Goal: Transaction & Acquisition: Purchase product/service

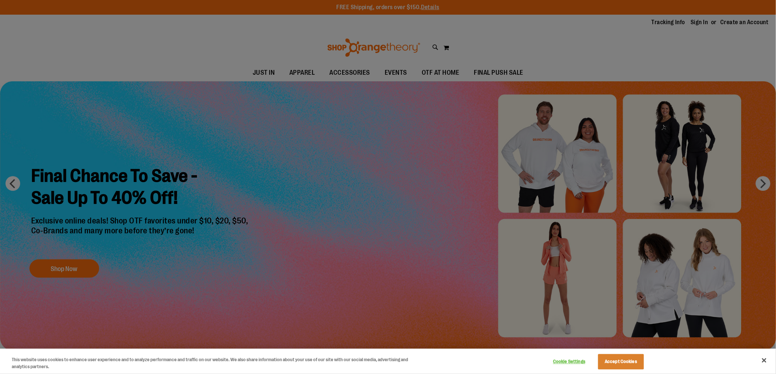
type input "**********"
click at [627, 364] on button "Accept Cookies" at bounding box center [621, 361] width 46 height 15
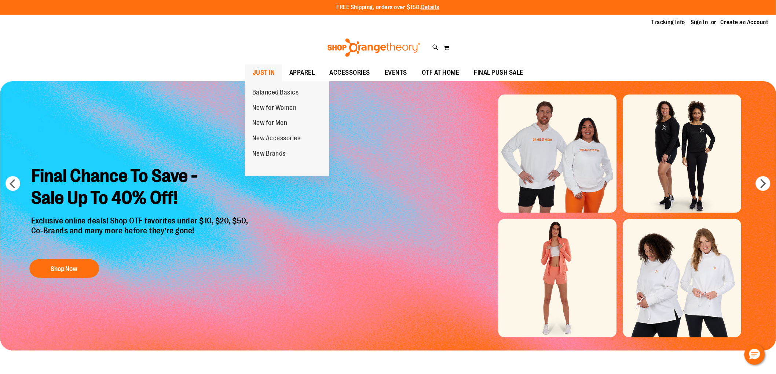
click at [251, 71] on link "JUST IN" at bounding box center [263, 73] width 37 height 17
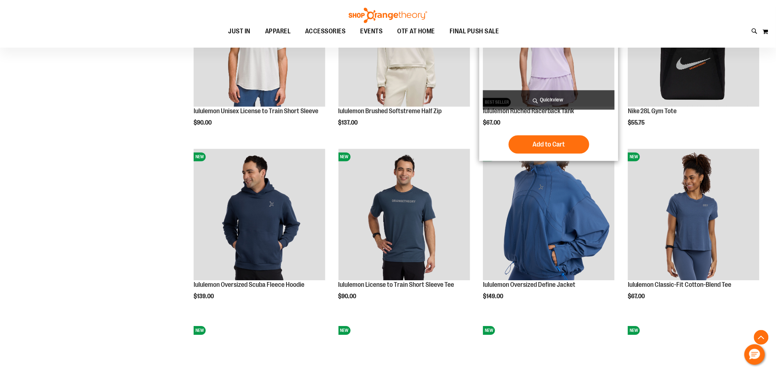
scroll to position [774, 0]
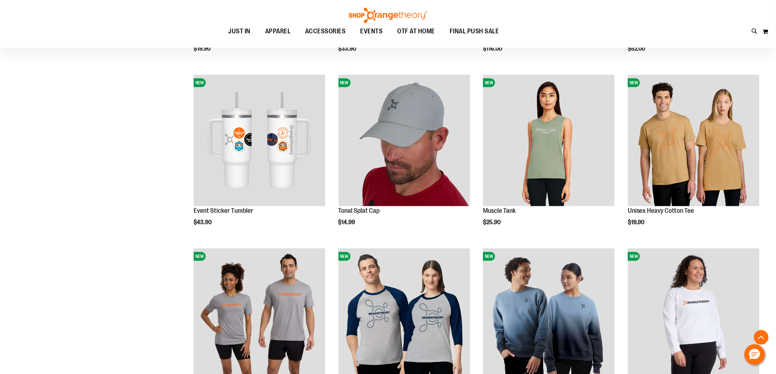
scroll to position [1454, 0]
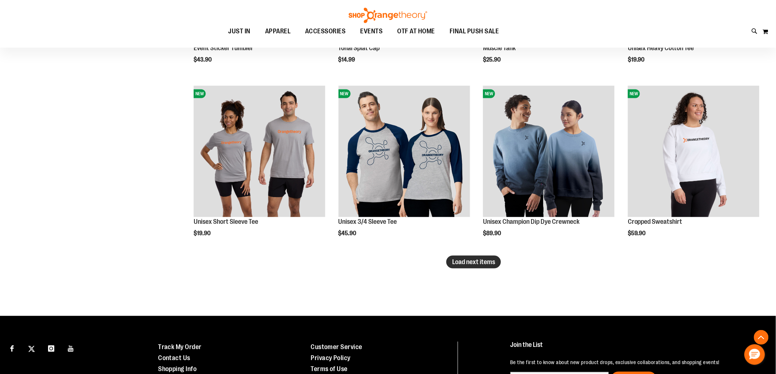
type input "**********"
click at [495, 262] on button "Load next items" at bounding box center [473, 262] width 55 height 13
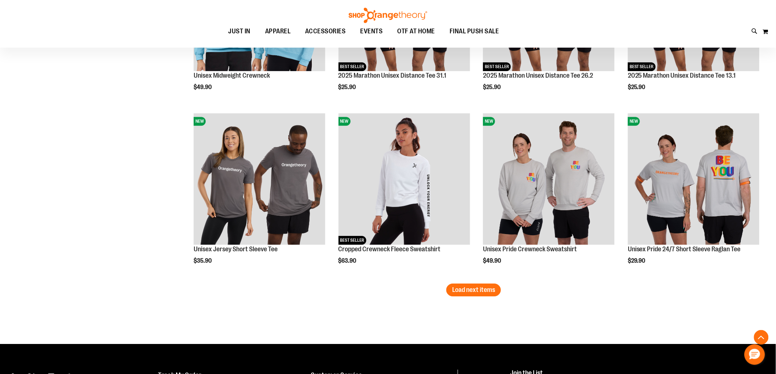
scroll to position [2054, 0]
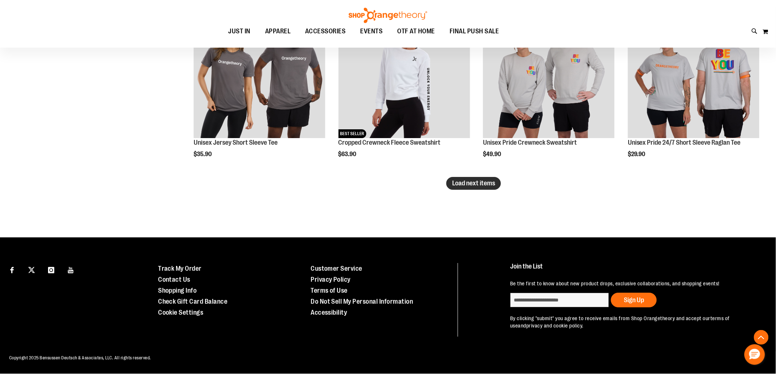
click at [477, 186] on span "Load next items" at bounding box center [473, 183] width 43 height 7
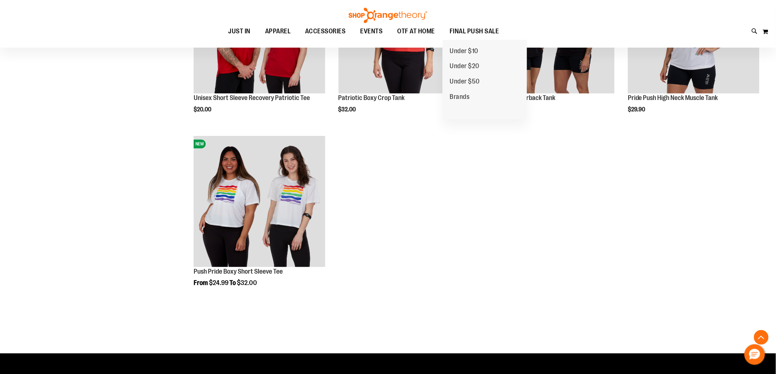
scroll to position [1343, 0]
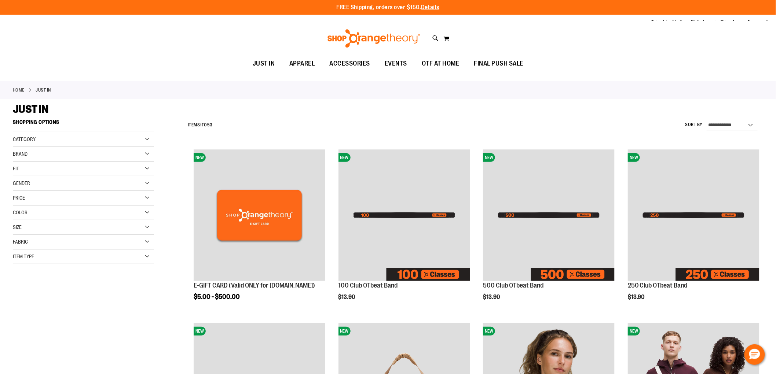
drag, startPoint x: 513, startPoint y: 239, endPoint x: 494, endPoint y: 1, distance: 239.4
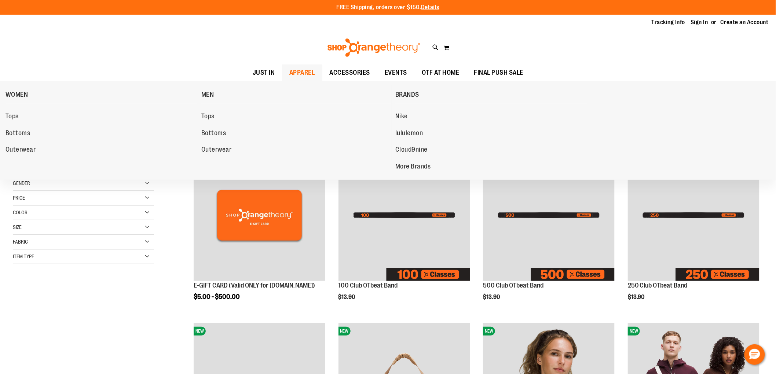
click at [320, 68] on link "APPAREL" at bounding box center [302, 73] width 40 height 17
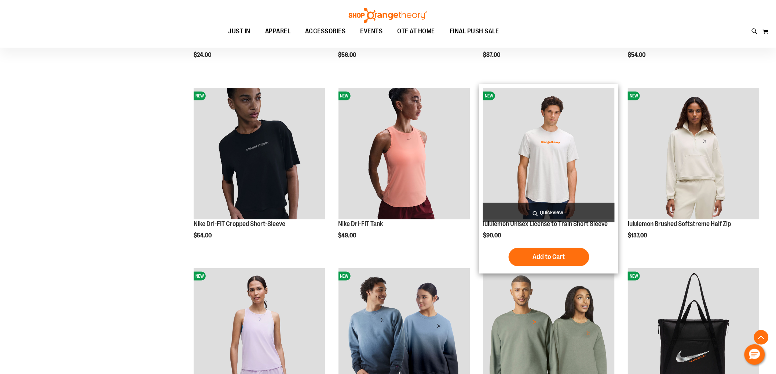
scroll to position [244, 0]
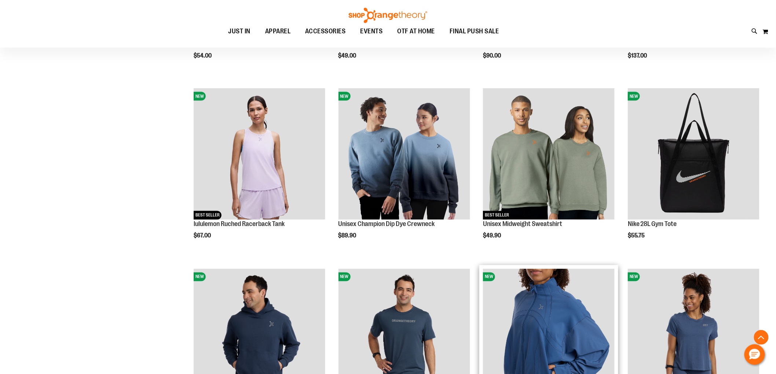
scroll to position [407, 0]
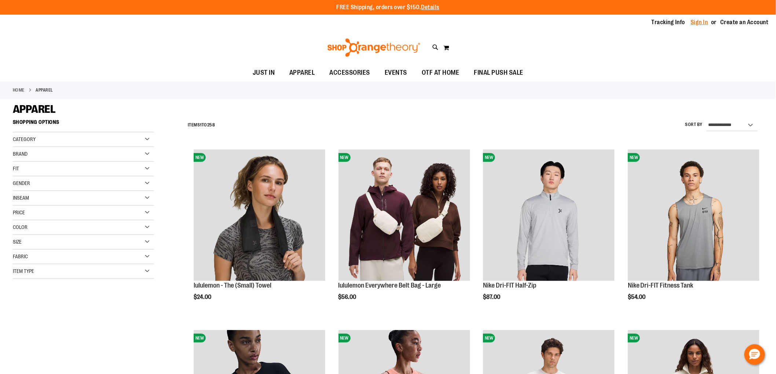
type input "**********"
click at [701, 22] on link "Sign In" at bounding box center [700, 22] width 18 height 8
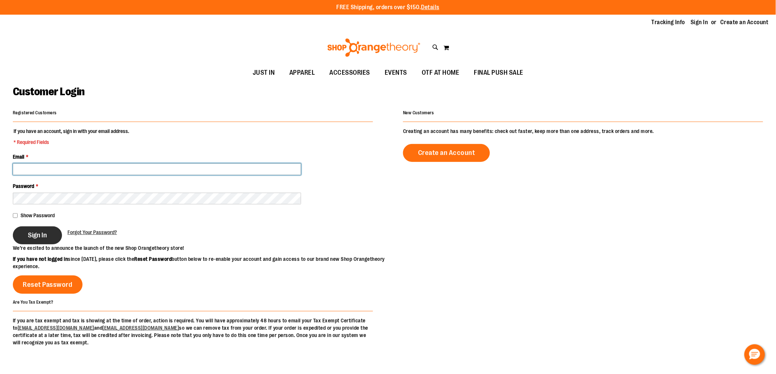
type input "**********"
click at [38, 230] on button "Sign In" at bounding box center [37, 236] width 49 height 18
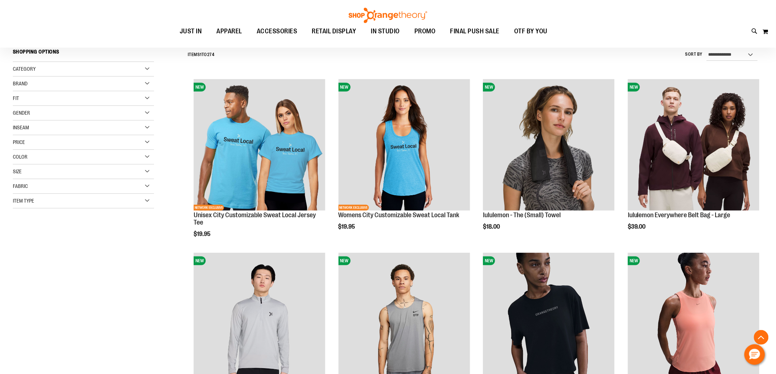
scroll to position [122, 0]
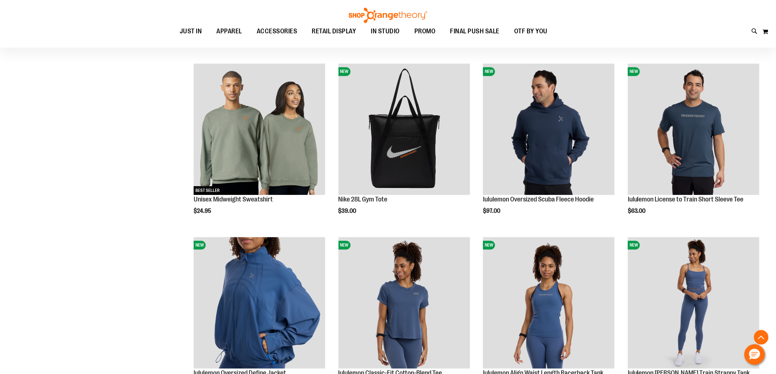
scroll to position [610, 0]
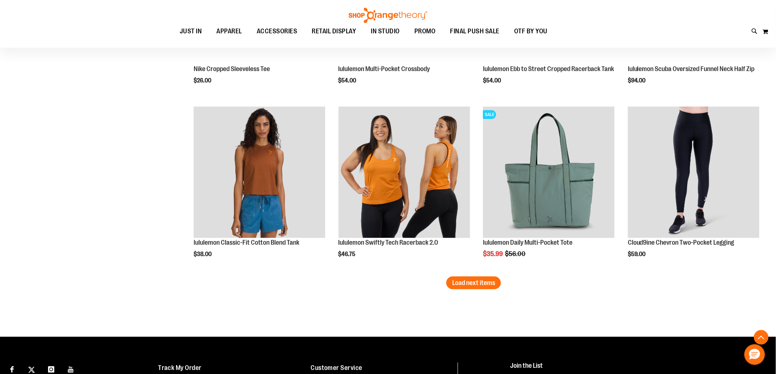
scroll to position [1506, 0]
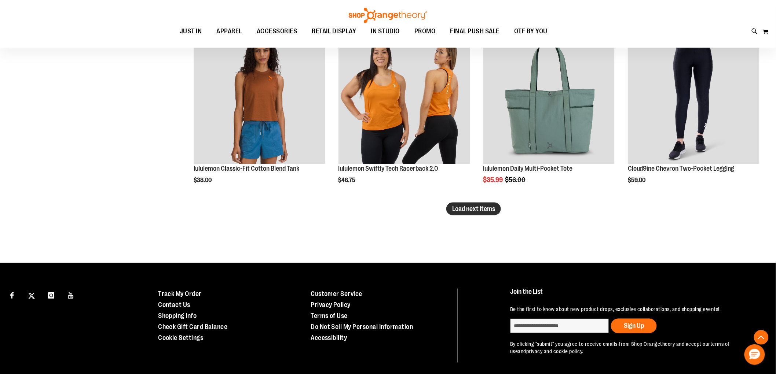
type input "**********"
click at [473, 207] on span "Load next items" at bounding box center [473, 208] width 43 height 7
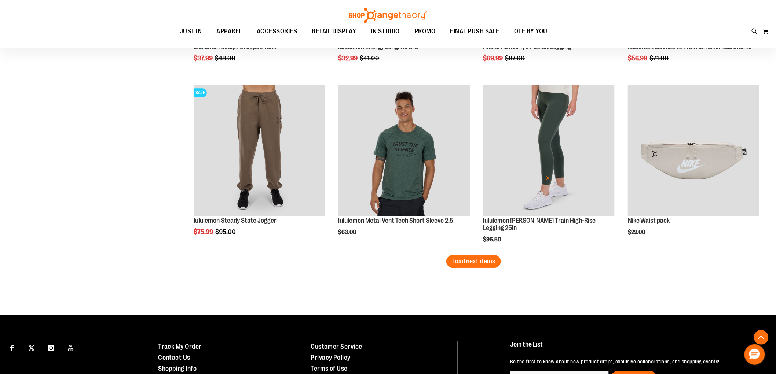
scroll to position [1995, 0]
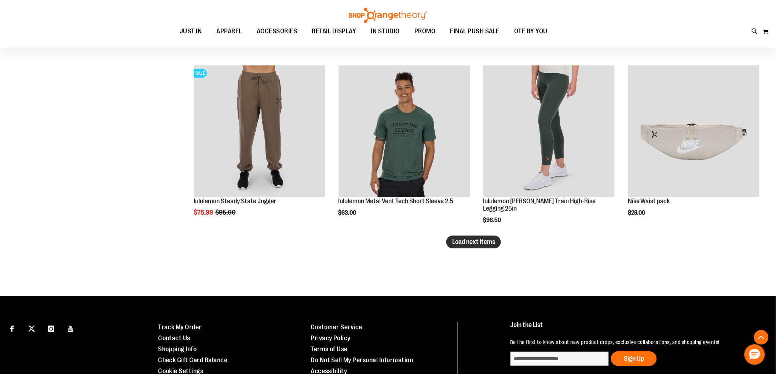
click at [480, 242] on span "Load next items" at bounding box center [473, 241] width 43 height 7
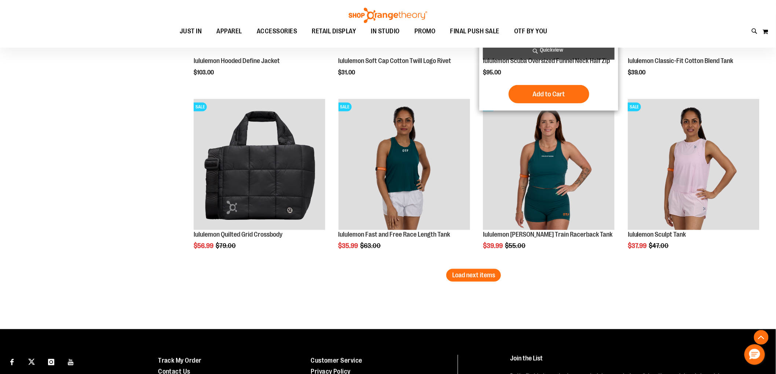
scroll to position [2484, 0]
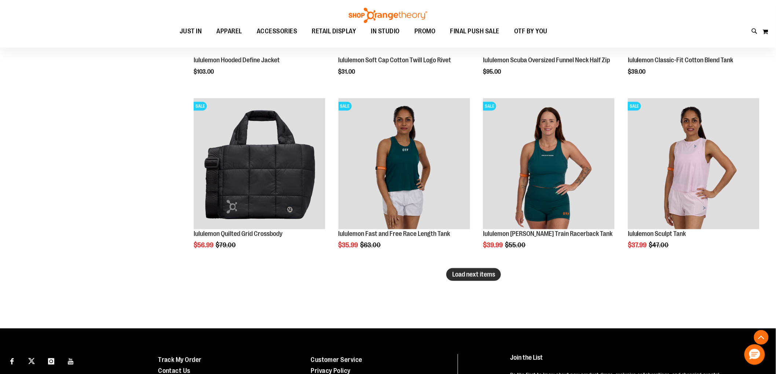
click at [462, 277] on span "Load next items" at bounding box center [473, 274] width 43 height 7
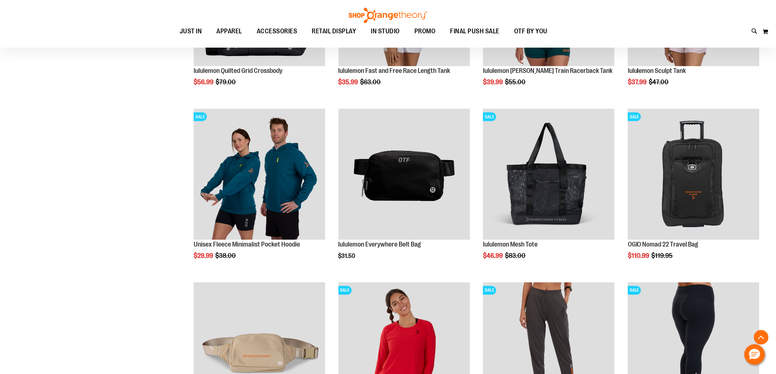
scroll to position [2484, 0]
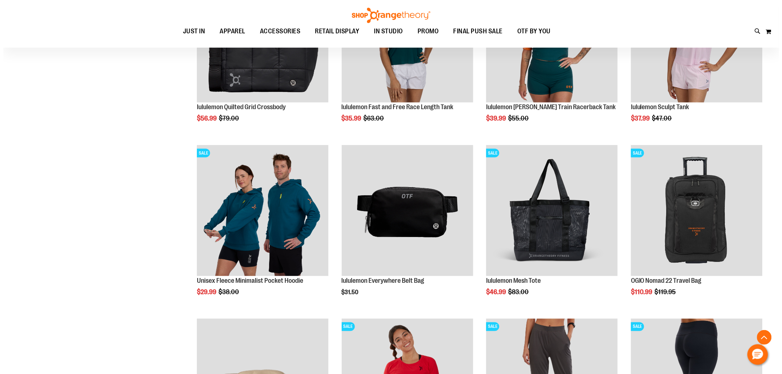
scroll to position [2606, 0]
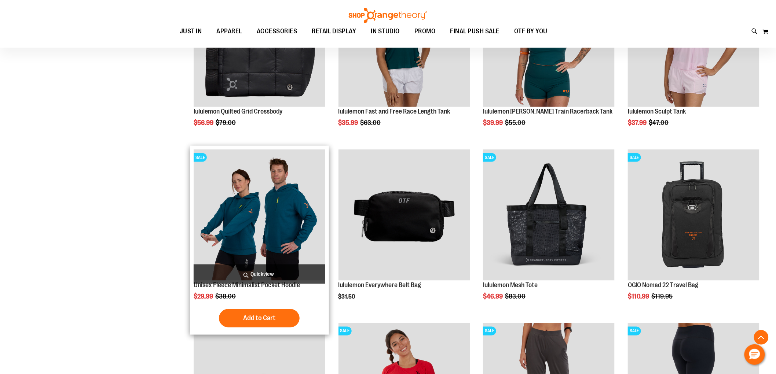
click at [247, 272] on span "Quickview" at bounding box center [260, 274] width 132 height 19
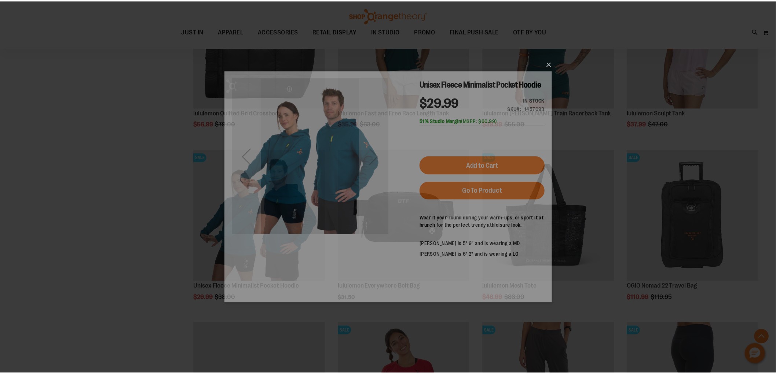
scroll to position [0, 0]
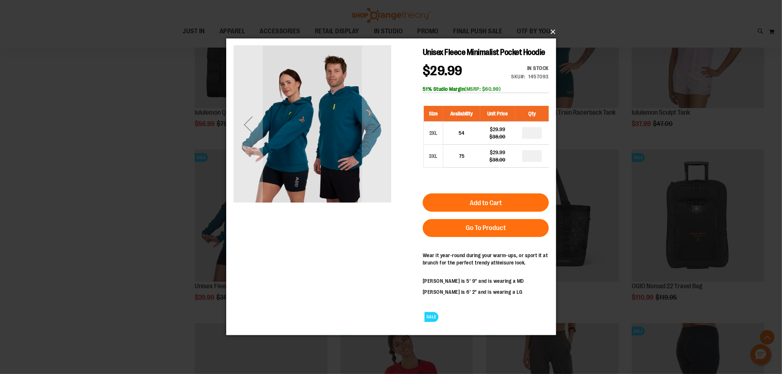
click at [550, 32] on button "×" at bounding box center [393, 32] width 330 height 16
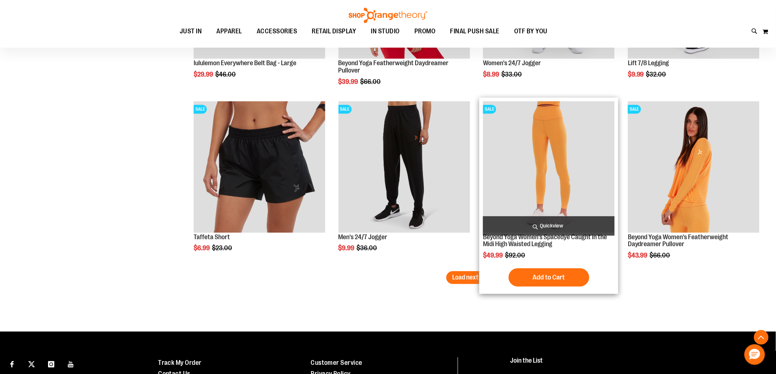
scroll to position [3054, 0]
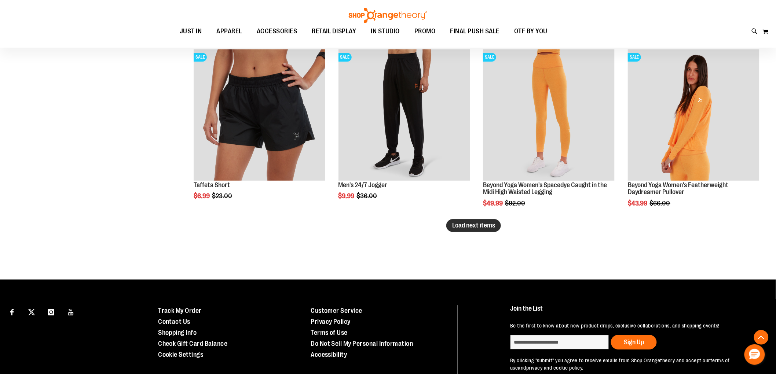
click at [472, 228] on span "Load next items" at bounding box center [473, 225] width 43 height 7
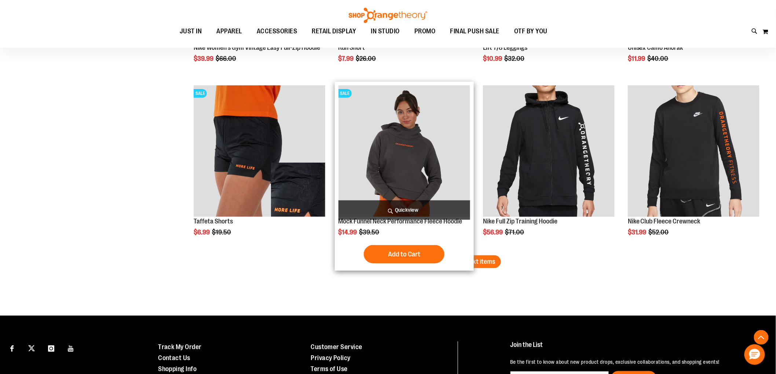
scroll to position [3542, 0]
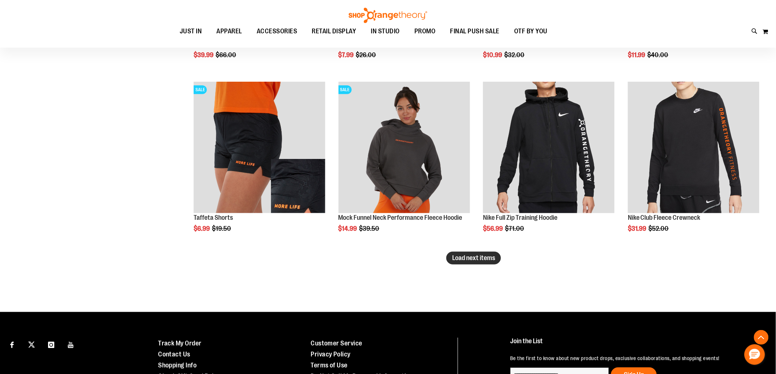
click at [479, 252] on button "Load next items" at bounding box center [473, 258] width 55 height 13
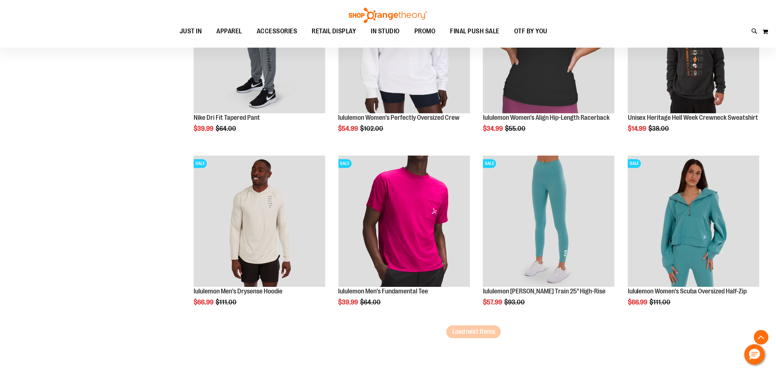
scroll to position [3990, 0]
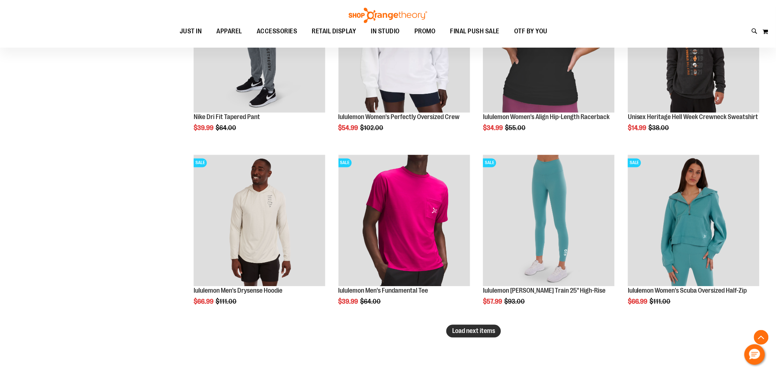
click at [475, 328] on span "Load next items" at bounding box center [473, 331] width 43 height 7
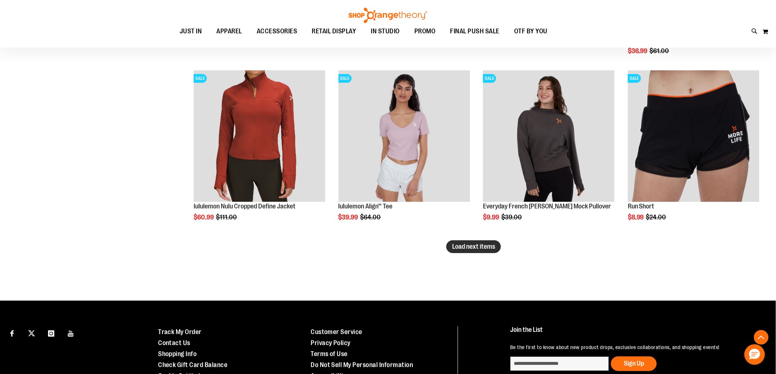
scroll to position [4601, 0]
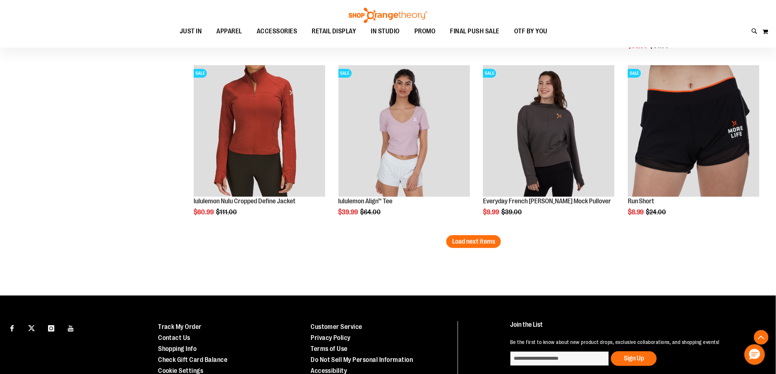
click at [472, 243] on span "Load next items" at bounding box center [473, 241] width 43 height 7
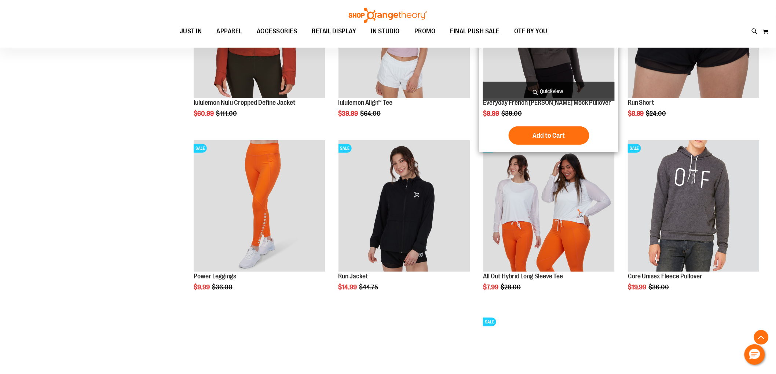
scroll to position [4723, 0]
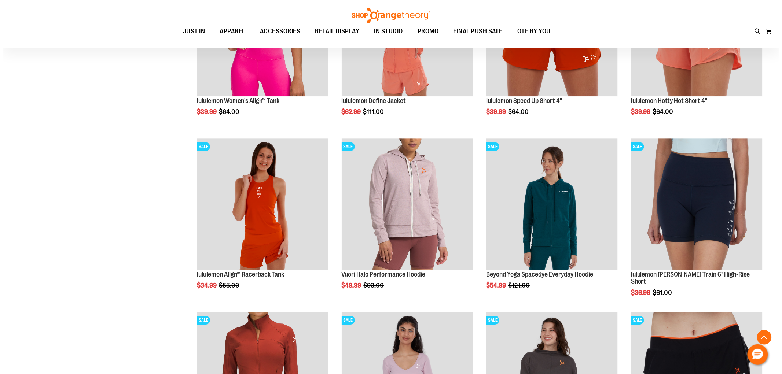
scroll to position [4398, 0]
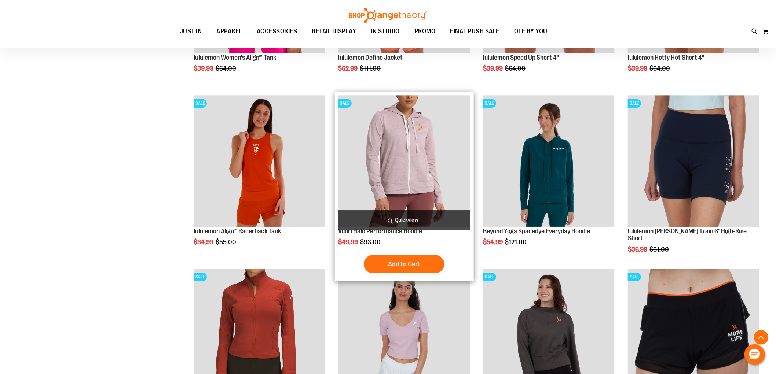
click at [427, 217] on span "Quickview" at bounding box center [404, 219] width 132 height 19
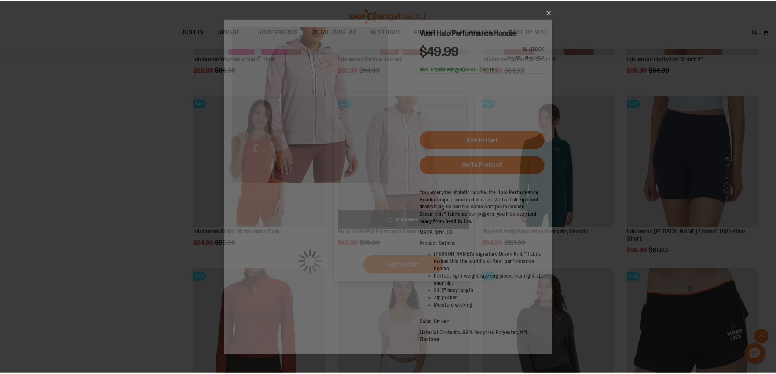
scroll to position [0, 0]
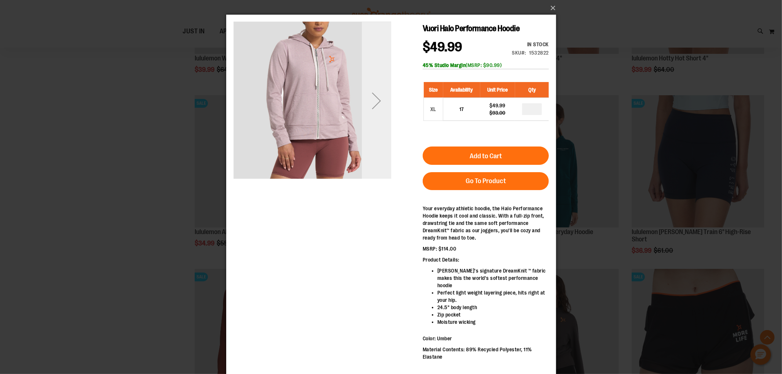
click at [382, 102] on div "Next" at bounding box center [375, 100] width 29 height 29
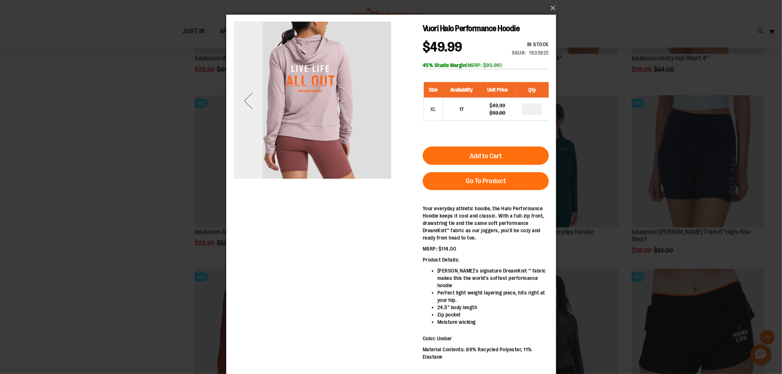
click at [251, 110] on div "Previous" at bounding box center [247, 100] width 29 height 29
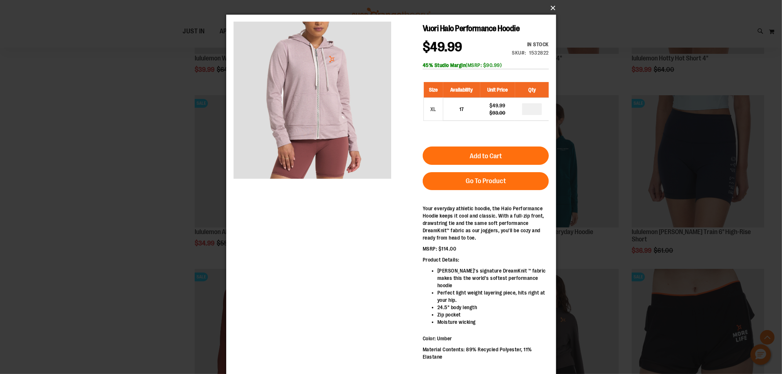
click at [555, 9] on button "×" at bounding box center [393, 8] width 330 height 16
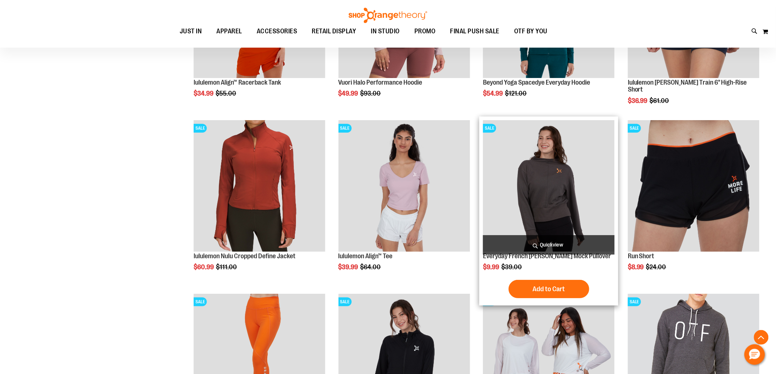
scroll to position [4561, 0]
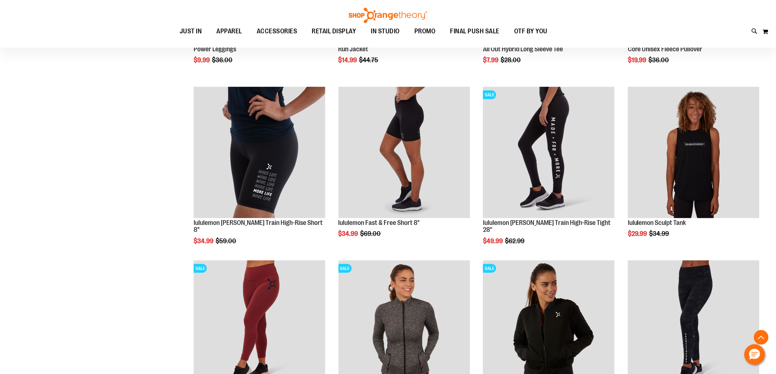
scroll to position [5131, 0]
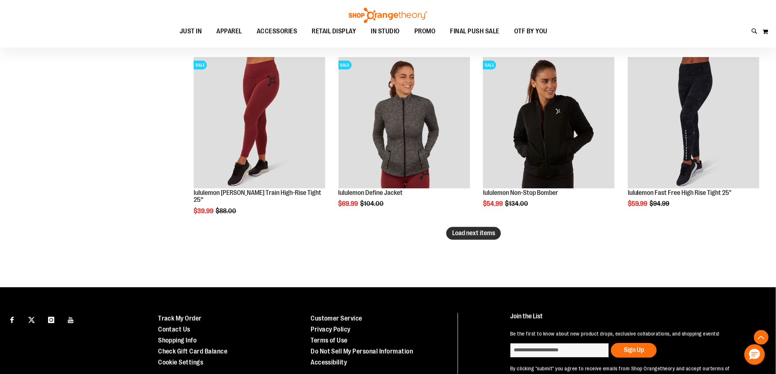
click at [475, 236] on span "Load next items" at bounding box center [473, 233] width 43 height 7
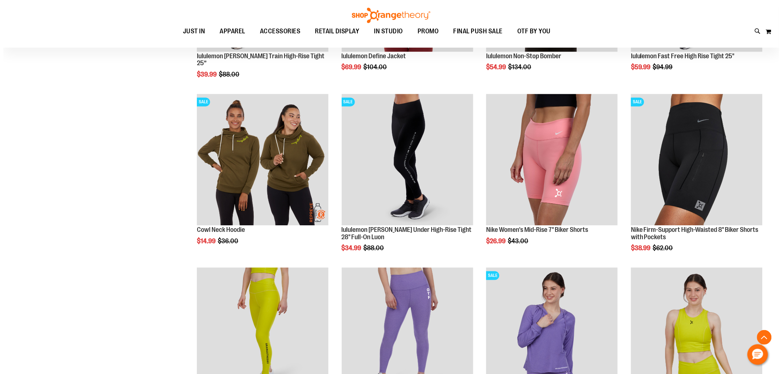
scroll to position [5253, 0]
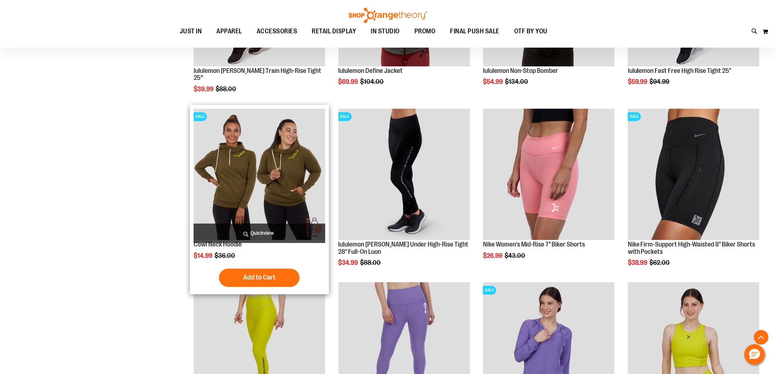
click at [262, 228] on span "Quickview" at bounding box center [260, 233] width 132 height 19
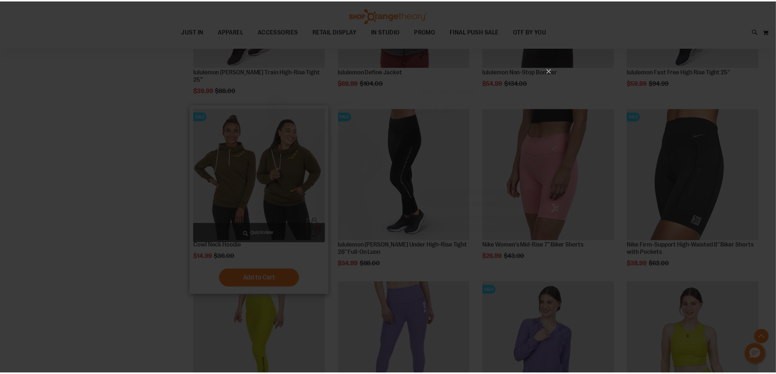
scroll to position [0, 0]
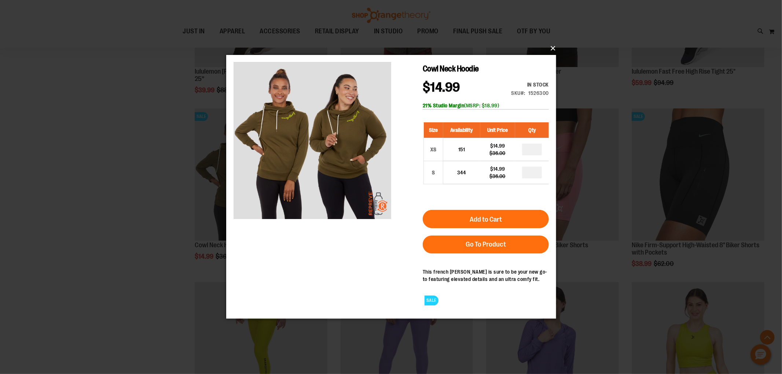
click at [552, 45] on button "×" at bounding box center [393, 48] width 330 height 16
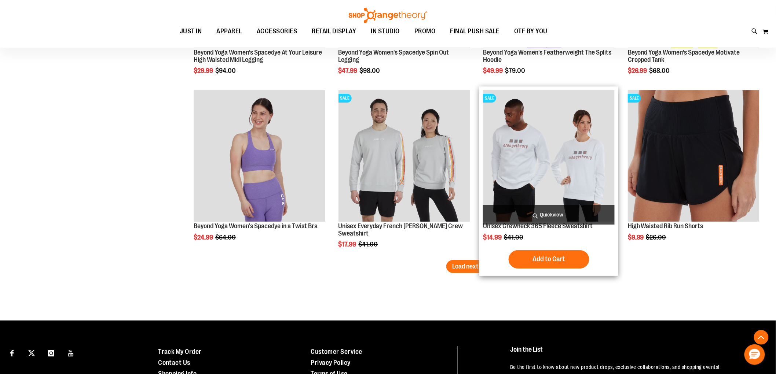
scroll to position [5620, 0]
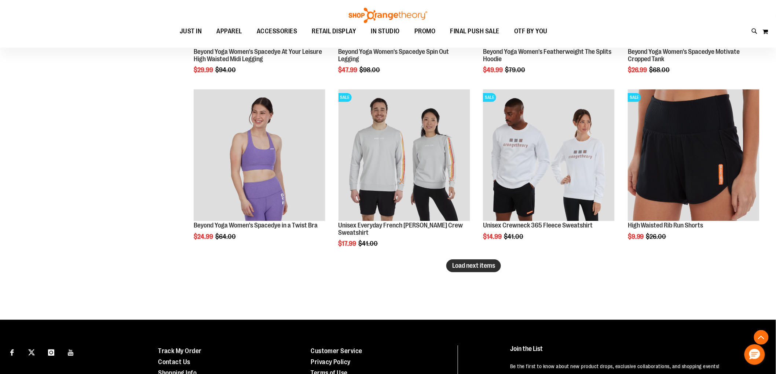
click at [473, 262] on span "Load next items" at bounding box center [473, 265] width 43 height 7
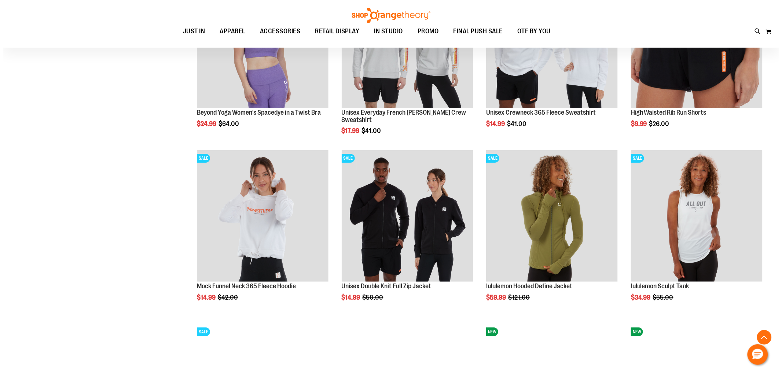
scroll to position [5742, 0]
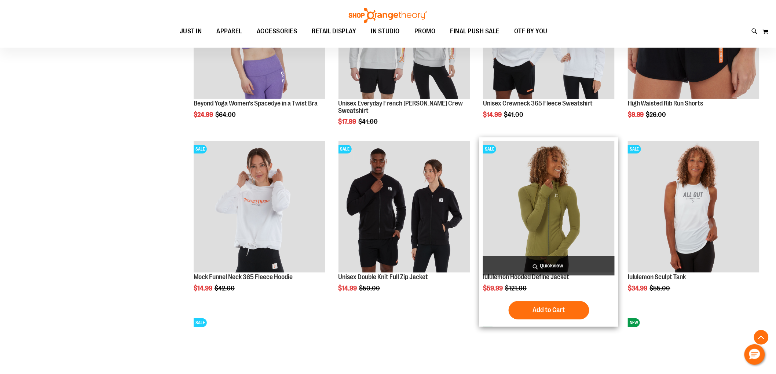
click at [531, 264] on span "Quickview" at bounding box center [549, 265] width 132 height 19
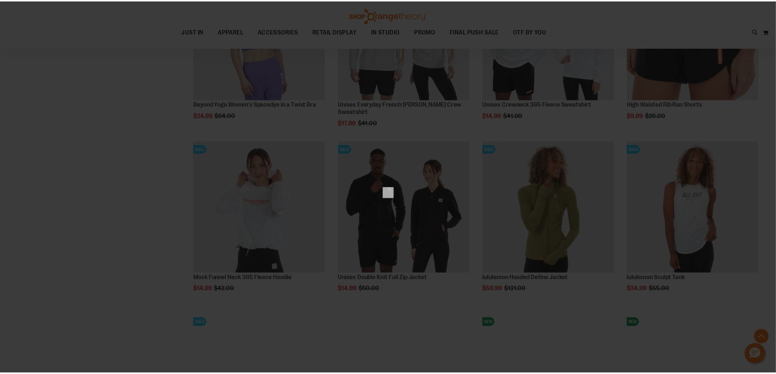
scroll to position [0, 0]
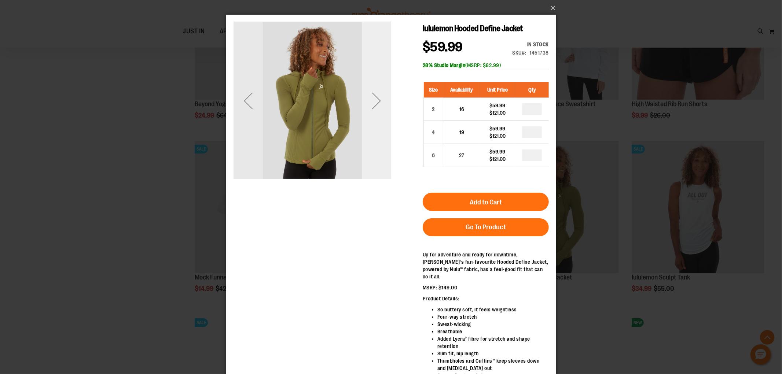
click at [374, 106] on div "Next" at bounding box center [375, 100] width 29 height 29
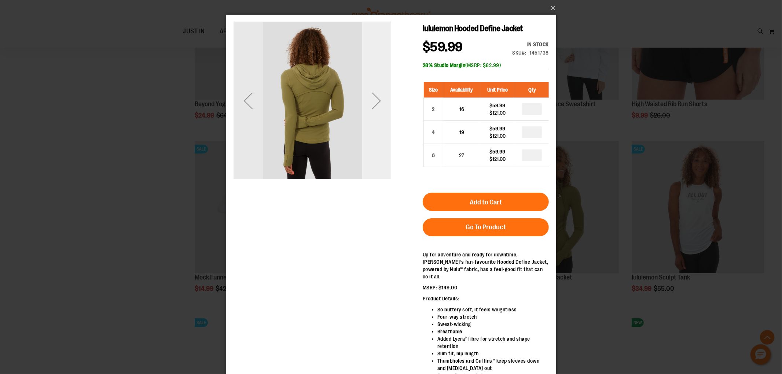
click at [374, 105] on div "Next" at bounding box center [375, 100] width 29 height 29
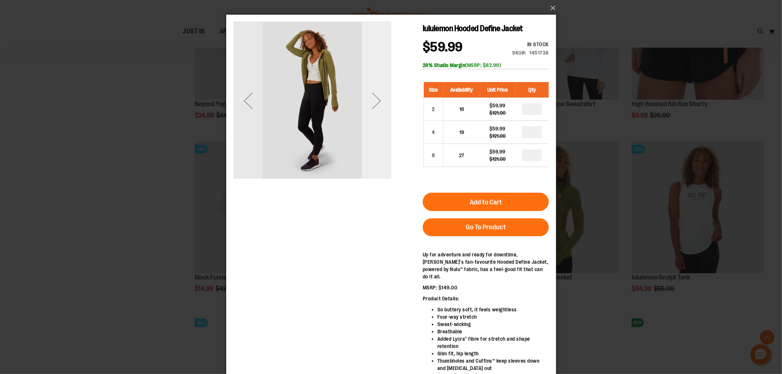
click at [374, 100] on div "Next" at bounding box center [375, 100] width 29 height 29
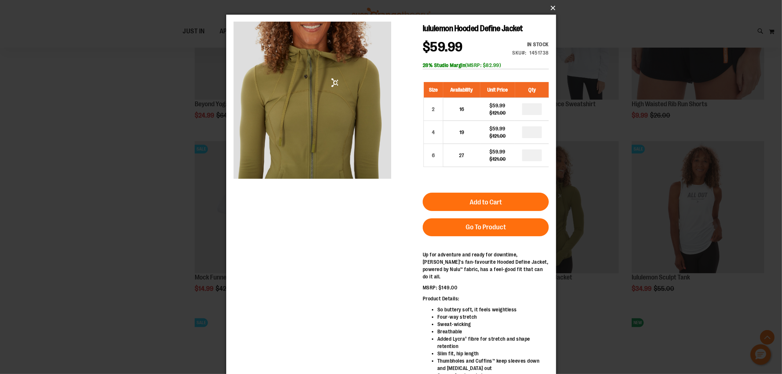
click at [551, 8] on button "×" at bounding box center [393, 8] width 330 height 16
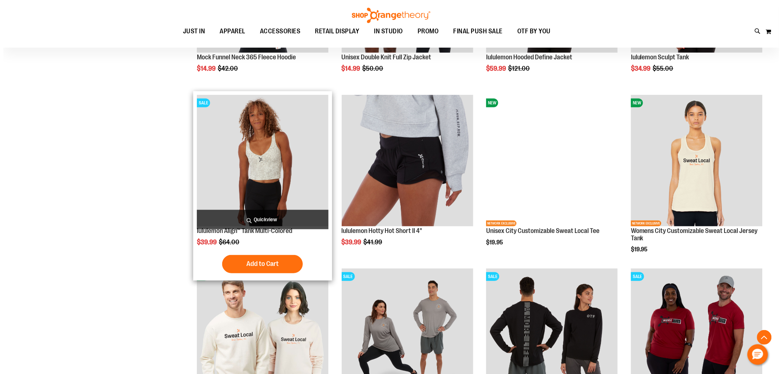
scroll to position [5945, 0]
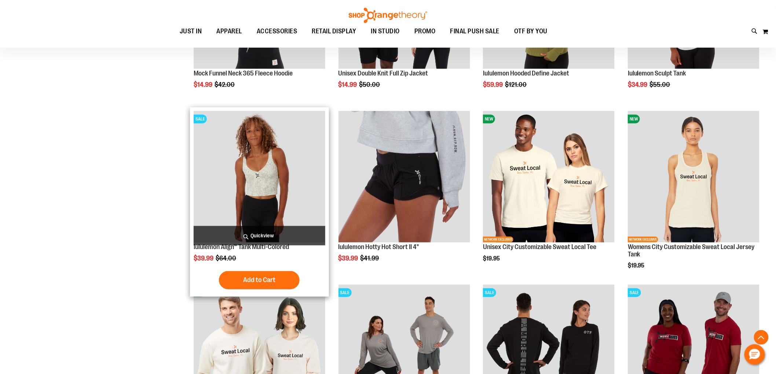
click at [272, 232] on span "Quickview" at bounding box center [260, 235] width 132 height 19
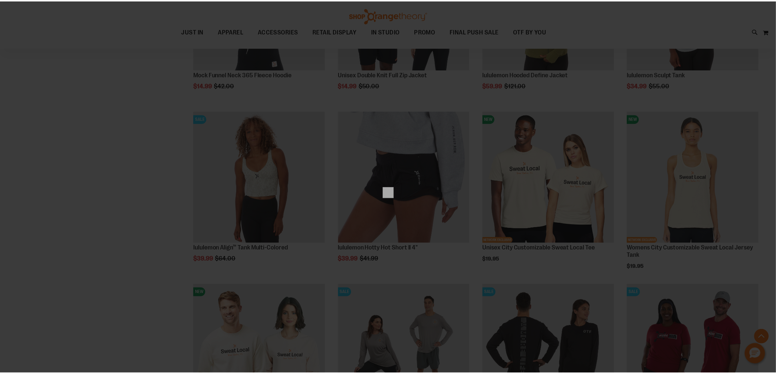
scroll to position [0, 0]
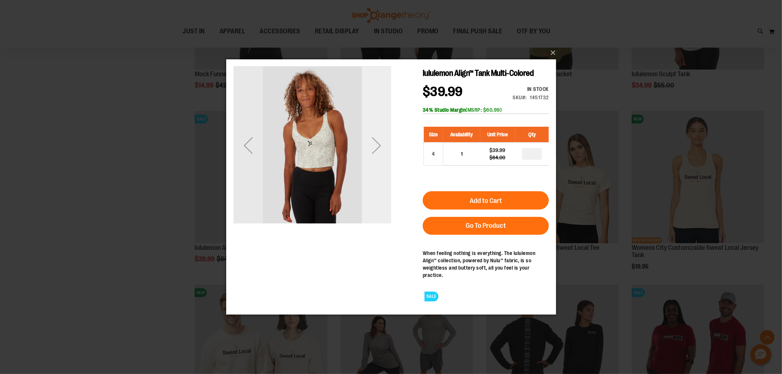
click at [371, 159] on div "Next" at bounding box center [375, 144] width 29 height 29
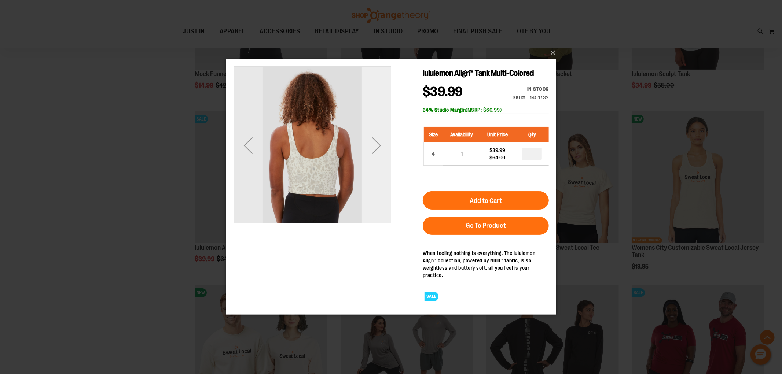
click at [371, 159] on div "Next" at bounding box center [375, 144] width 29 height 29
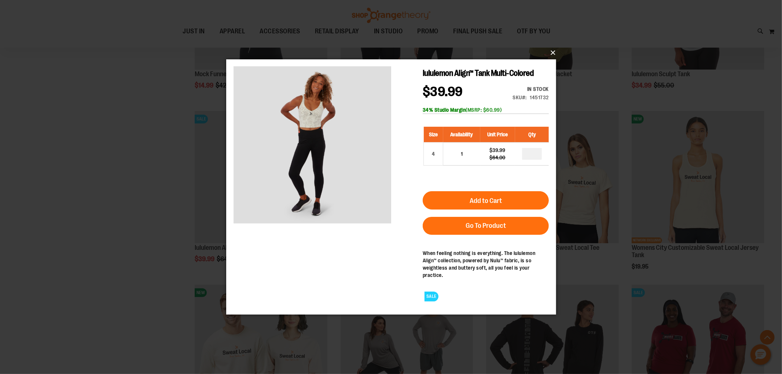
click at [554, 50] on button "×" at bounding box center [393, 53] width 330 height 16
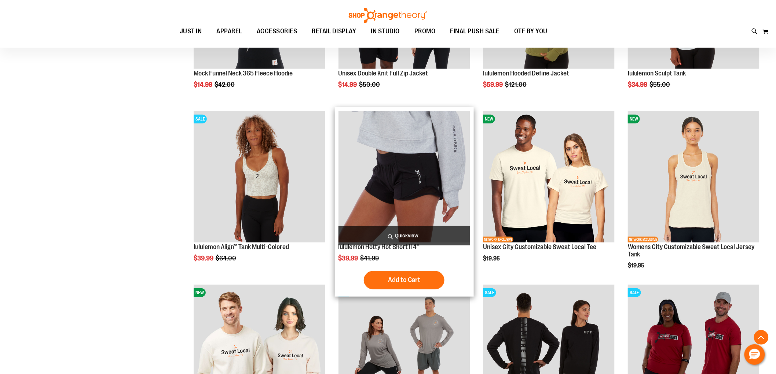
scroll to position [6067, 0]
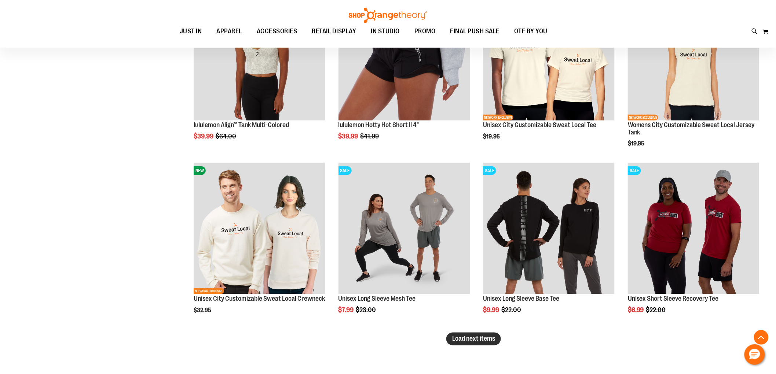
click at [475, 342] on span "Load next items" at bounding box center [473, 338] width 43 height 7
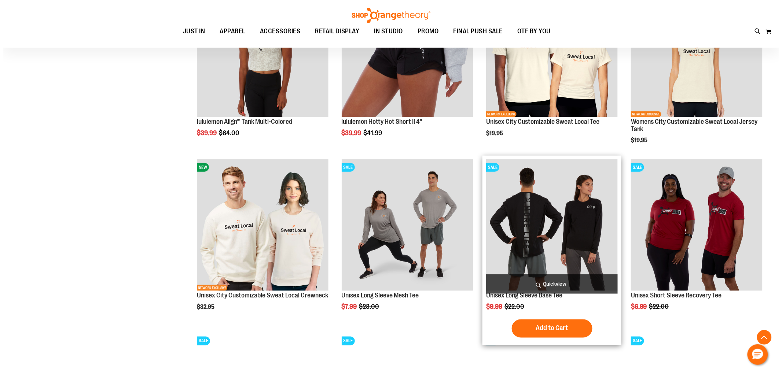
scroll to position [6067, 0]
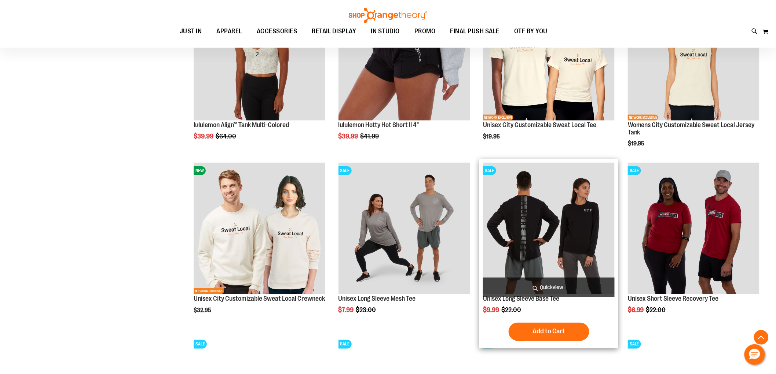
click at [534, 288] on span "Quickview" at bounding box center [549, 287] width 132 height 19
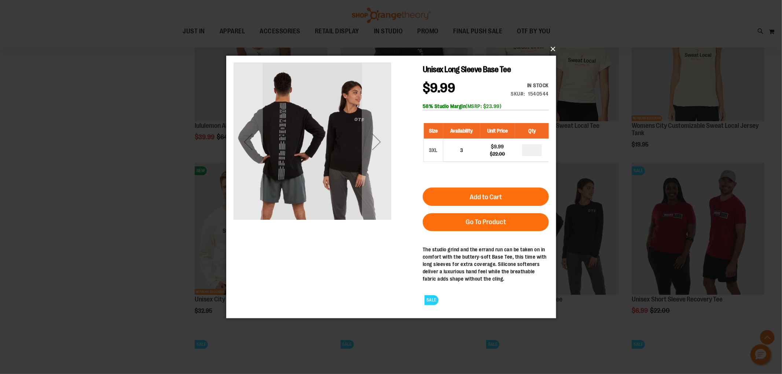
click at [552, 50] on button "×" at bounding box center [393, 49] width 330 height 16
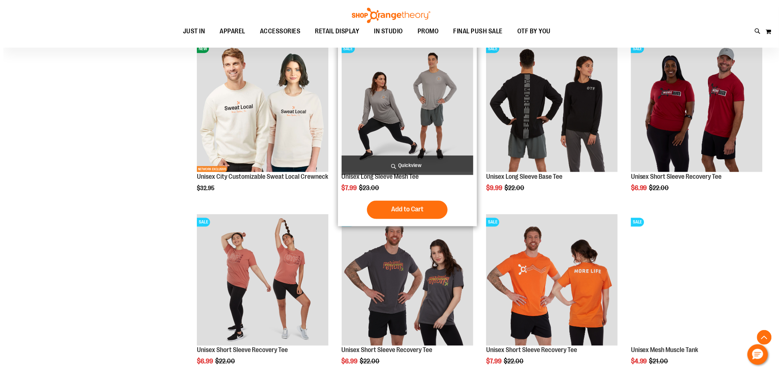
scroll to position [6271, 0]
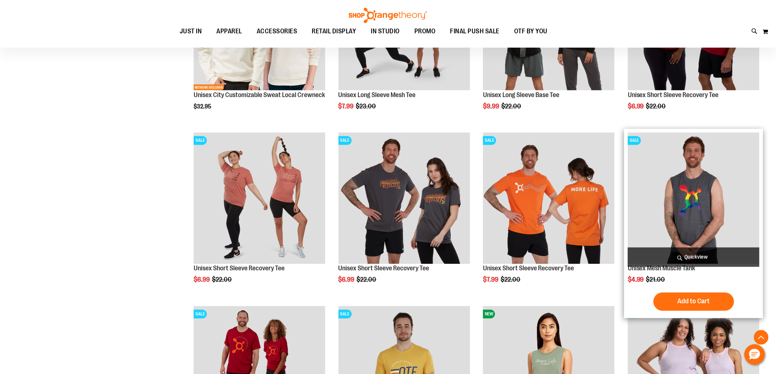
click at [678, 255] on span "Quickview" at bounding box center [693, 257] width 132 height 19
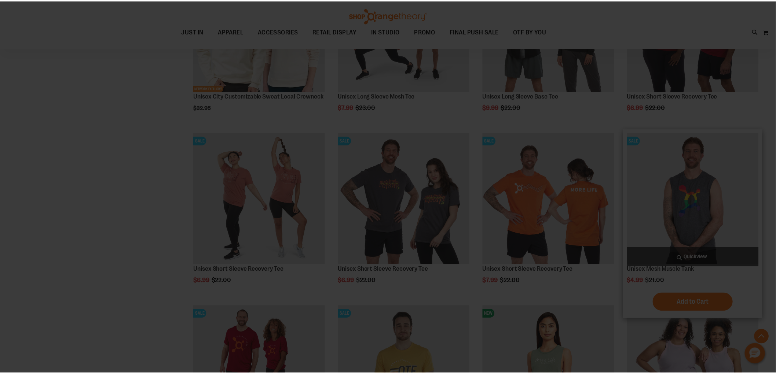
scroll to position [0, 0]
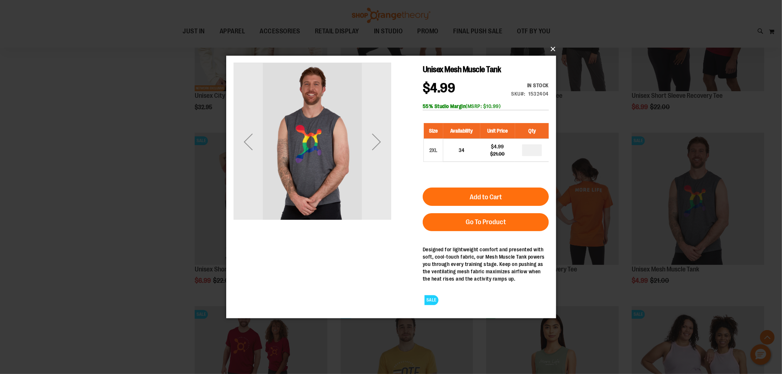
click at [552, 45] on button "×" at bounding box center [393, 49] width 330 height 16
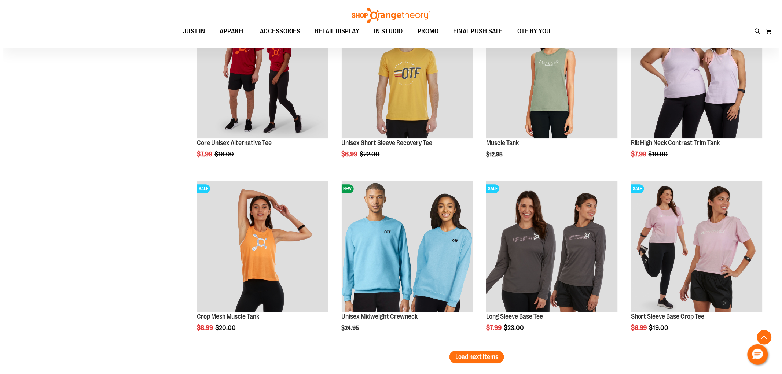
scroll to position [6515, 0]
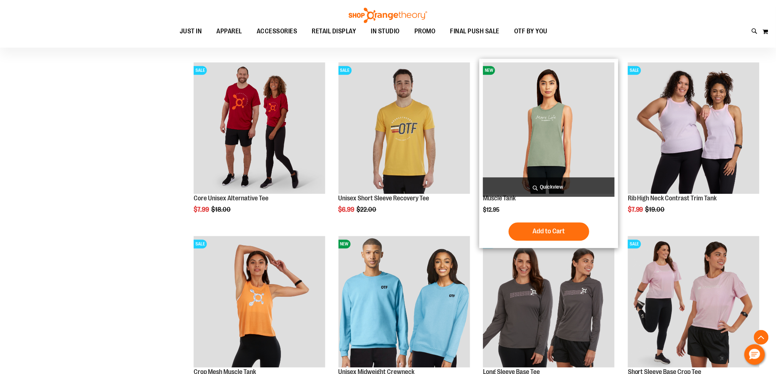
click at [551, 187] on span "Quickview" at bounding box center [549, 186] width 132 height 19
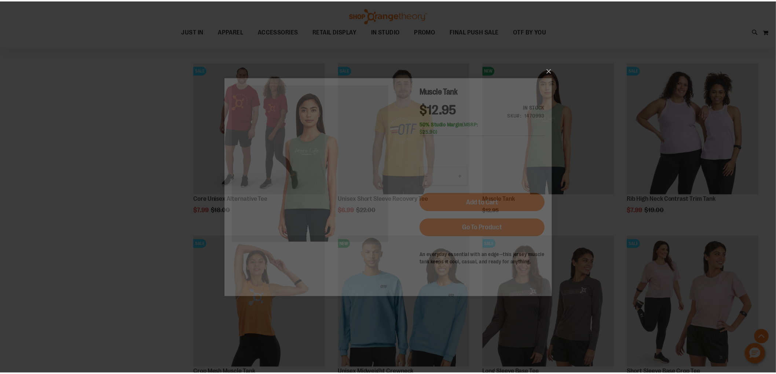
scroll to position [0, 0]
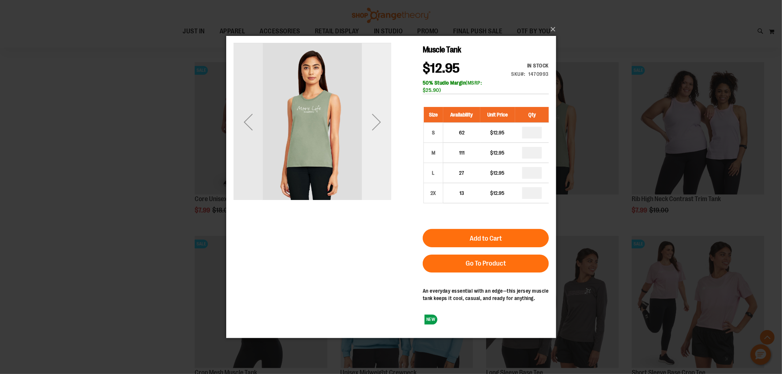
click at [375, 121] on div "Next" at bounding box center [375, 121] width 29 height 29
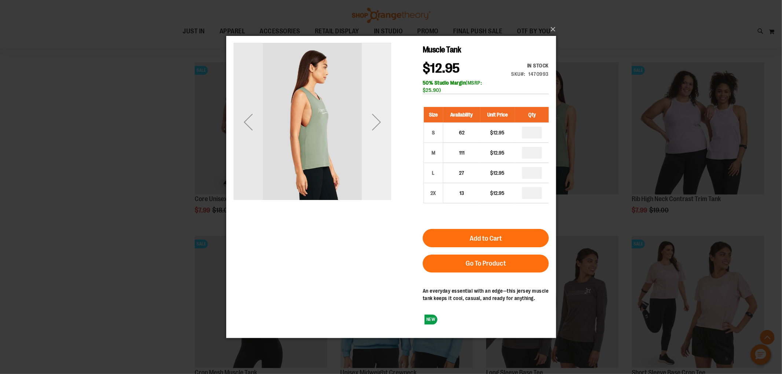
click at [375, 121] on div "Next" at bounding box center [375, 121] width 29 height 29
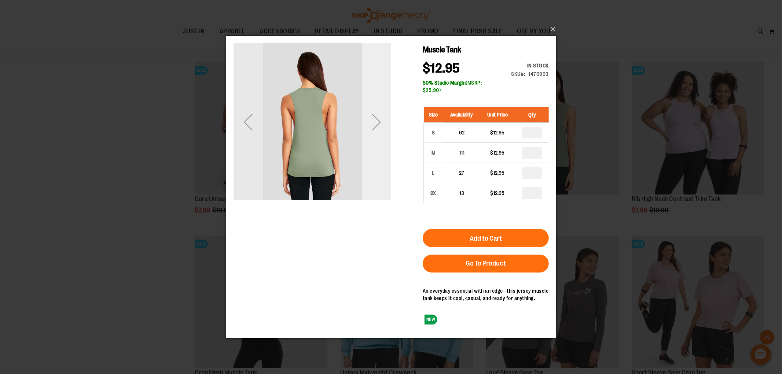
click at [375, 121] on div "Next" at bounding box center [375, 121] width 29 height 29
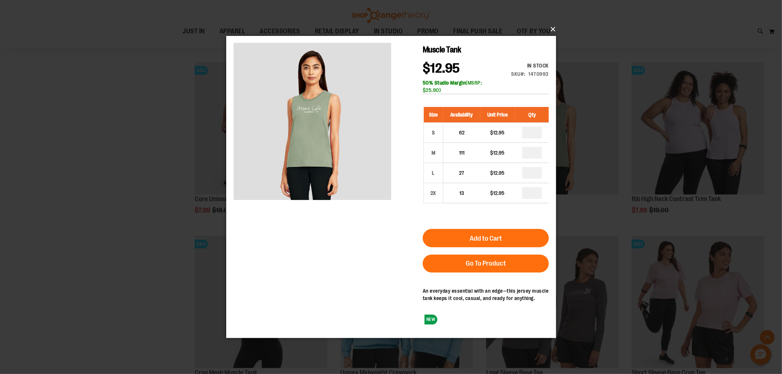
click at [554, 30] on button "×" at bounding box center [393, 29] width 330 height 16
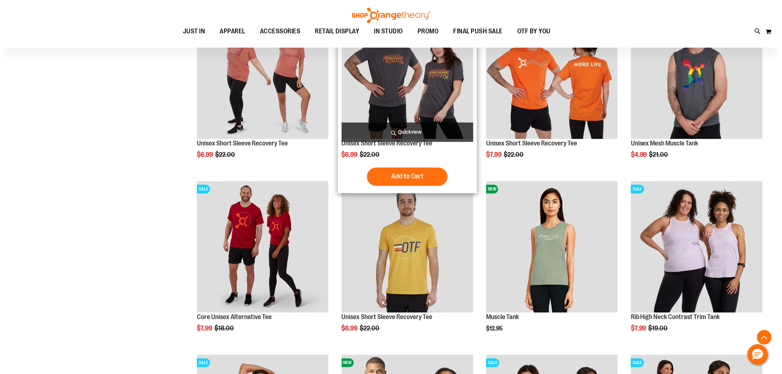
scroll to position [6475, 0]
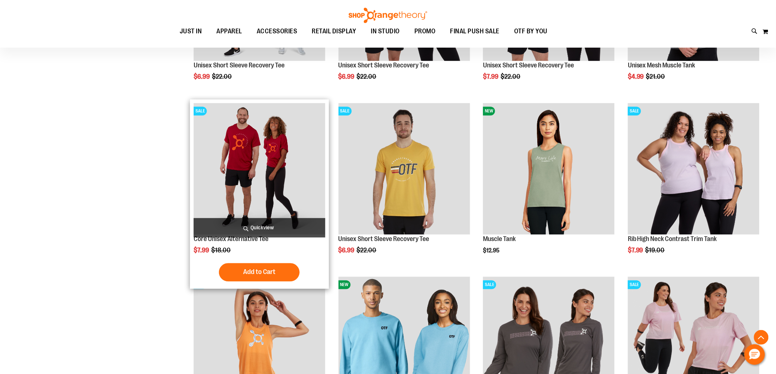
click at [270, 224] on span "Quickview" at bounding box center [260, 227] width 132 height 19
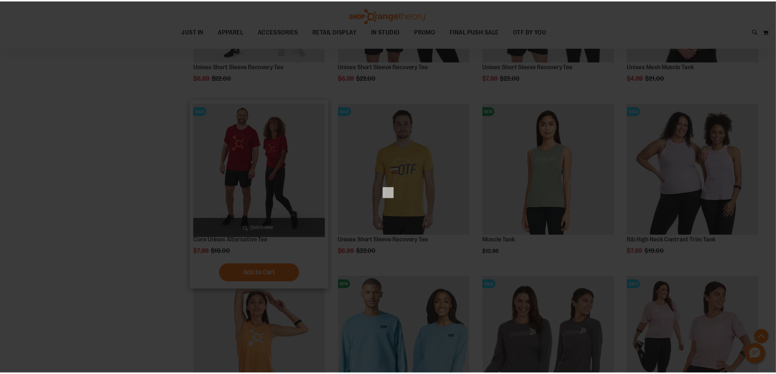
scroll to position [0, 0]
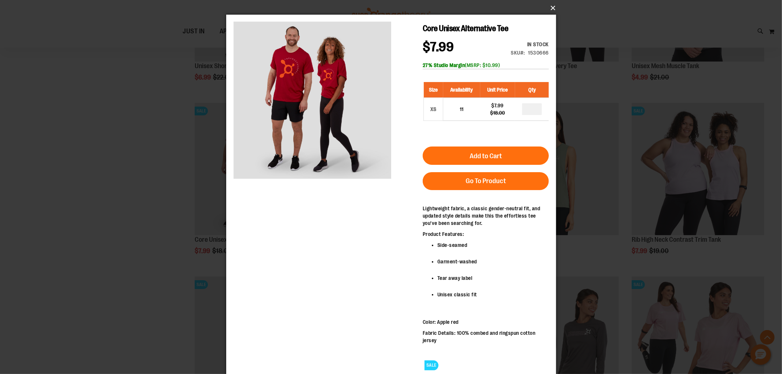
click at [548, 10] on button "×" at bounding box center [393, 8] width 330 height 16
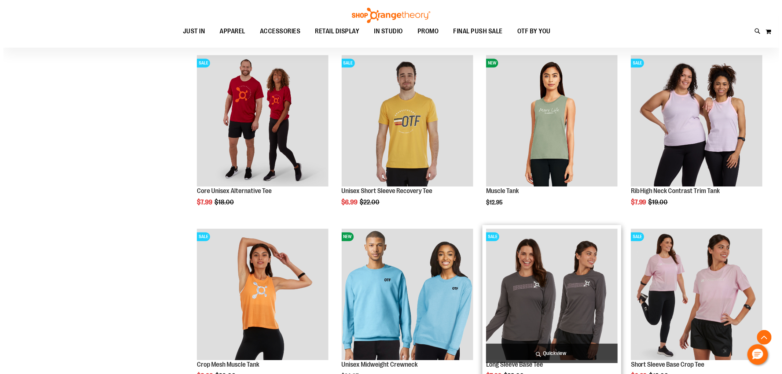
scroll to position [6597, 0]
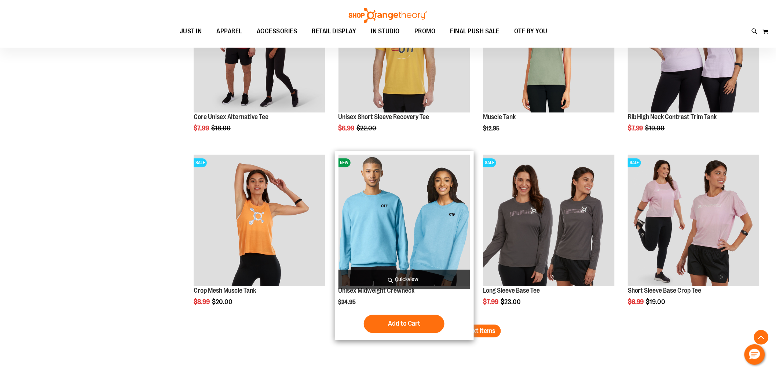
click at [406, 277] on span "Quickview" at bounding box center [404, 279] width 132 height 19
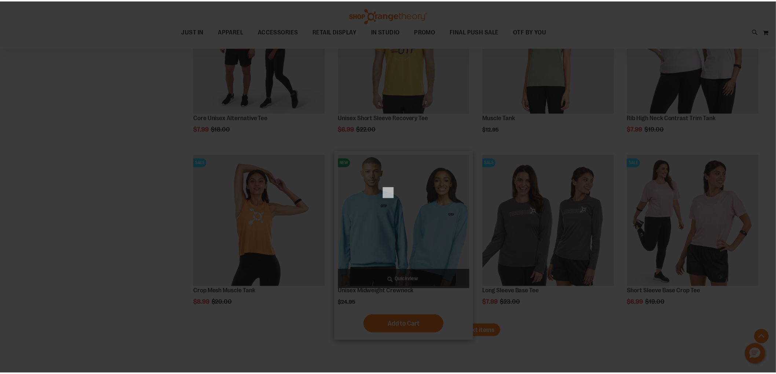
scroll to position [0, 0]
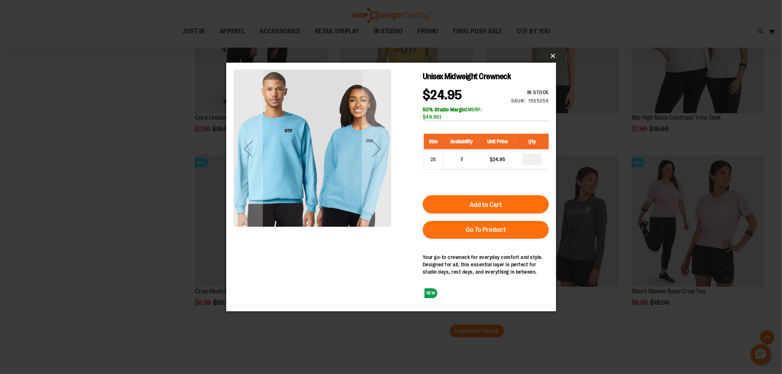
click at [551, 56] on button "×" at bounding box center [393, 56] width 330 height 16
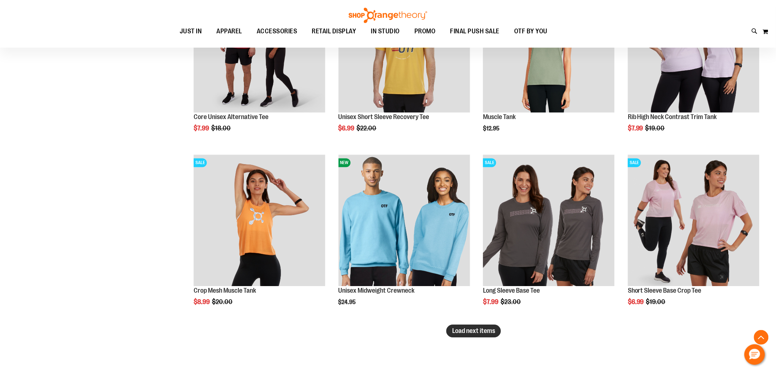
click at [454, 334] on span "Load next items" at bounding box center [473, 330] width 43 height 7
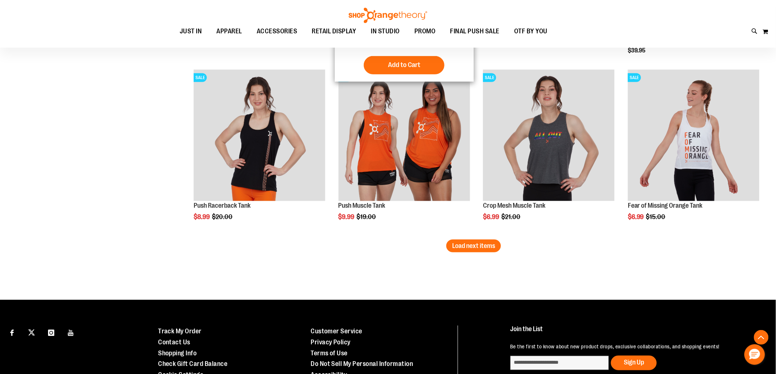
scroll to position [7208, 0]
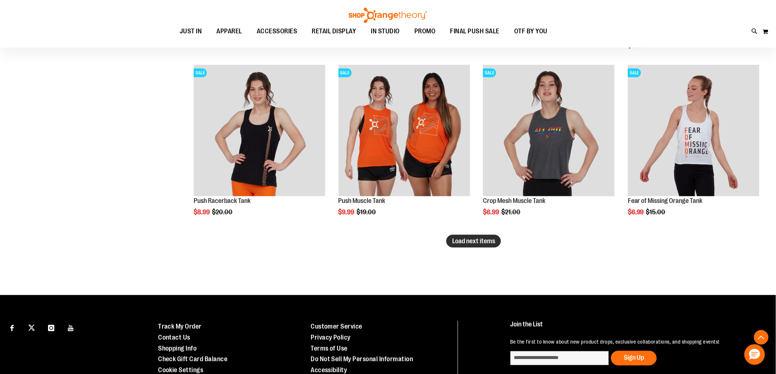
click at [485, 238] on span "Load next items" at bounding box center [473, 241] width 43 height 7
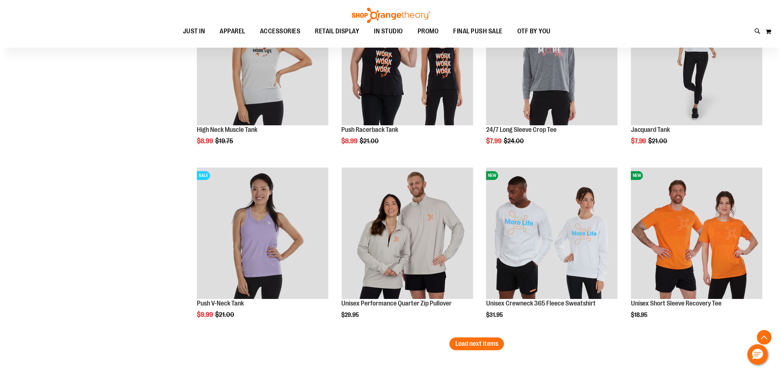
scroll to position [7696, 0]
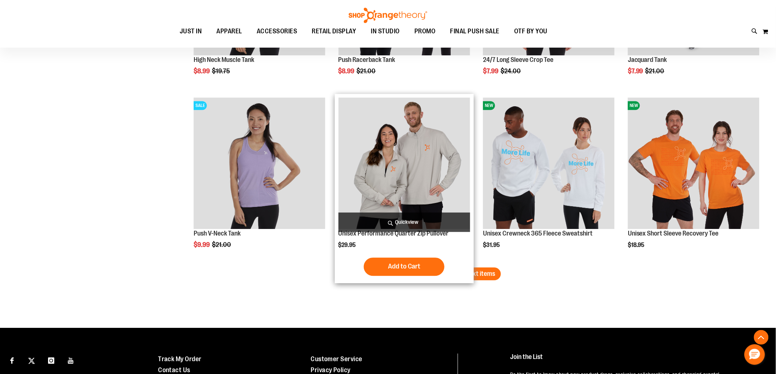
click at [428, 220] on span "Quickview" at bounding box center [404, 222] width 132 height 19
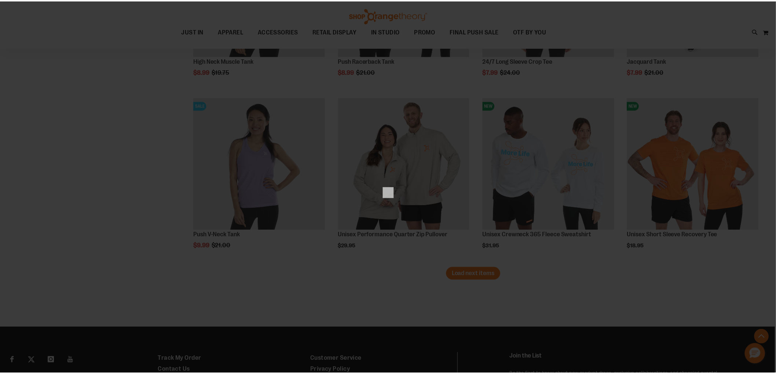
scroll to position [0, 0]
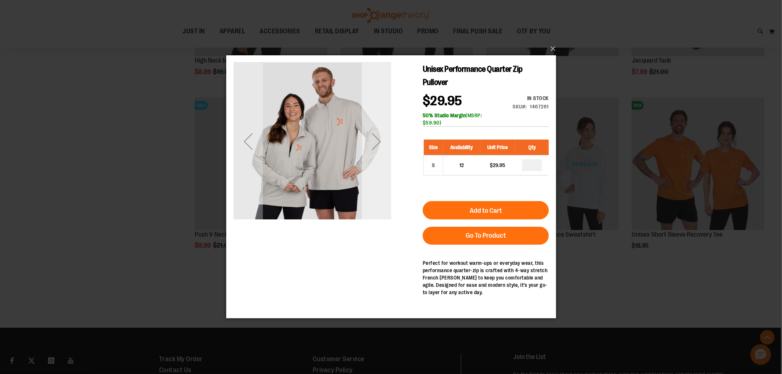
click at [380, 130] on div "Next" at bounding box center [375, 141] width 29 height 29
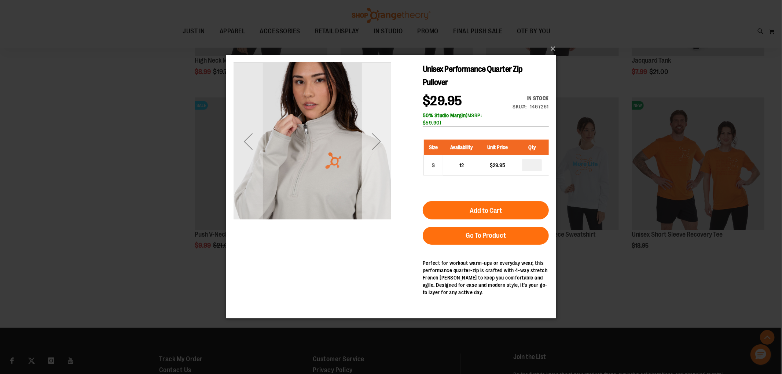
click at [380, 130] on div "Next" at bounding box center [375, 141] width 29 height 29
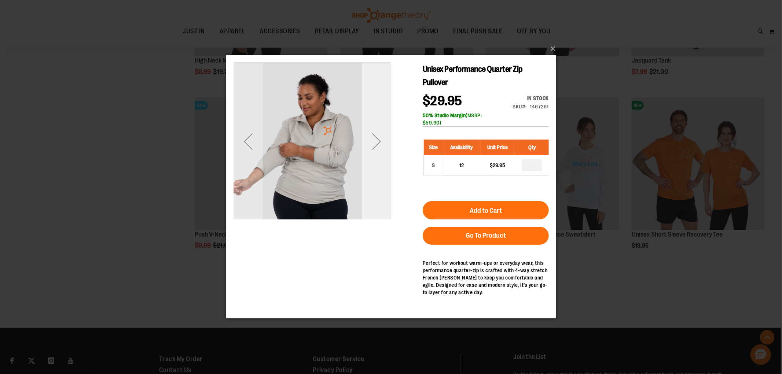
click at [380, 130] on div "Next" at bounding box center [375, 141] width 29 height 29
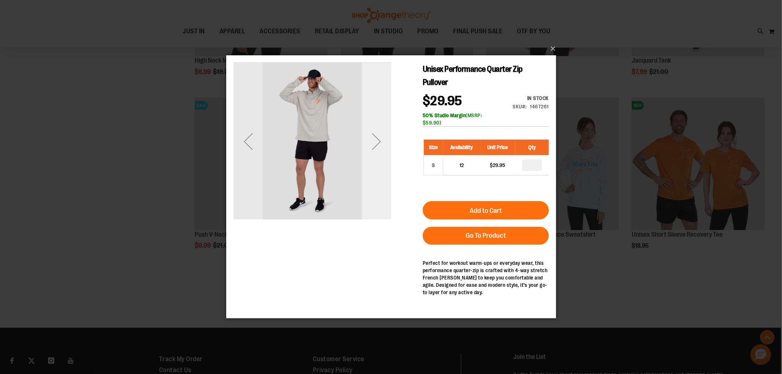
click at [380, 130] on div "Next" at bounding box center [375, 141] width 29 height 29
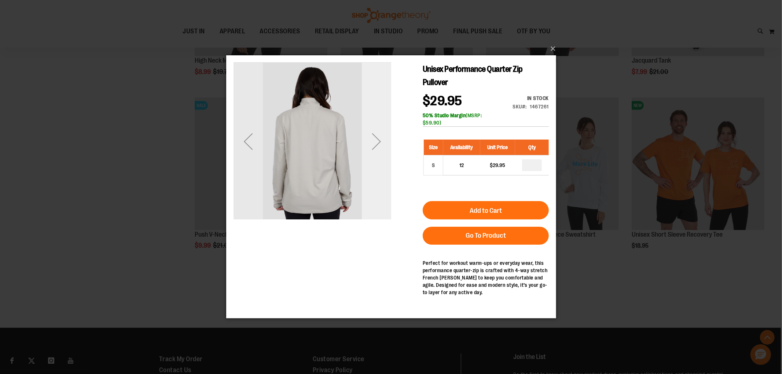
click at [380, 130] on div "Next" at bounding box center [375, 141] width 29 height 29
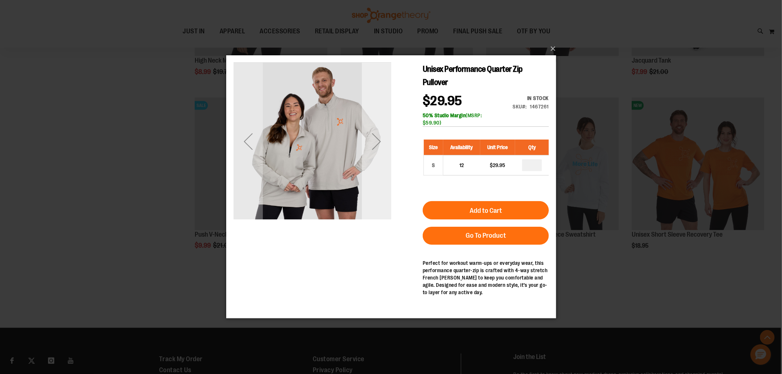
click at [380, 130] on div "Next" at bounding box center [375, 141] width 29 height 29
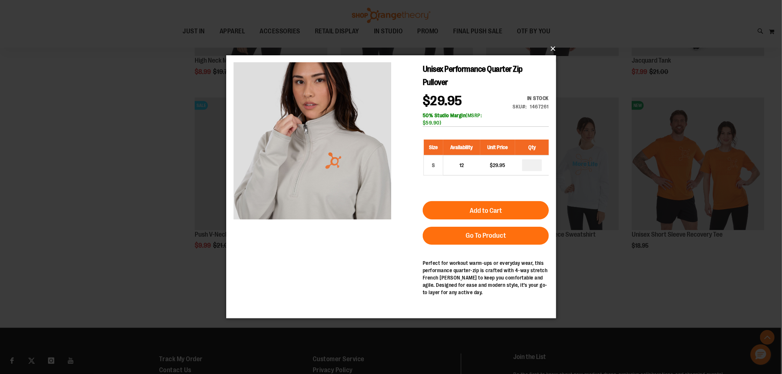
click at [550, 51] on button "×" at bounding box center [393, 49] width 330 height 16
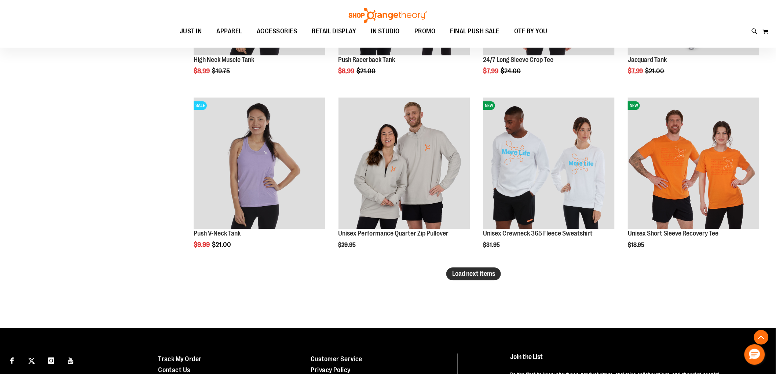
click at [480, 274] on span "Load next items" at bounding box center [473, 273] width 43 height 7
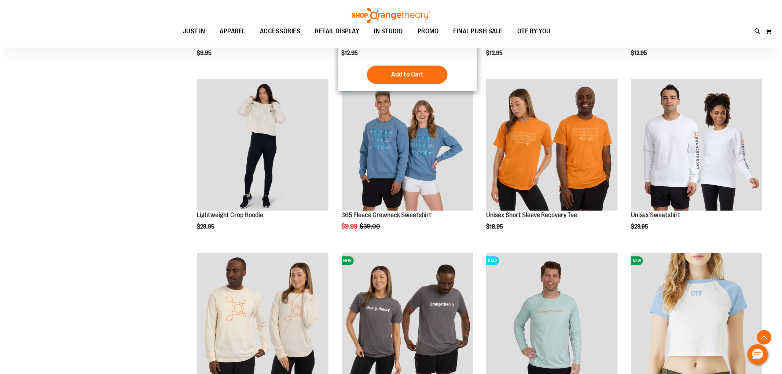
scroll to position [8063, 0]
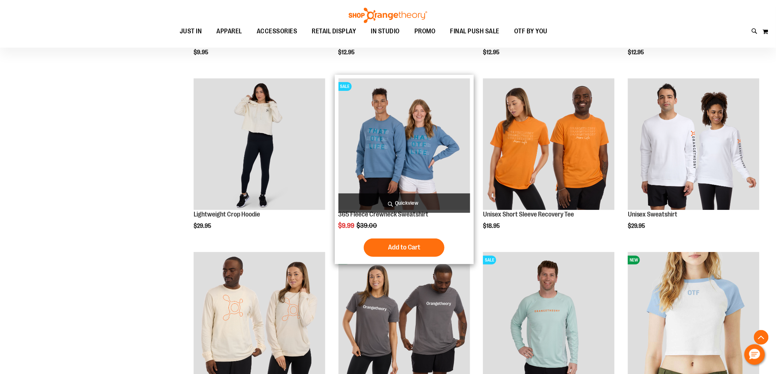
click at [400, 198] on span "Quickview" at bounding box center [404, 203] width 132 height 19
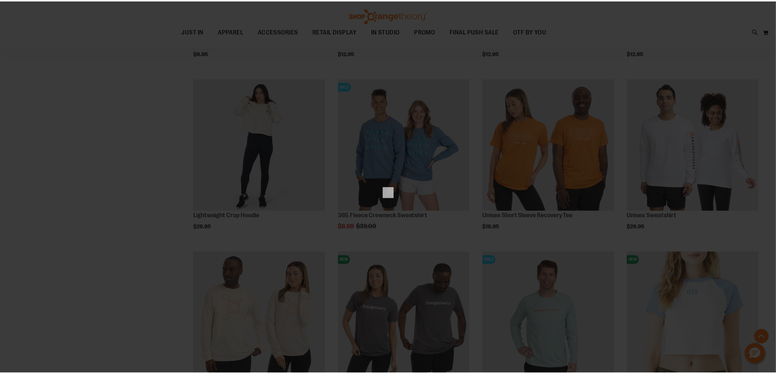
scroll to position [0, 0]
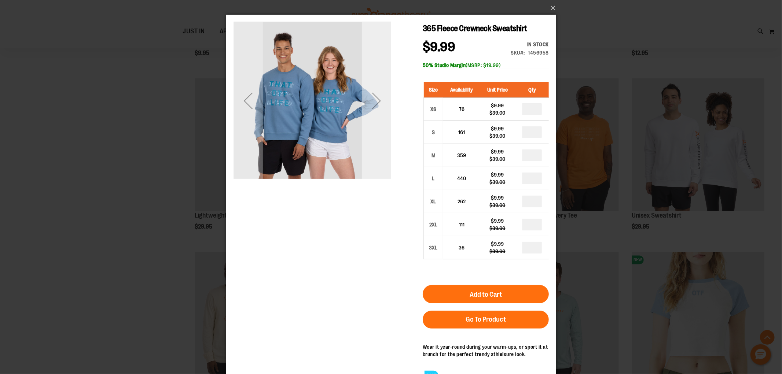
click at [379, 115] on div "Next" at bounding box center [375, 100] width 29 height 29
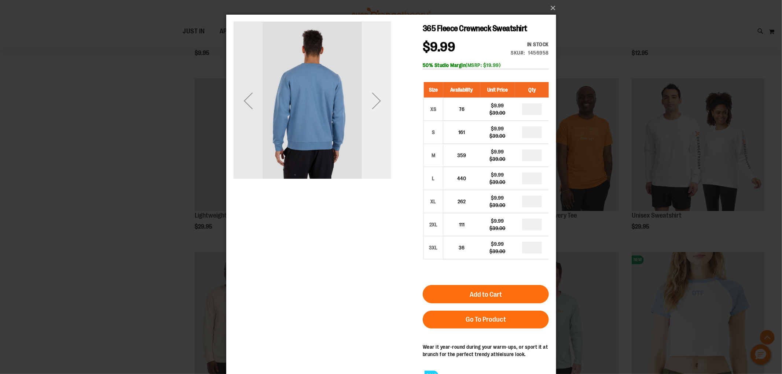
click at [379, 115] on div "Next" at bounding box center [375, 100] width 29 height 29
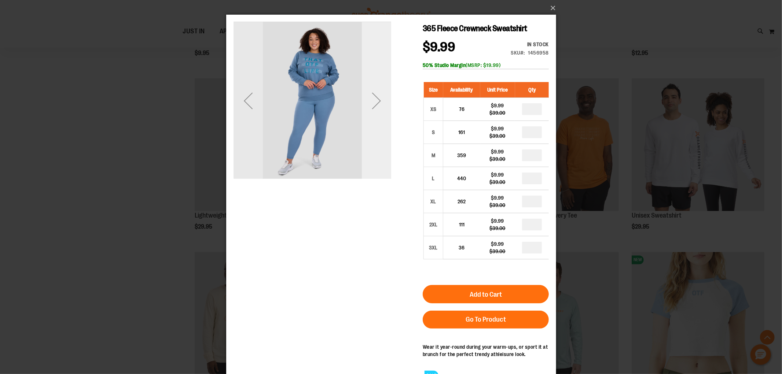
click at [378, 103] on div "Next" at bounding box center [375, 100] width 29 height 29
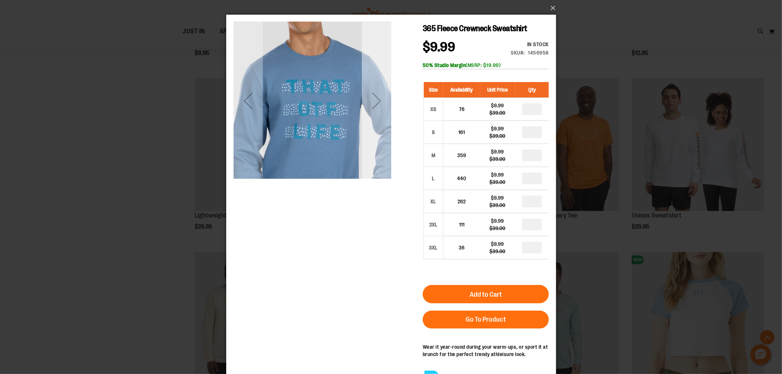
click at [374, 105] on div "Next" at bounding box center [375, 100] width 29 height 29
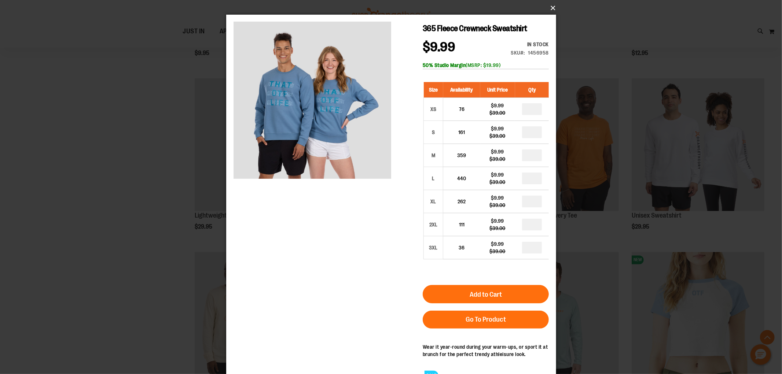
click at [547, 5] on button "×" at bounding box center [393, 8] width 330 height 16
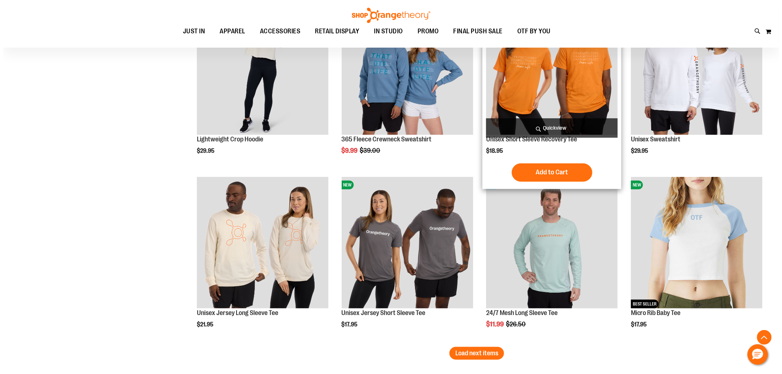
scroll to position [8144, 0]
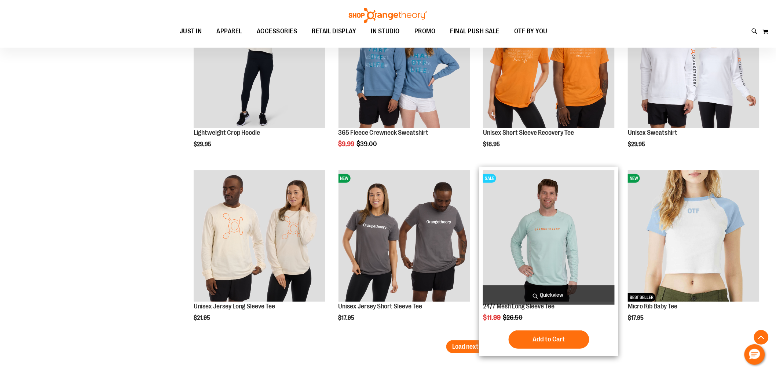
click at [534, 292] on span "Quickview" at bounding box center [549, 295] width 132 height 19
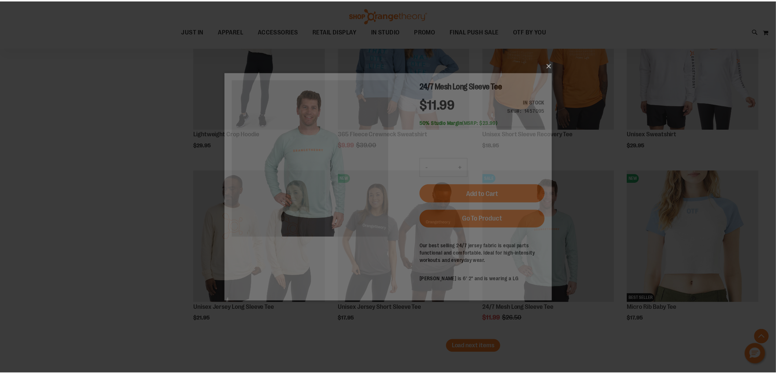
scroll to position [0, 0]
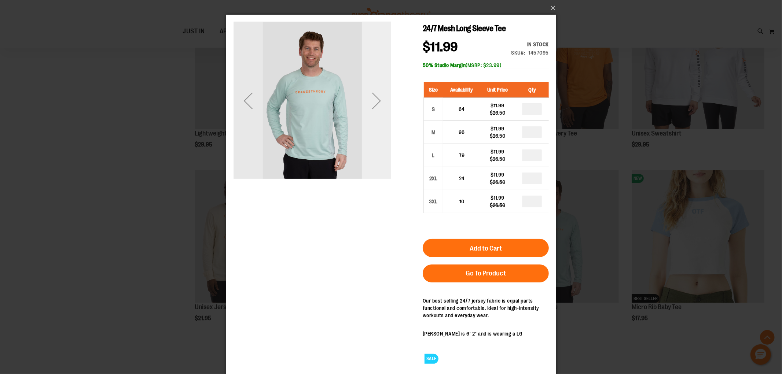
click at [380, 101] on div "Next" at bounding box center [375, 100] width 29 height 29
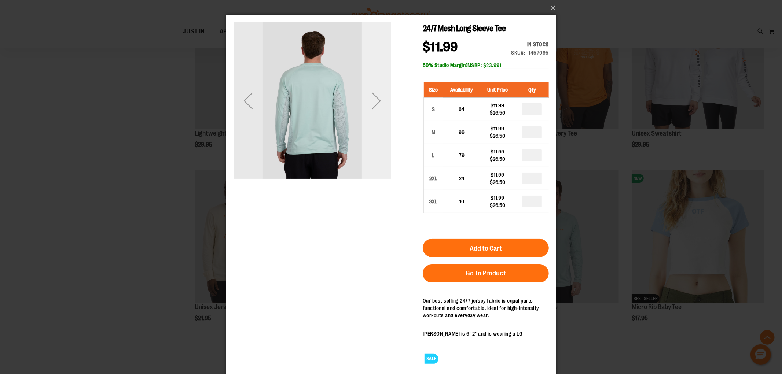
click at [380, 101] on div "Next" at bounding box center [375, 100] width 29 height 29
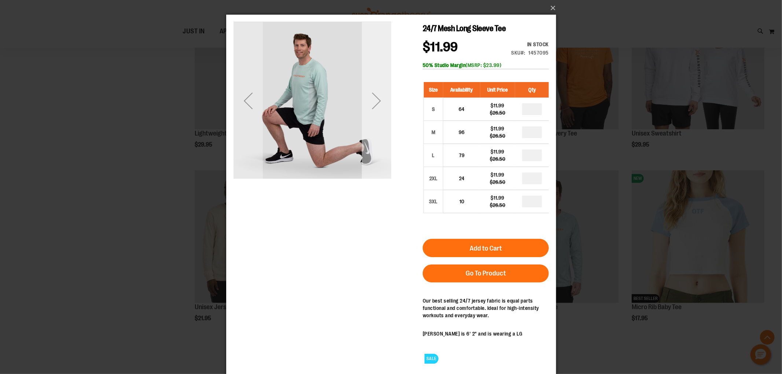
click at [380, 101] on div "Next" at bounding box center [375, 100] width 29 height 29
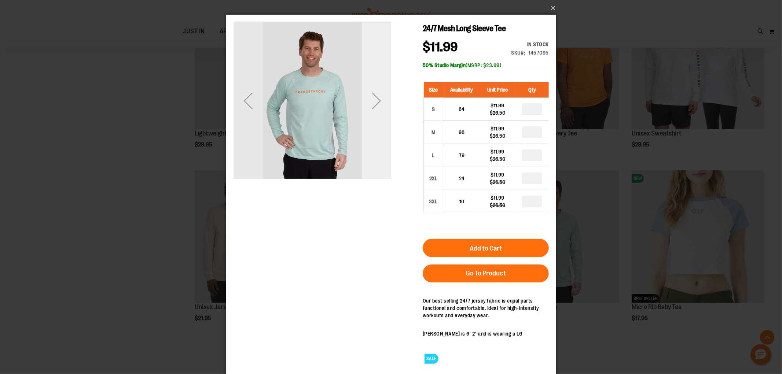
click at [380, 98] on div "Next" at bounding box center [375, 100] width 29 height 29
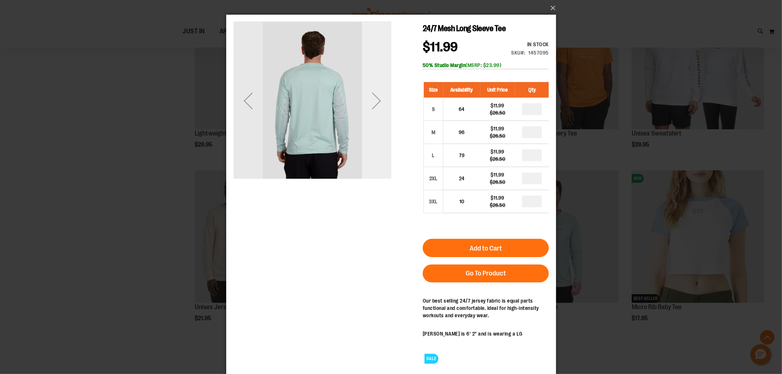
click at [380, 98] on div "Next" at bounding box center [375, 100] width 29 height 29
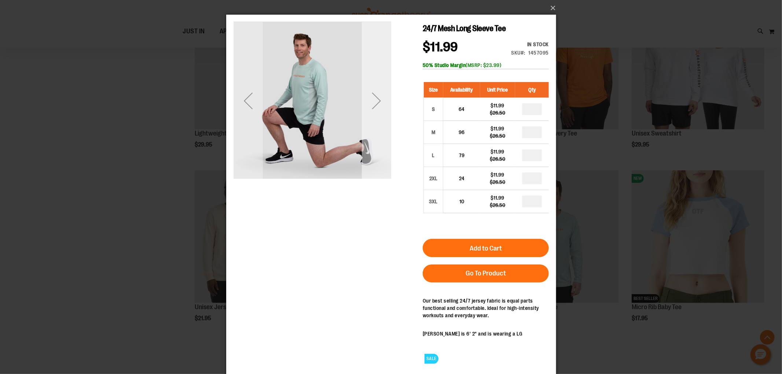
click at [380, 98] on div "Next" at bounding box center [375, 100] width 29 height 29
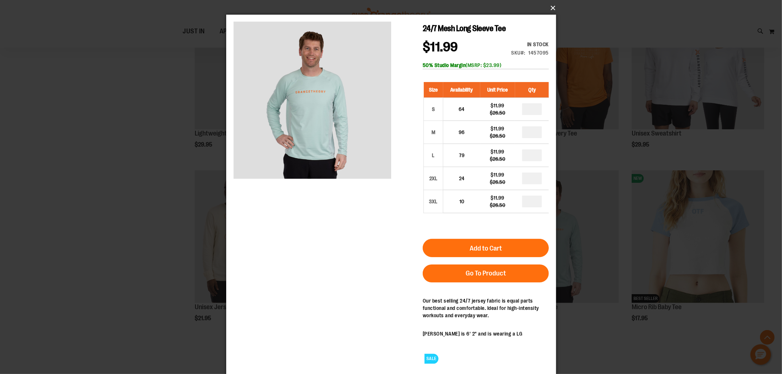
click at [554, 9] on button "×" at bounding box center [393, 8] width 330 height 16
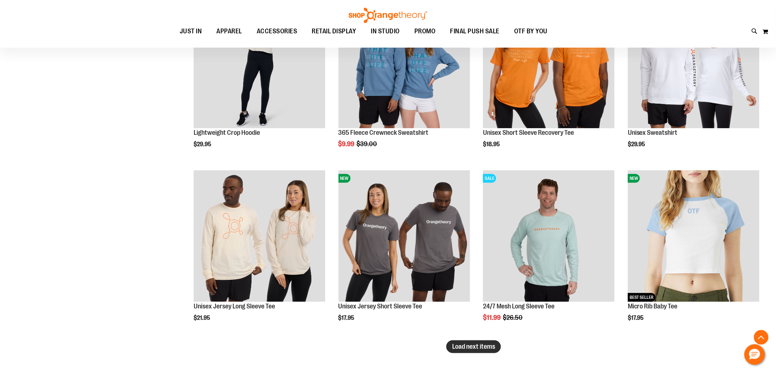
click at [469, 346] on span "Load next items" at bounding box center [473, 346] width 43 height 7
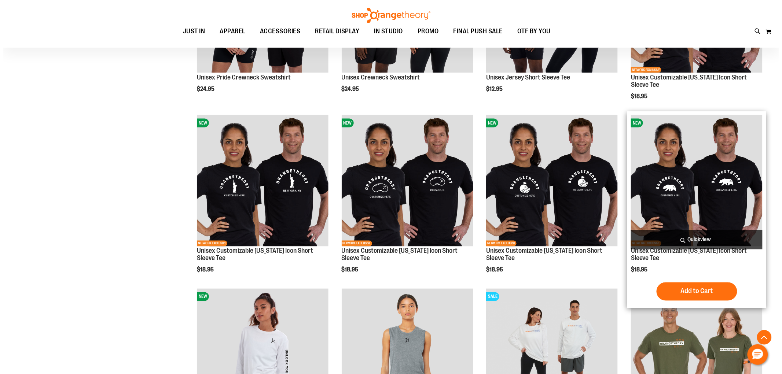
scroll to position [8552, 0]
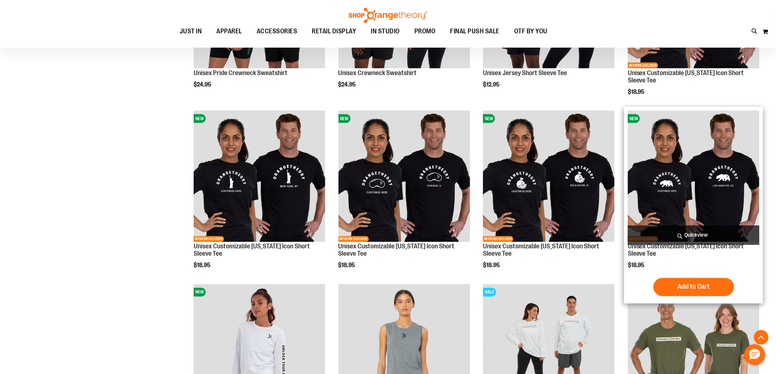
click at [681, 234] on span "Quickview" at bounding box center [693, 235] width 132 height 19
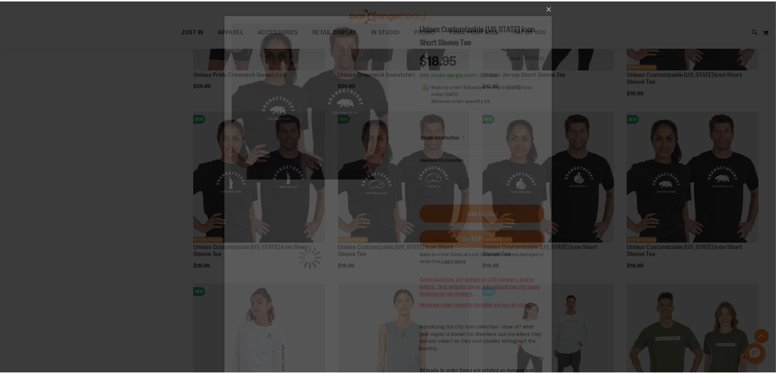
scroll to position [0, 0]
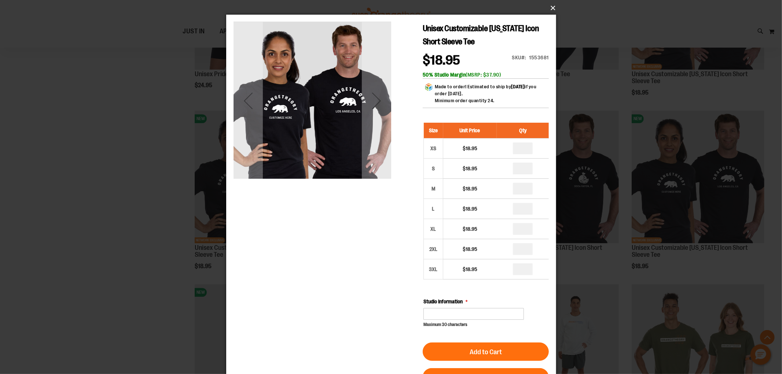
click at [550, 7] on button "×" at bounding box center [393, 8] width 330 height 16
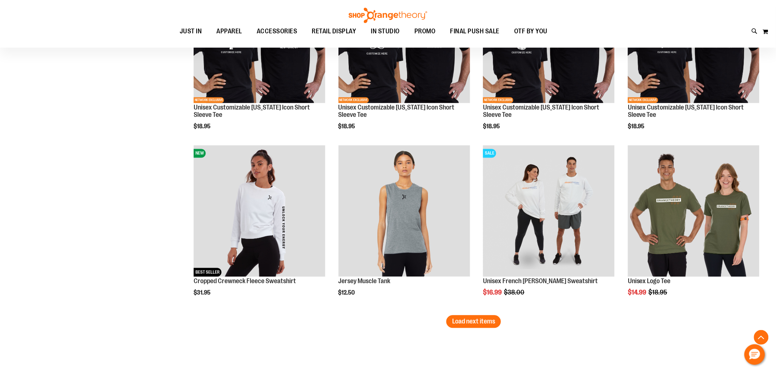
scroll to position [8691, 0]
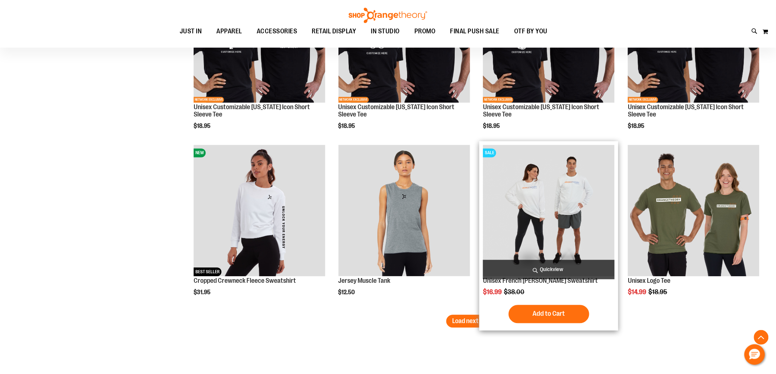
click at [534, 210] on img "product" at bounding box center [549, 211] width 132 height 132
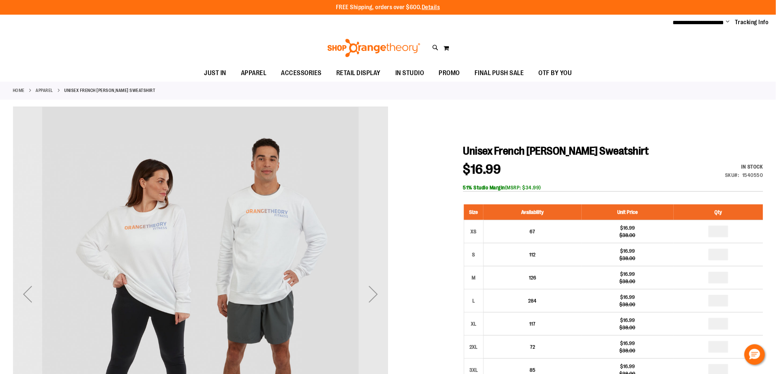
type input "**********"
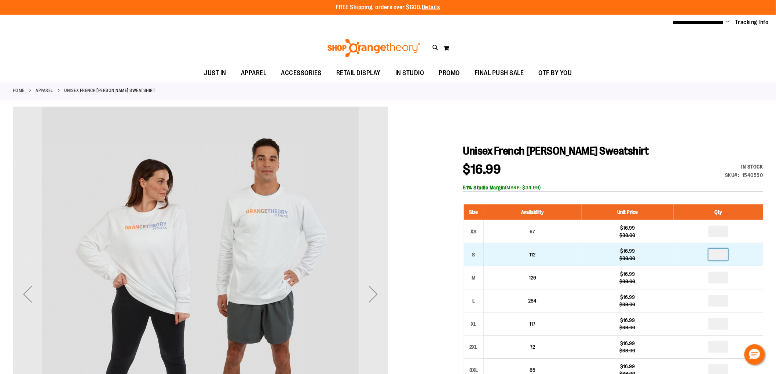
click at [717, 255] on input "*" at bounding box center [718, 255] width 20 height 12
type input "*"
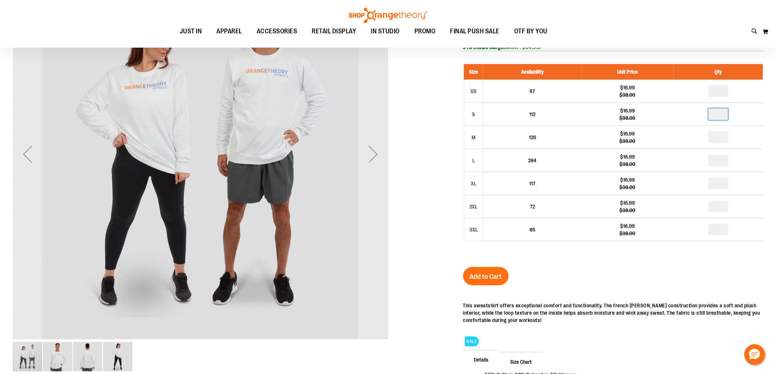
scroll to position [163, 0]
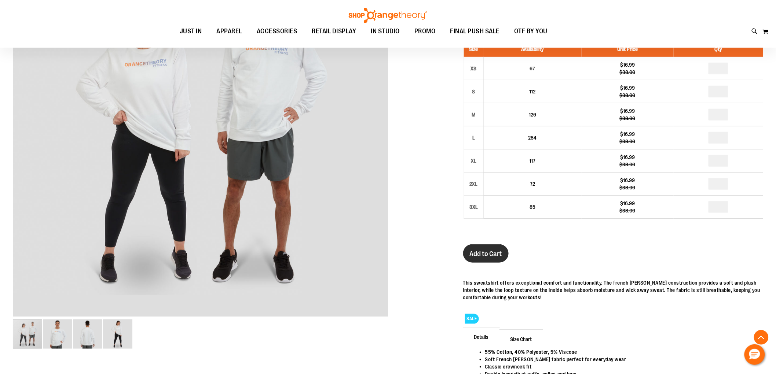
click at [486, 257] on span "Add to Cart" at bounding box center [486, 254] width 32 height 8
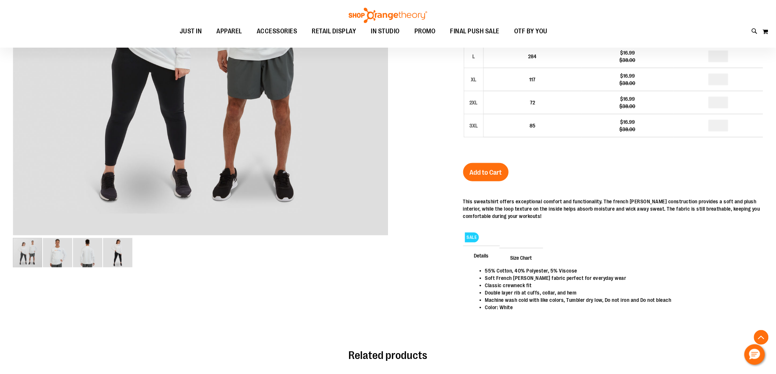
scroll to position [81, 0]
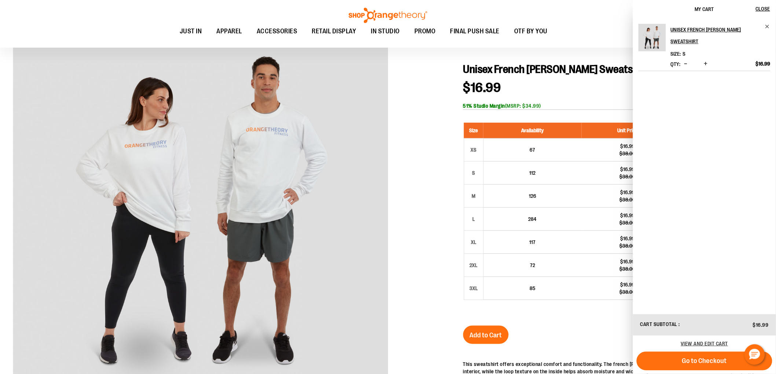
click at [431, 84] on div at bounding box center [388, 264] width 750 height 478
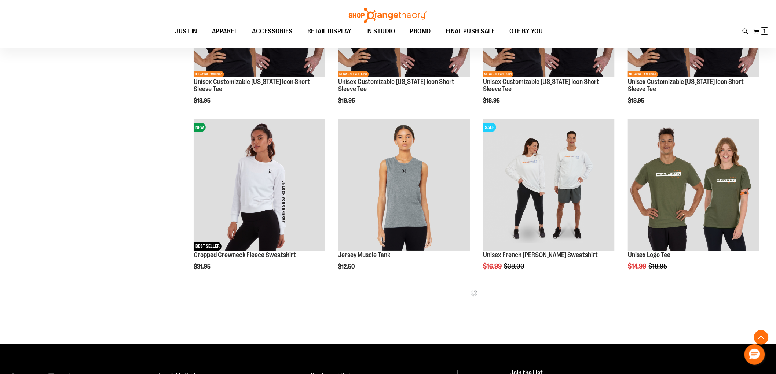
scroll to position [407, 0]
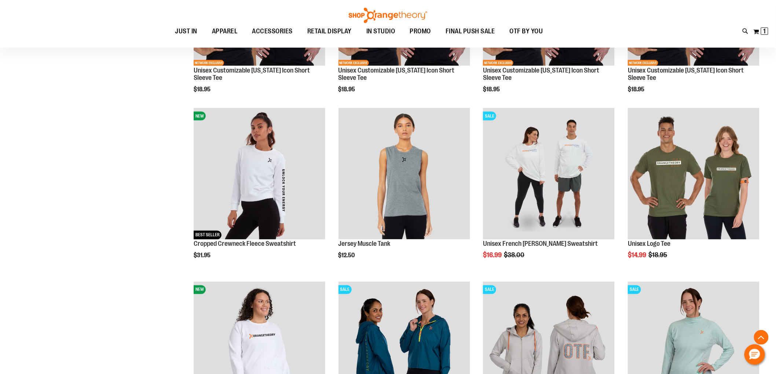
type input "**********"
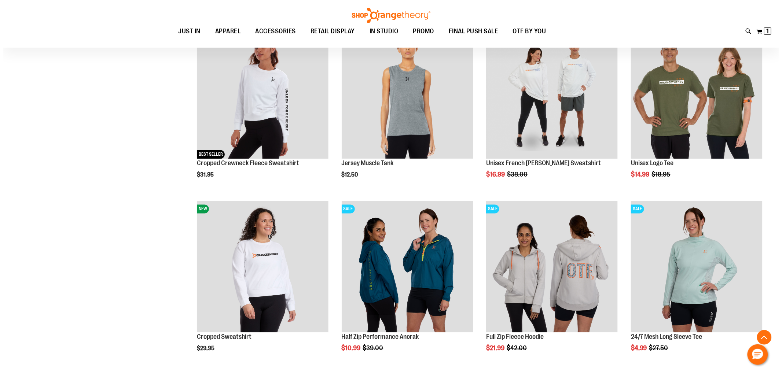
scroll to position [489, 0]
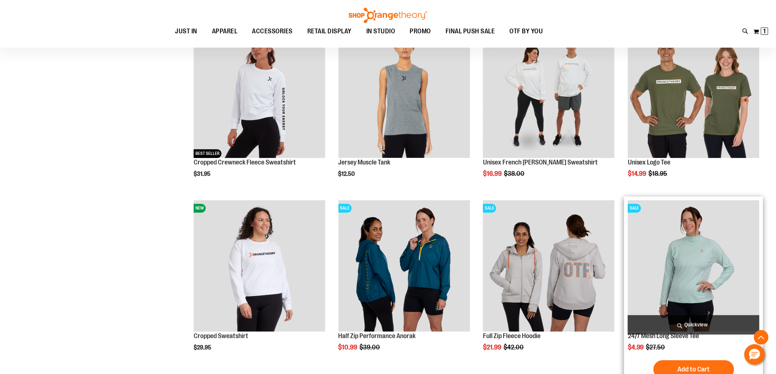
click at [670, 323] on span "Quickview" at bounding box center [693, 325] width 132 height 19
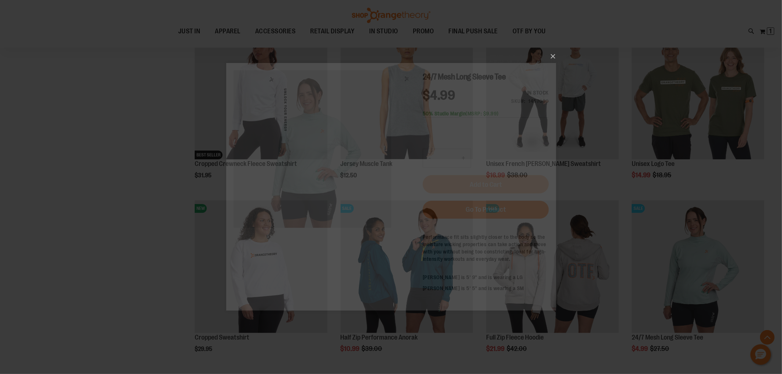
scroll to position [0, 0]
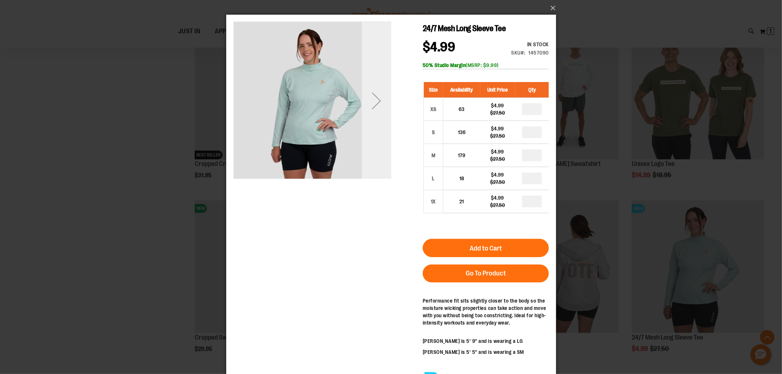
click at [379, 103] on div "Next" at bounding box center [375, 100] width 29 height 29
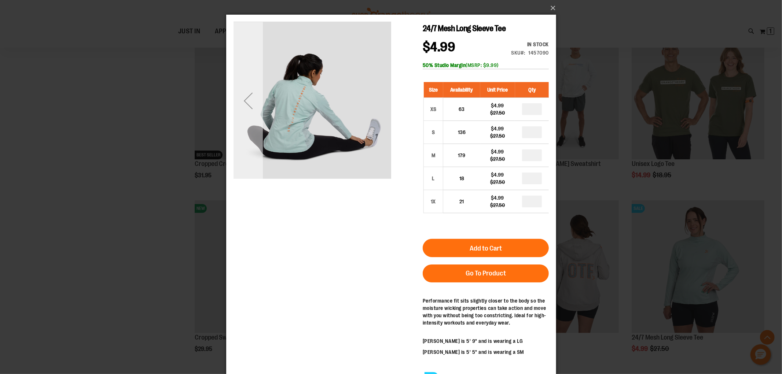
click at [253, 103] on div "Previous" at bounding box center [247, 100] width 29 height 29
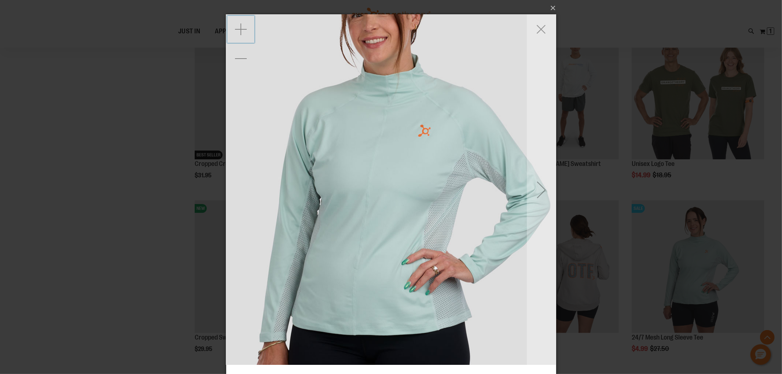
click at [237, 33] on div "Zoom in" at bounding box center [240, 29] width 29 height 29
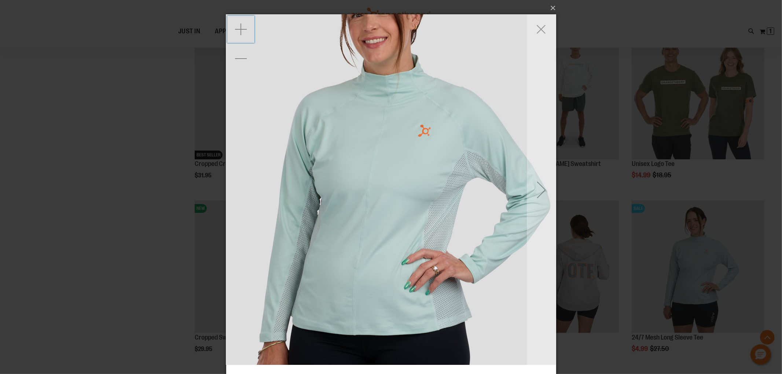
click at [237, 33] on div "Zoom in" at bounding box center [240, 29] width 29 height 29
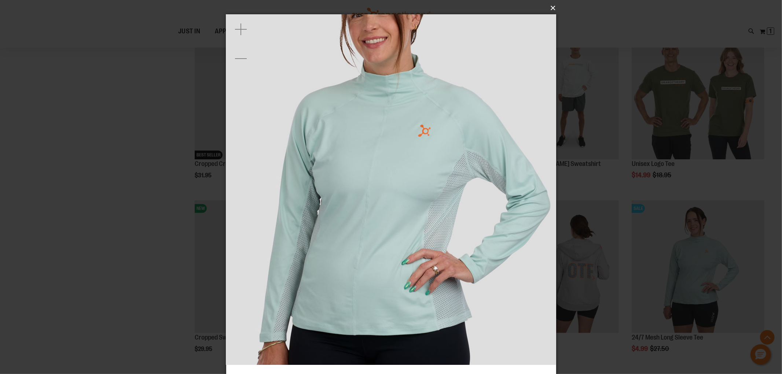
click at [551, 10] on button "×" at bounding box center [393, 8] width 330 height 16
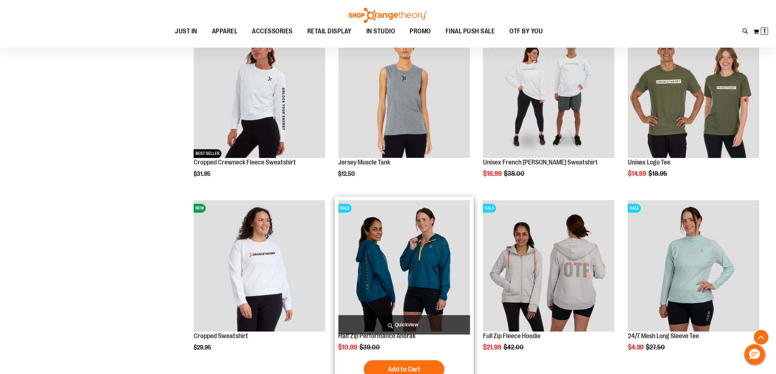
click at [386, 327] on span "Quickview" at bounding box center [404, 325] width 132 height 19
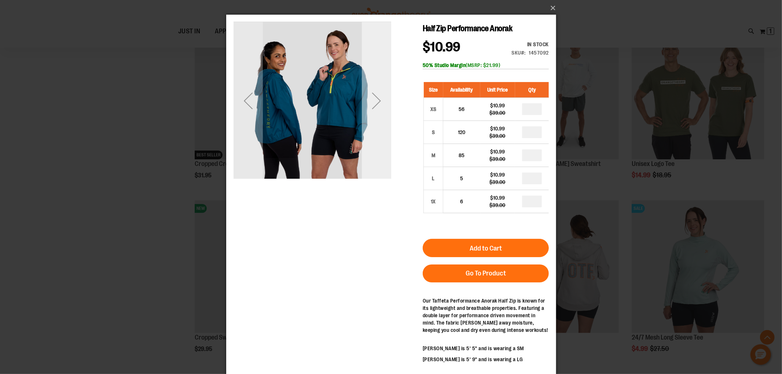
click at [372, 96] on div "Next" at bounding box center [375, 100] width 29 height 29
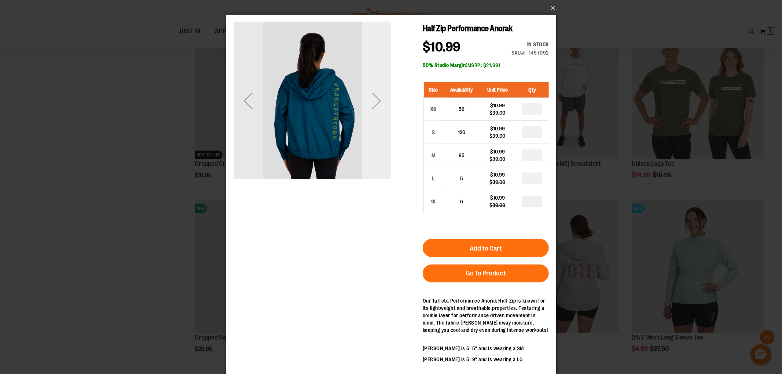
click at [372, 96] on div "Next" at bounding box center [375, 100] width 29 height 29
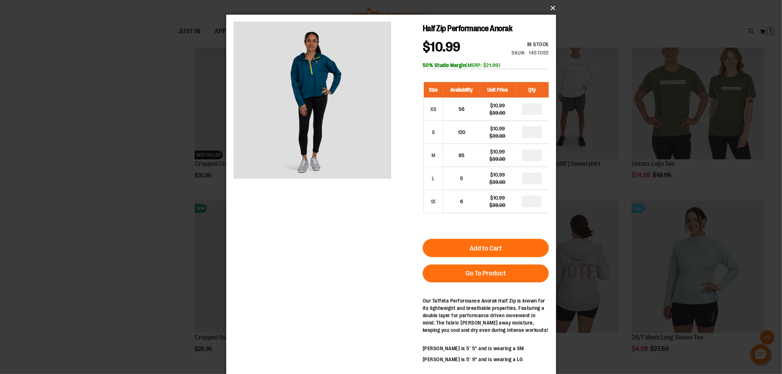
click at [555, 8] on button "×" at bounding box center [393, 8] width 330 height 16
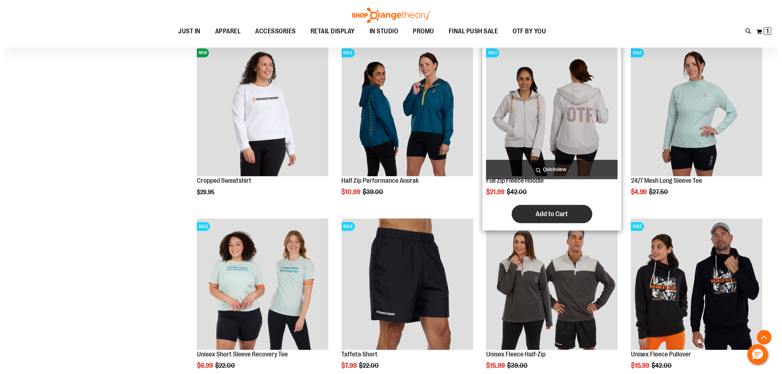
scroll to position [733, 0]
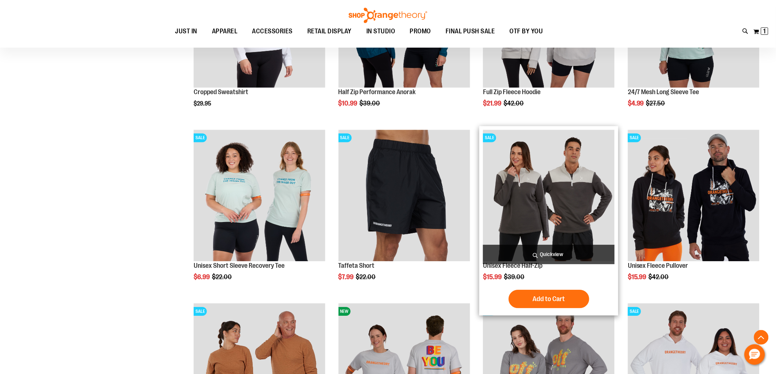
click at [545, 255] on span "Quickview" at bounding box center [549, 254] width 132 height 19
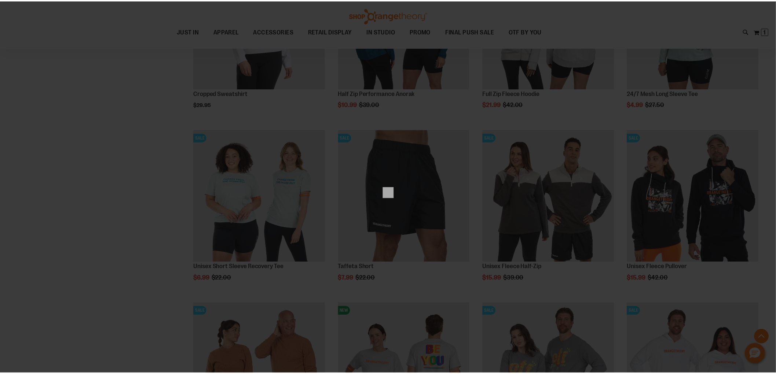
scroll to position [0, 0]
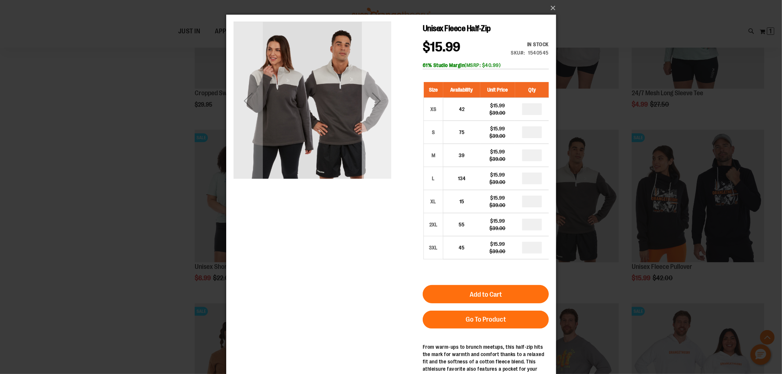
click at [383, 90] on div "Next" at bounding box center [375, 100] width 29 height 29
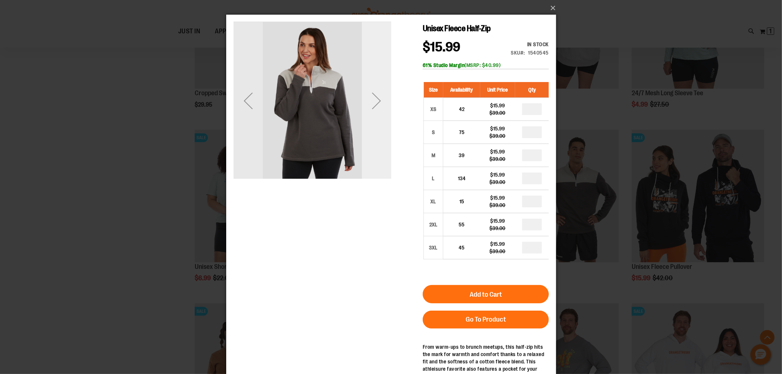
click at [382, 93] on div "Next" at bounding box center [375, 100] width 29 height 29
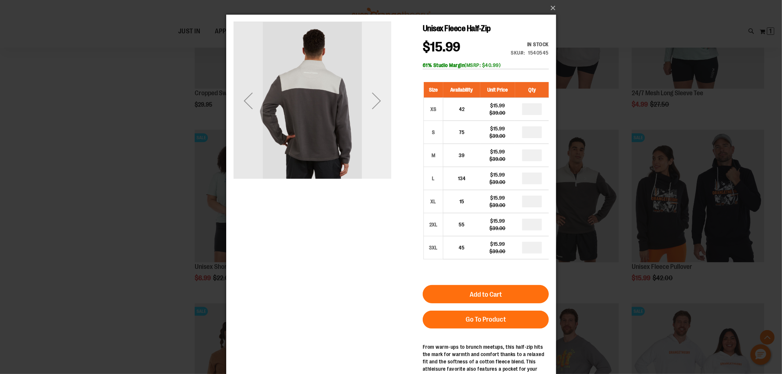
click at [382, 93] on div "Next" at bounding box center [375, 100] width 29 height 29
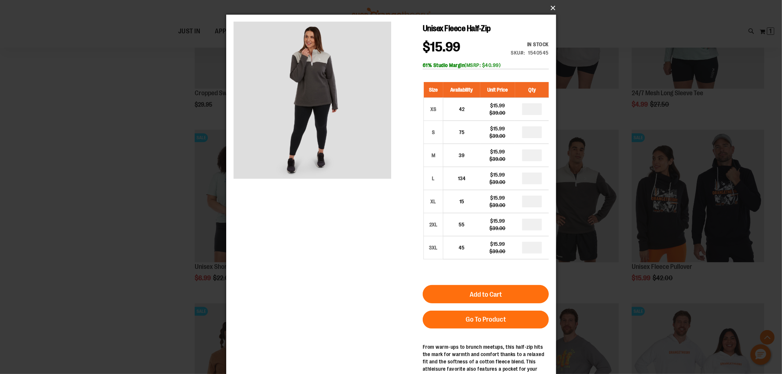
click at [554, 8] on button "×" at bounding box center [393, 8] width 330 height 16
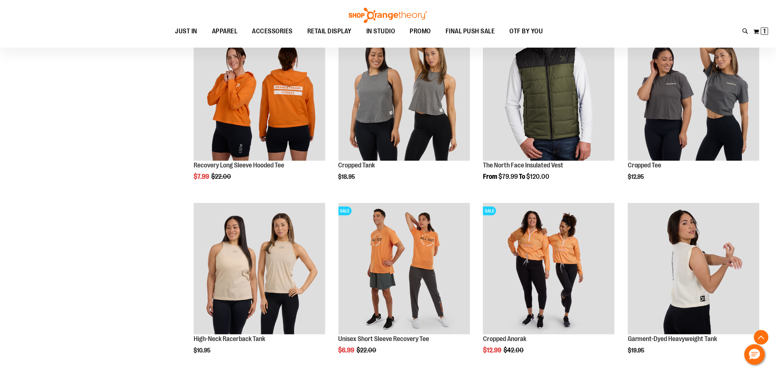
scroll to position [1222, 0]
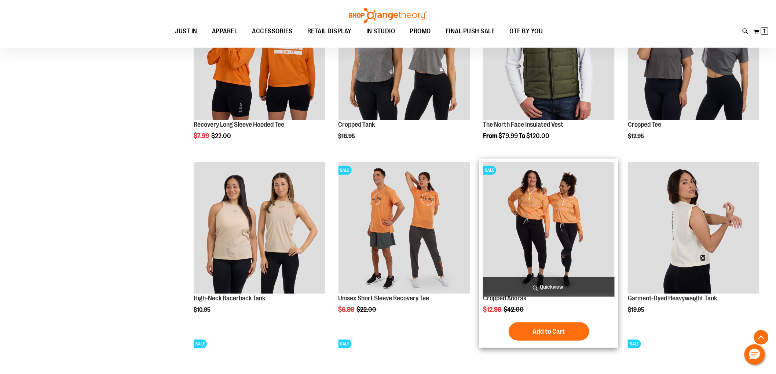
click at [530, 217] on img "product" at bounding box center [549, 228] width 132 height 132
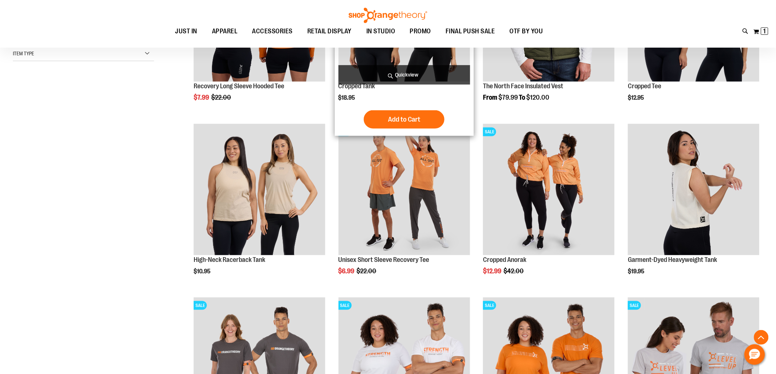
scroll to position [244, 0]
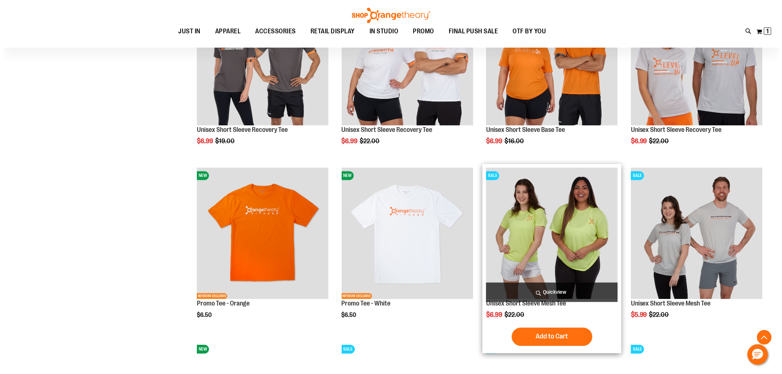
scroll to position [570, 0]
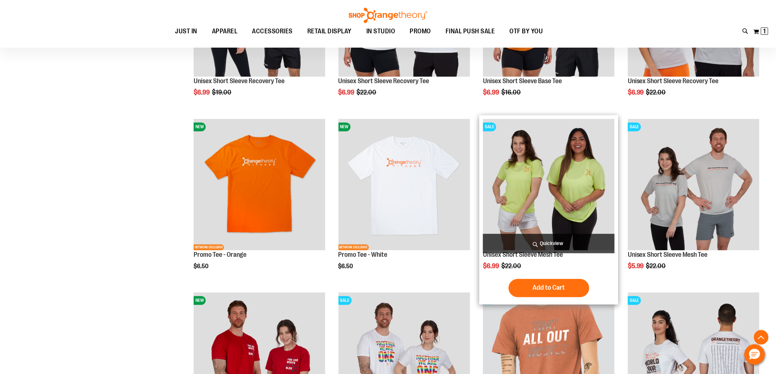
type input "**********"
click at [548, 252] on span "Quickview" at bounding box center [549, 243] width 132 height 19
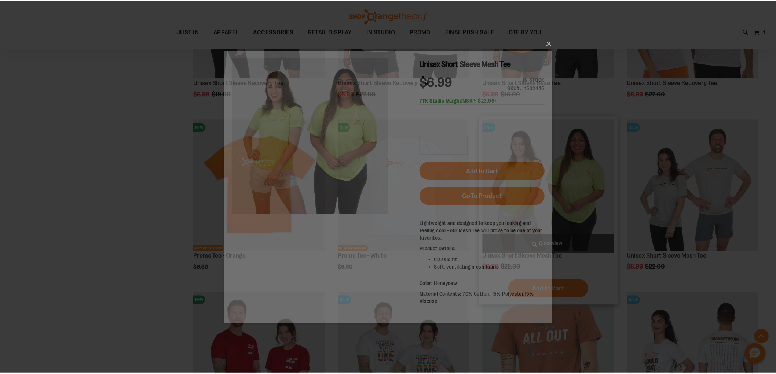
scroll to position [0, 0]
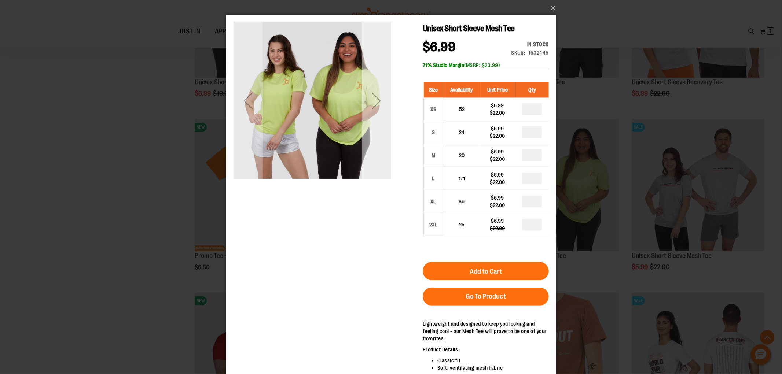
click at [375, 103] on div "Next" at bounding box center [375, 100] width 29 height 29
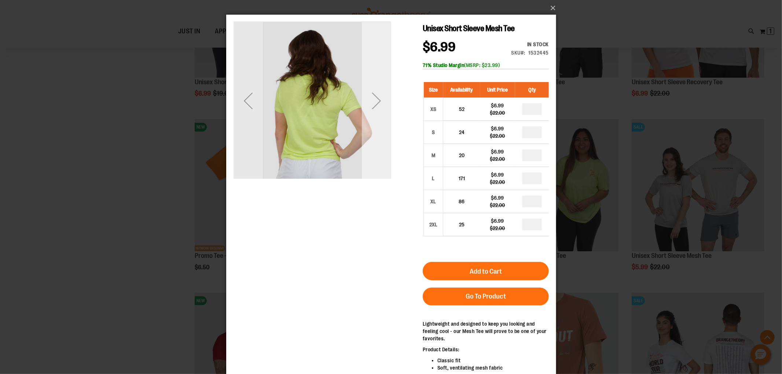
click at [375, 103] on div "Next" at bounding box center [375, 100] width 29 height 29
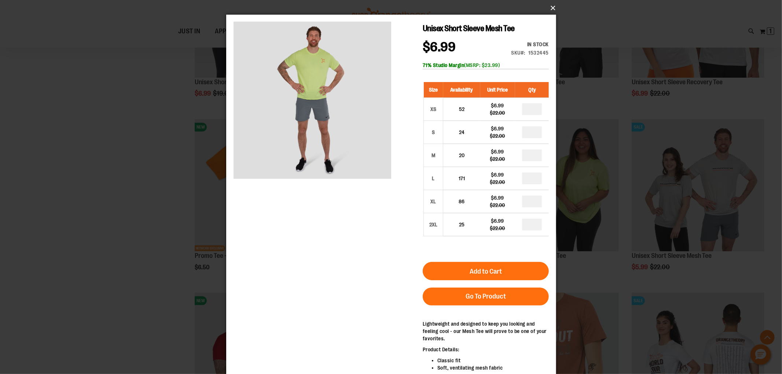
click at [555, 8] on button "×" at bounding box center [393, 8] width 330 height 16
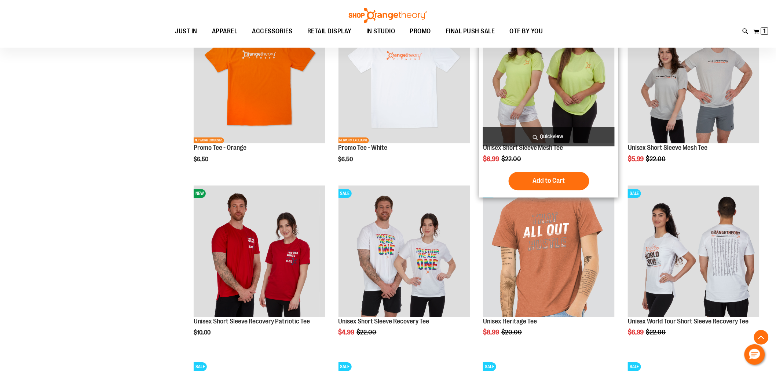
scroll to position [692, 0]
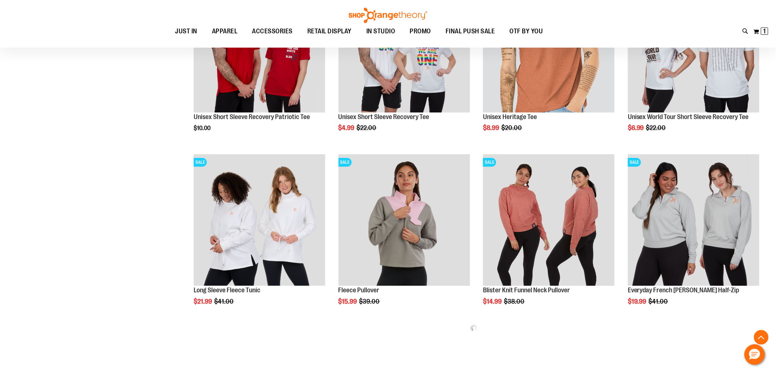
scroll to position [896, 0]
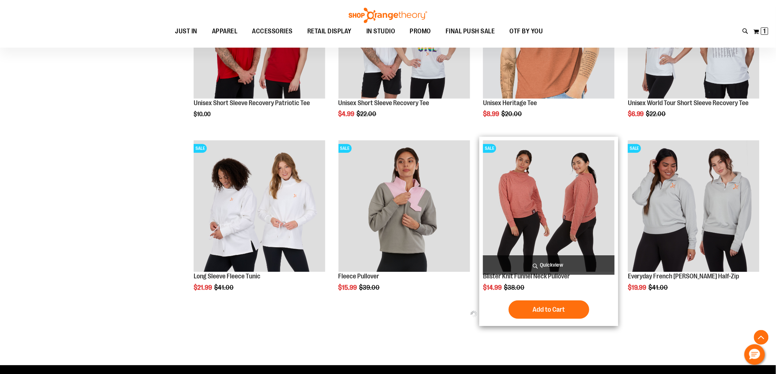
click at [540, 215] on img "product" at bounding box center [549, 206] width 132 height 132
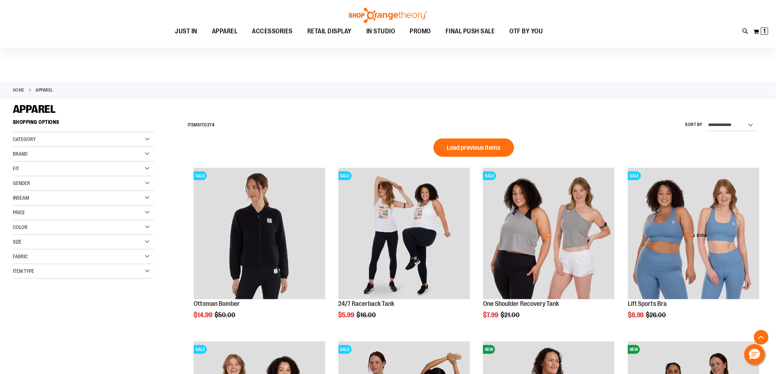
scroll to position [496, 0]
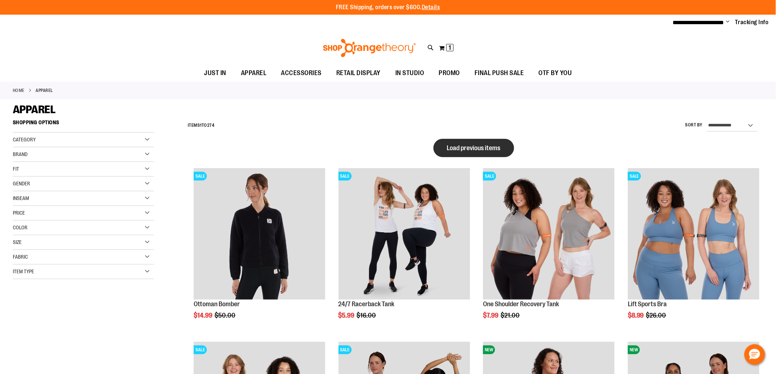
type input "**********"
click at [495, 147] on span "Load previous items" at bounding box center [474, 147] width 54 height 7
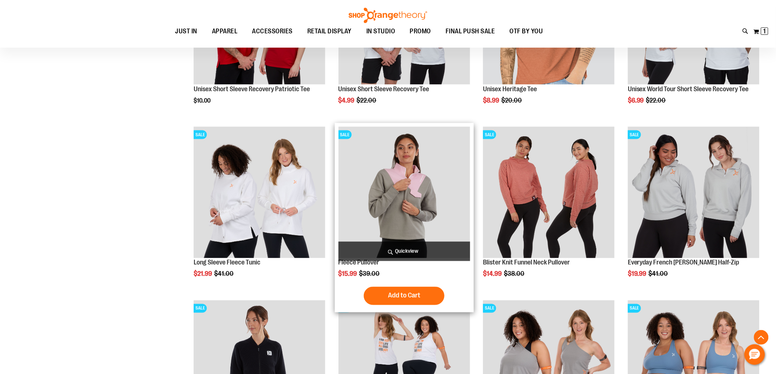
scroll to position [407, 0]
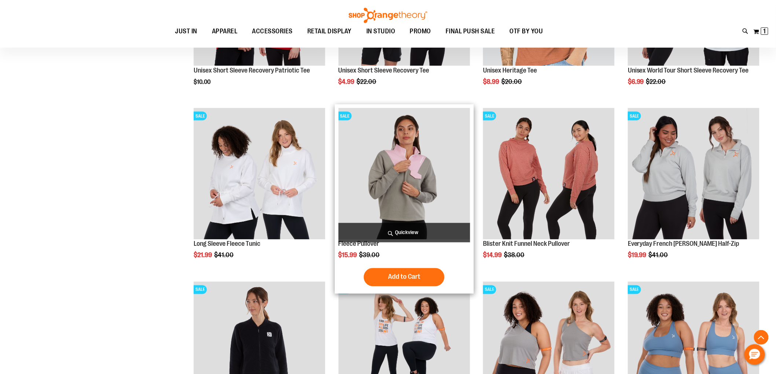
click at [378, 184] on img "product" at bounding box center [404, 174] width 132 height 132
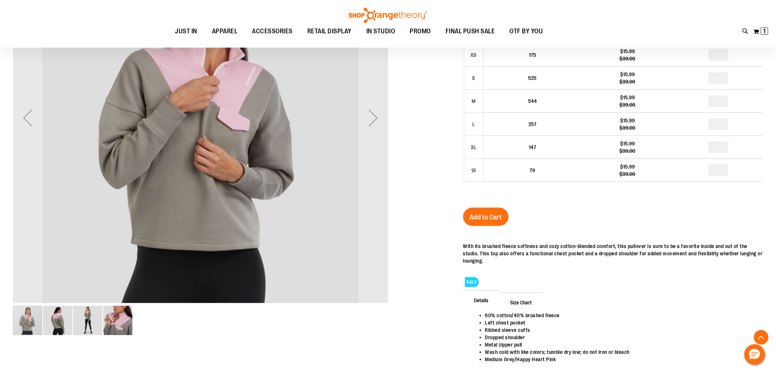
scroll to position [203, 0]
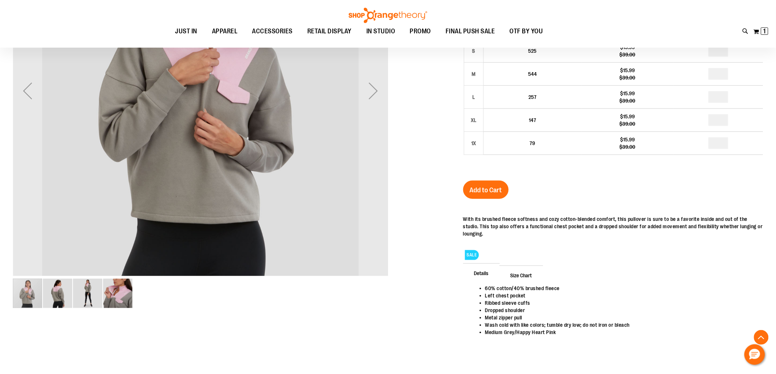
type input "**********"
click at [86, 289] on img "image 3 of 4" at bounding box center [87, 293] width 29 height 29
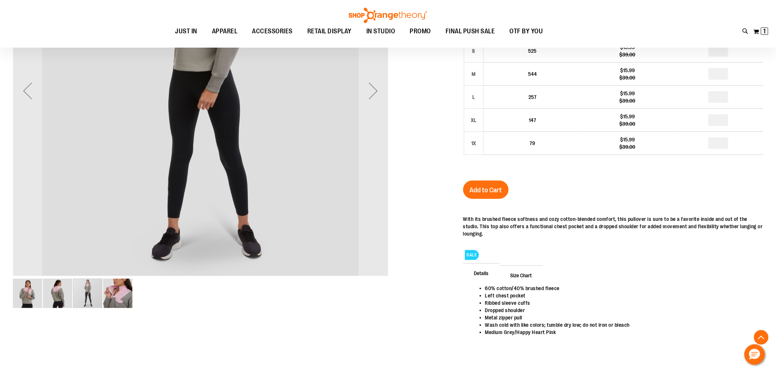
click at [137, 292] on div "carousel" at bounding box center [200, 293] width 375 height 31
click at [123, 295] on img "image 4 of 4" at bounding box center [117, 293] width 29 height 29
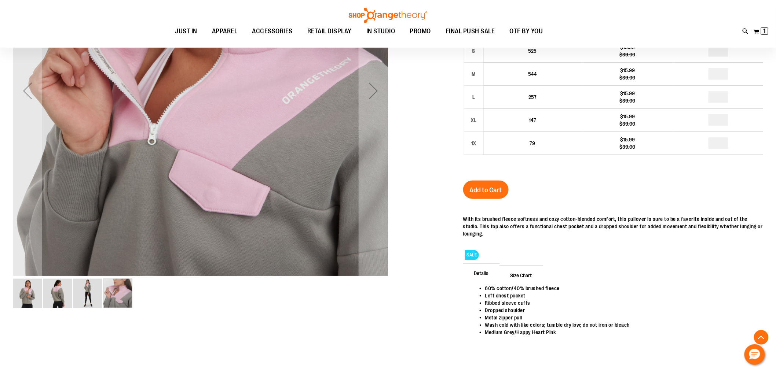
click at [59, 299] on img "image 2 of 4" at bounding box center [57, 293] width 29 height 29
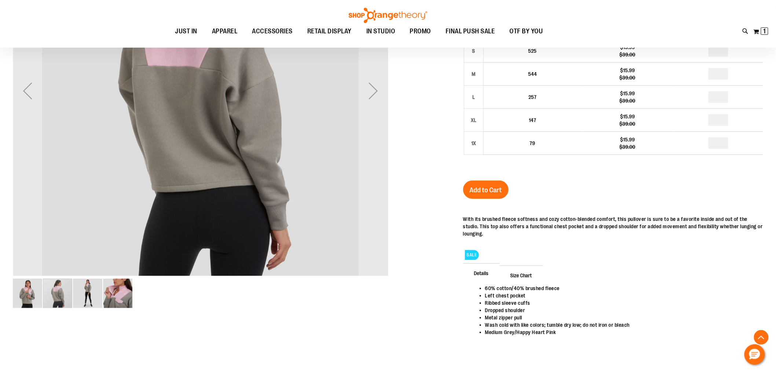
click at [32, 298] on img "image 1 of 4" at bounding box center [27, 293] width 29 height 29
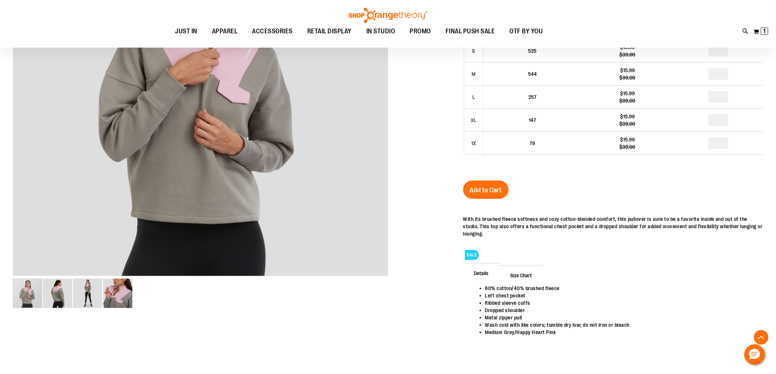
click at [520, 276] on span "Size Chart" at bounding box center [521, 275] width 44 height 19
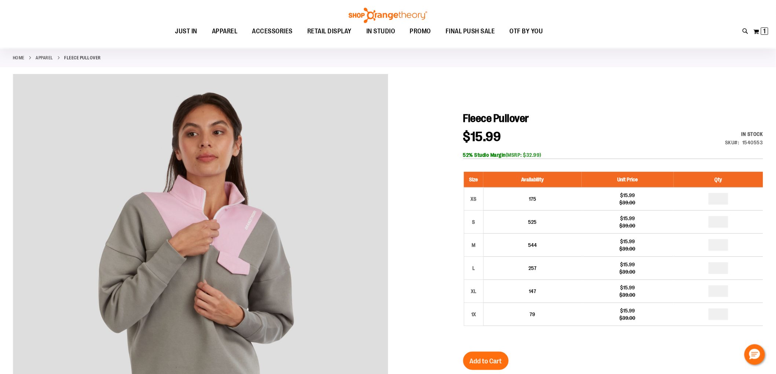
scroll to position [81, 0]
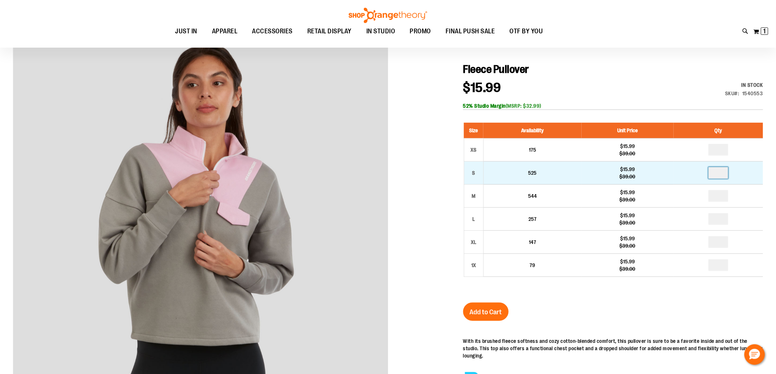
click at [719, 173] on input "number" at bounding box center [718, 173] width 20 height 12
type input "*"
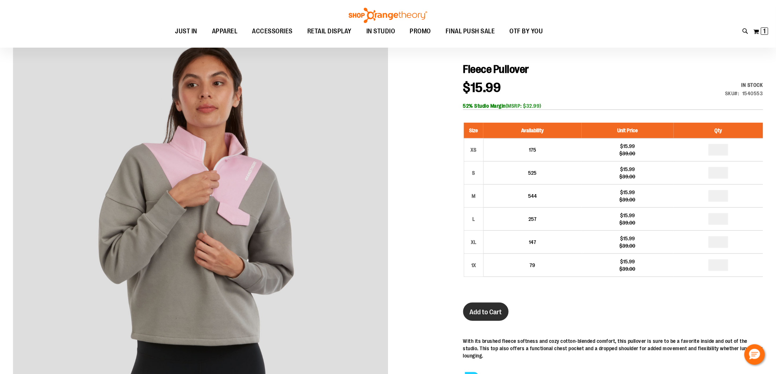
click at [489, 303] on button "Add to Cart" at bounding box center [485, 312] width 45 height 18
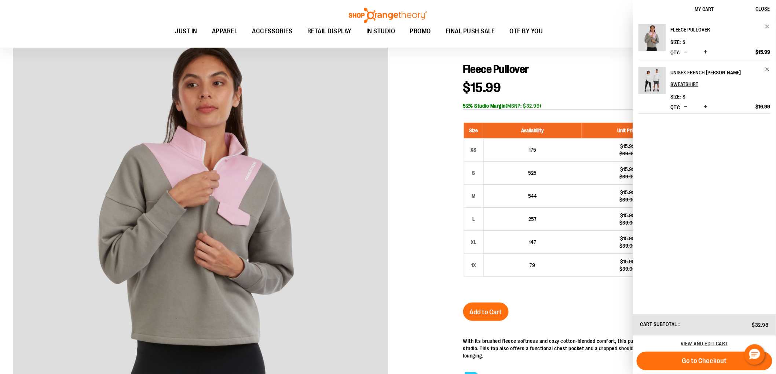
click at [9, 9] on div "Toggle Nav Search Popular Suggestions Advanced Search" at bounding box center [388, 24] width 776 height 48
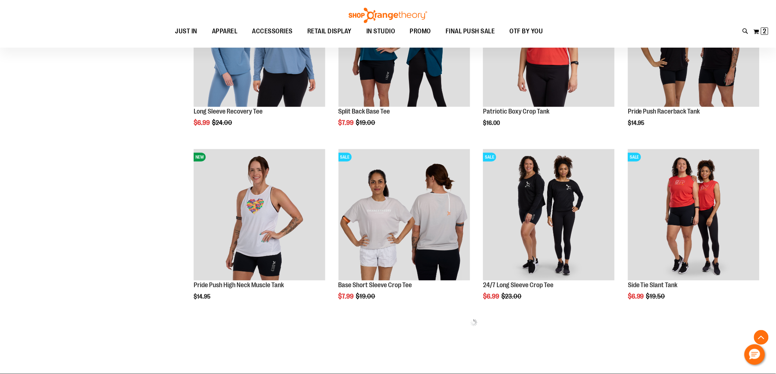
scroll to position [307, 0]
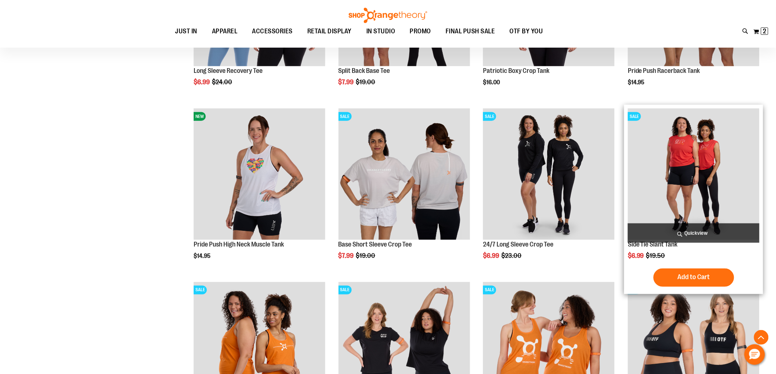
type input "**********"
click at [692, 158] on img "product" at bounding box center [693, 174] width 132 height 132
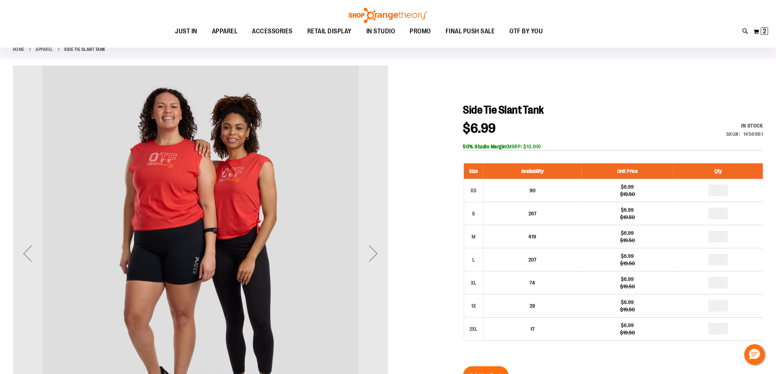
scroll to position [81, 0]
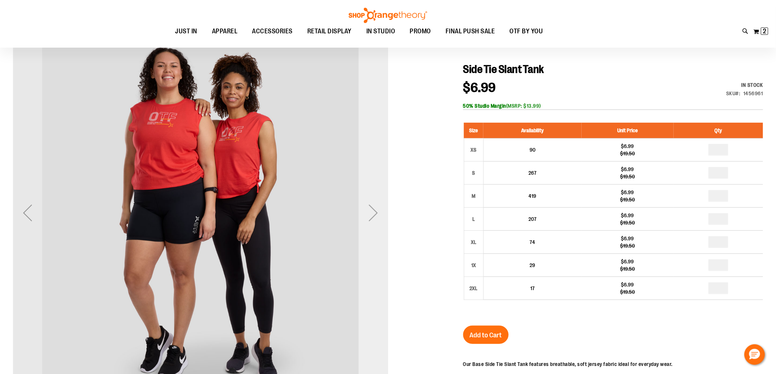
type input "**********"
click at [372, 209] on div "Next" at bounding box center [372, 212] width 29 height 29
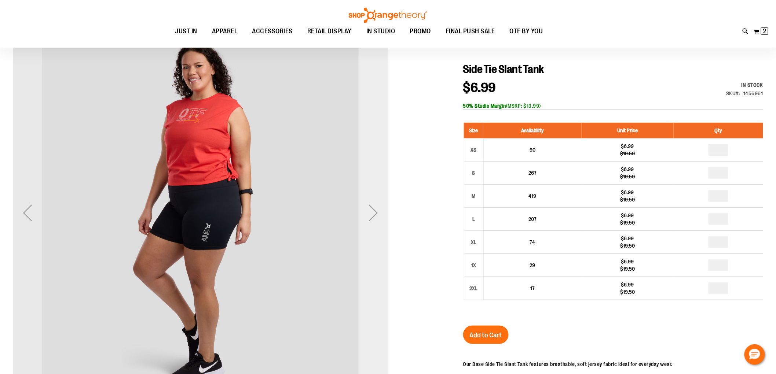
click at [372, 209] on div "Next" at bounding box center [372, 212] width 29 height 29
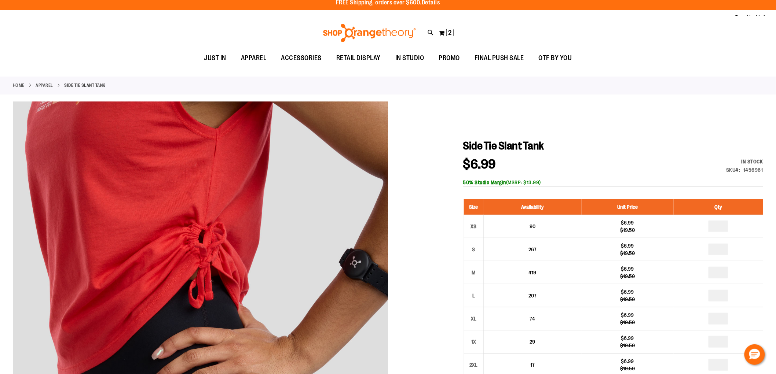
scroll to position [0, 0]
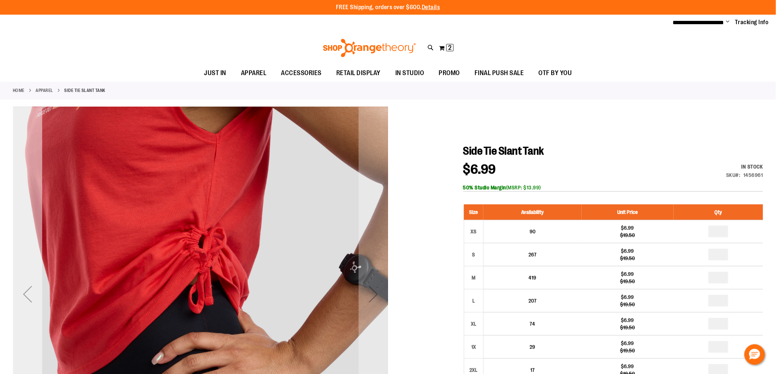
click at [24, 296] on div "Previous" at bounding box center [27, 294] width 29 height 29
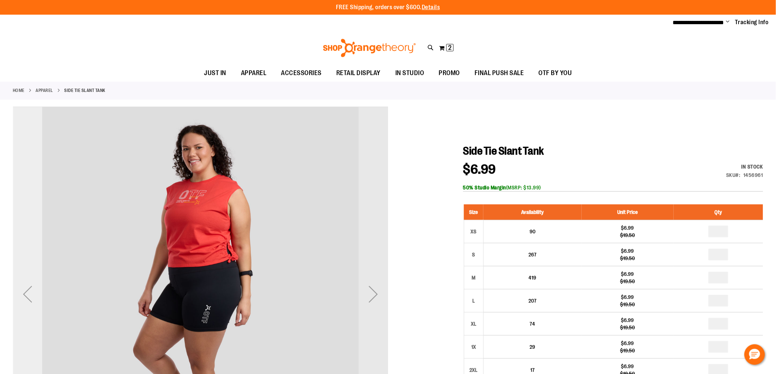
click at [24, 296] on div "Previous" at bounding box center [27, 294] width 29 height 29
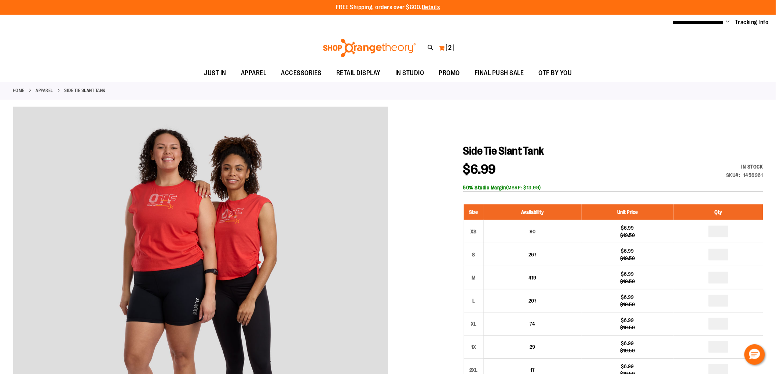
click at [446, 47] on span "2 2 items" at bounding box center [449, 47] width 7 height 7
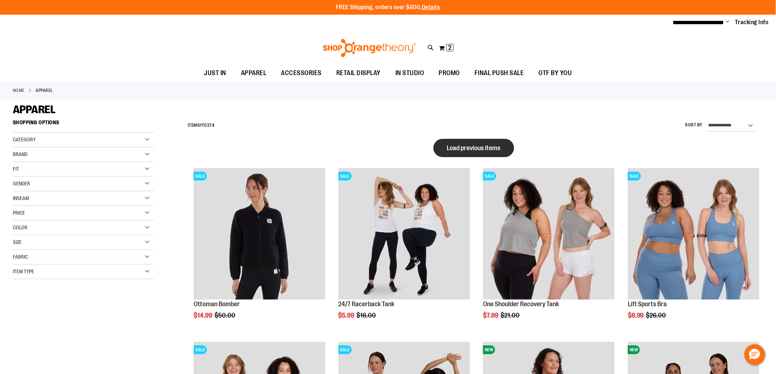
type input "**********"
click at [484, 152] on button "Load previous items" at bounding box center [473, 148] width 81 height 18
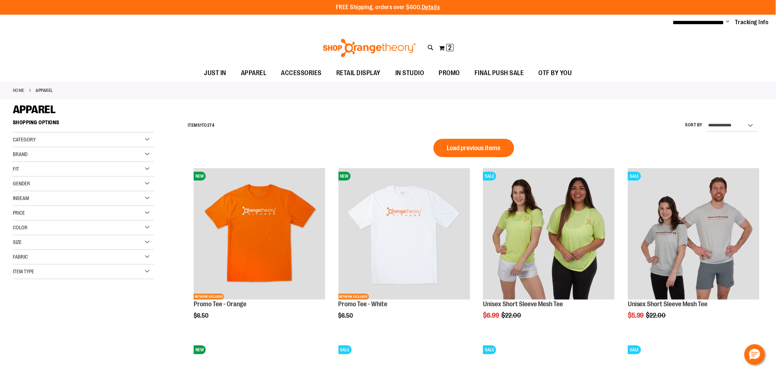
click at [475, 149] on span "Load previous items" at bounding box center [474, 147] width 54 height 7
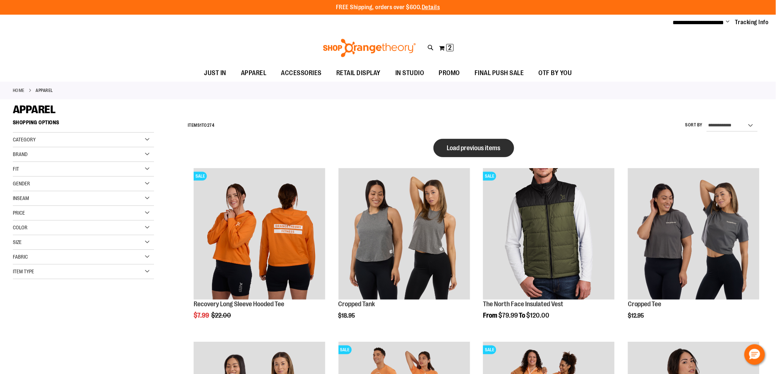
click at [474, 152] on button "Load previous items" at bounding box center [473, 148] width 81 height 18
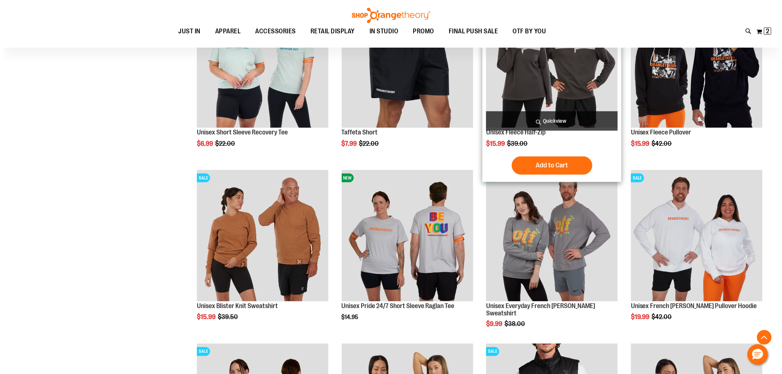
scroll to position [162, 0]
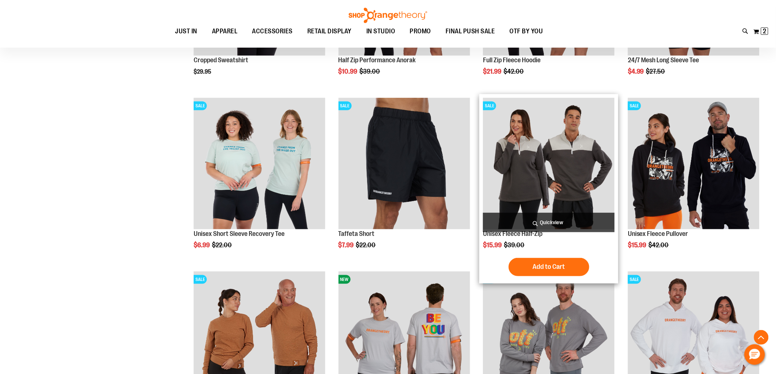
click at [537, 220] on span "Quickview" at bounding box center [549, 222] width 132 height 19
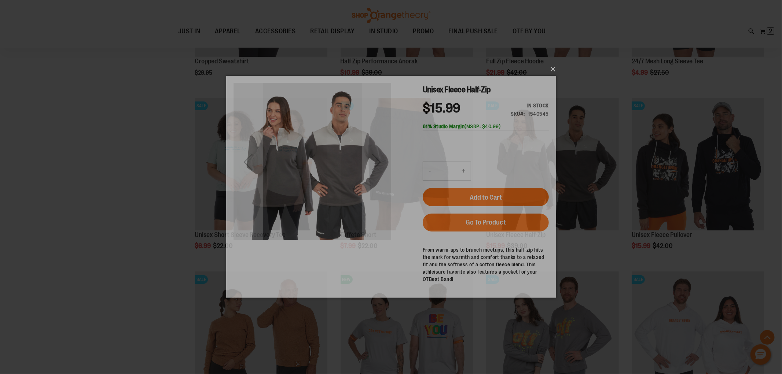
scroll to position [0, 0]
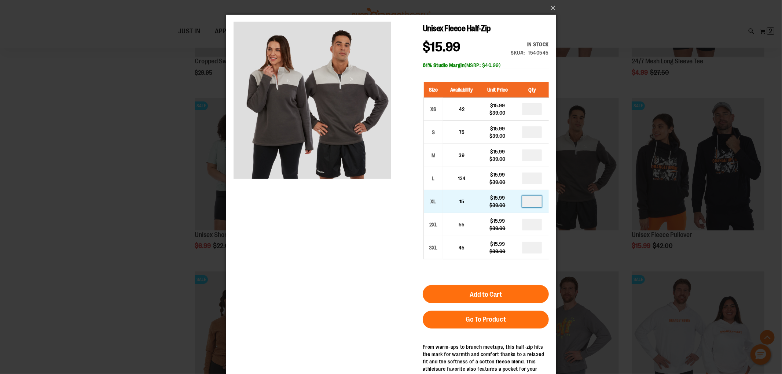
click at [528, 203] on input "number" at bounding box center [532, 202] width 20 height 12
type input "*"
drag, startPoint x: 494, startPoint y: 294, endPoint x: 493, endPoint y: 299, distance: 4.5
click at [494, 294] on span "Add to Cart" at bounding box center [485, 295] width 32 height 8
click at [550, 5] on button "×" at bounding box center [393, 8] width 330 height 16
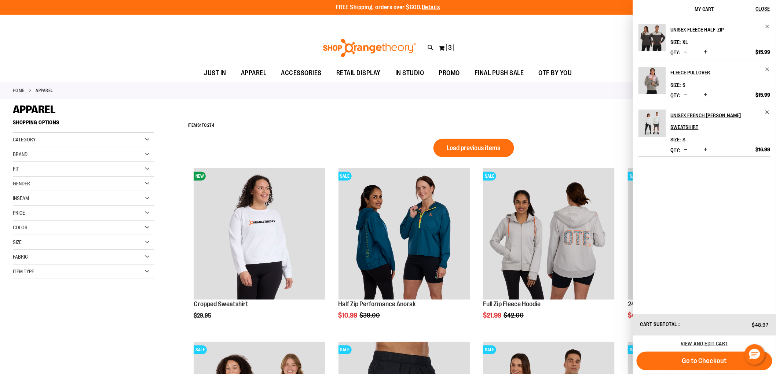
click at [345, 130] on div "**********" at bounding box center [473, 125] width 579 height 19
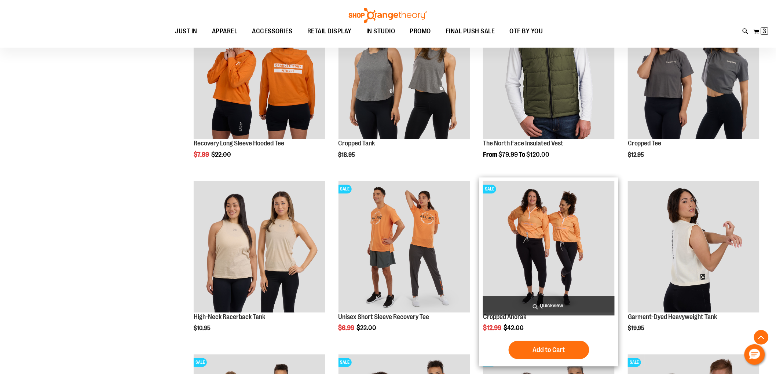
scroll to position [679, 0]
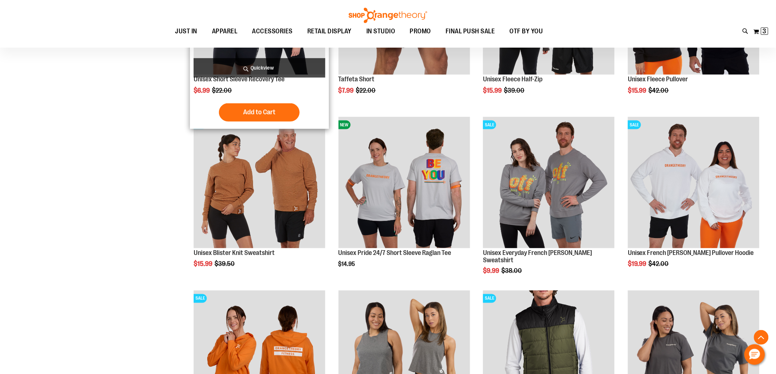
scroll to position [231, 0]
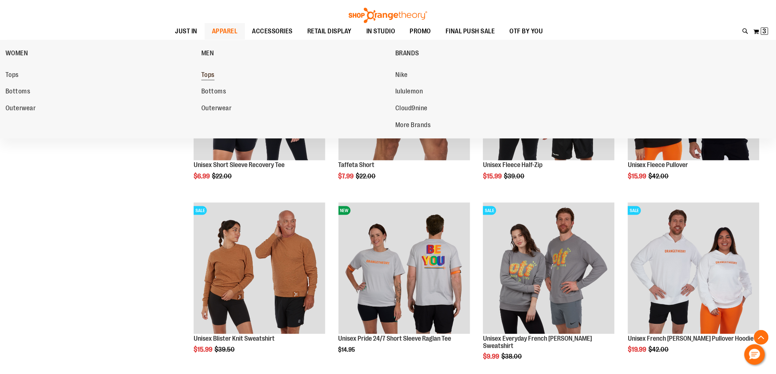
click at [209, 74] on span "Tops" at bounding box center [207, 75] width 13 height 9
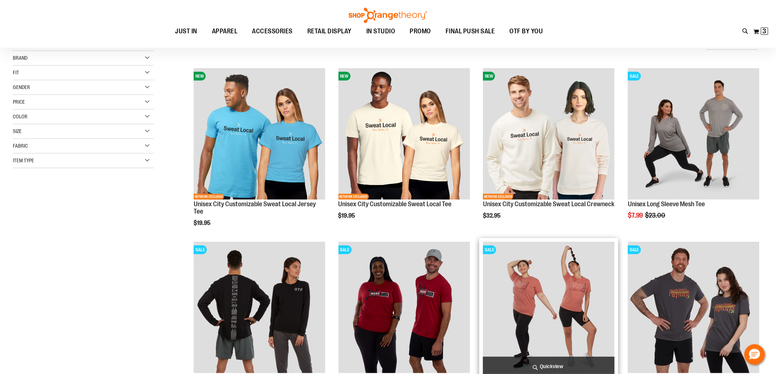
scroll to position [163, 0]
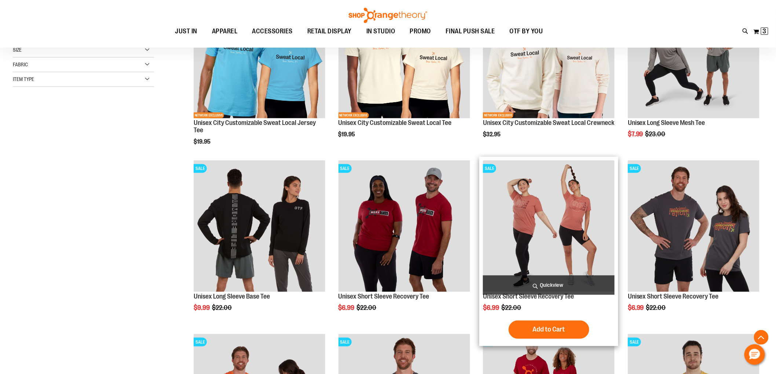
type input "**********"
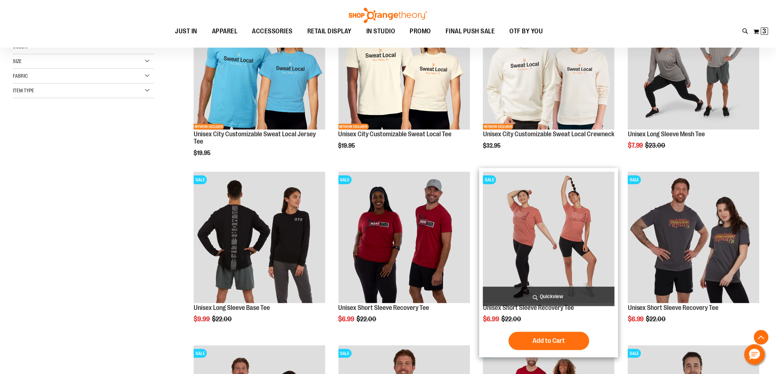
scroll to position [81, 0]
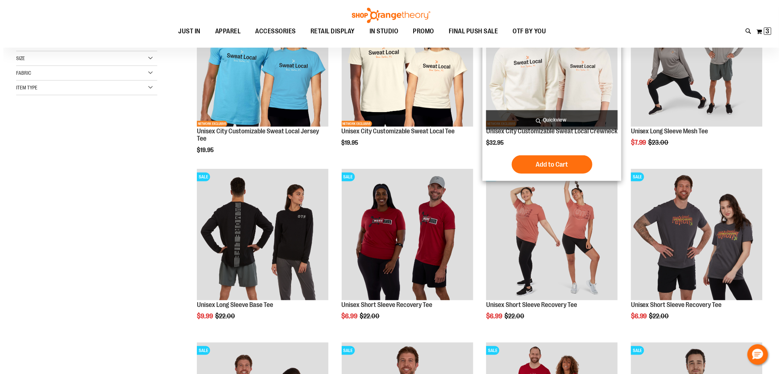
scroll to position [244, 0]
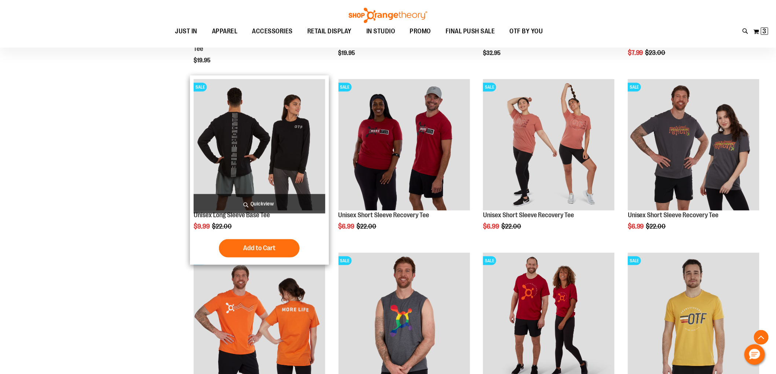
click at [250, 207] on span "Quickview" at bounding box center [260, 203] width 132 height 19
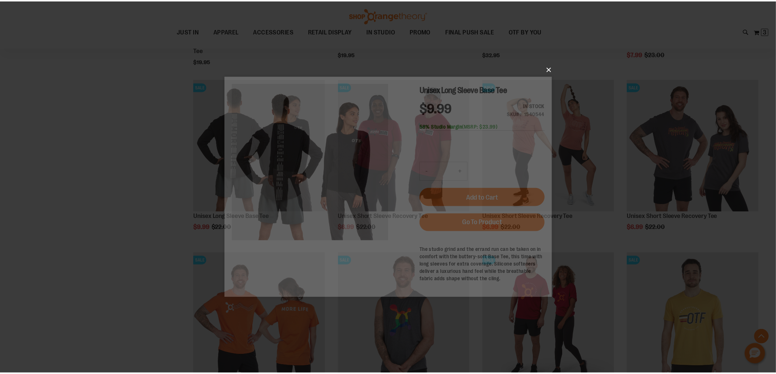
scroll to position [0, 0]
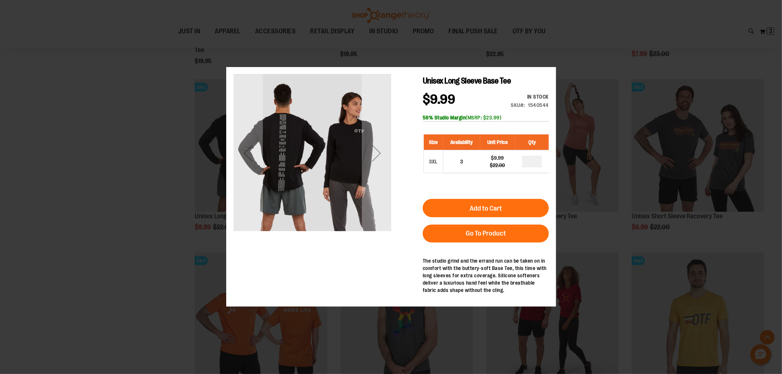
click at [553, 66] on div "×" at bounding box center [391, 187] width 782 height 374
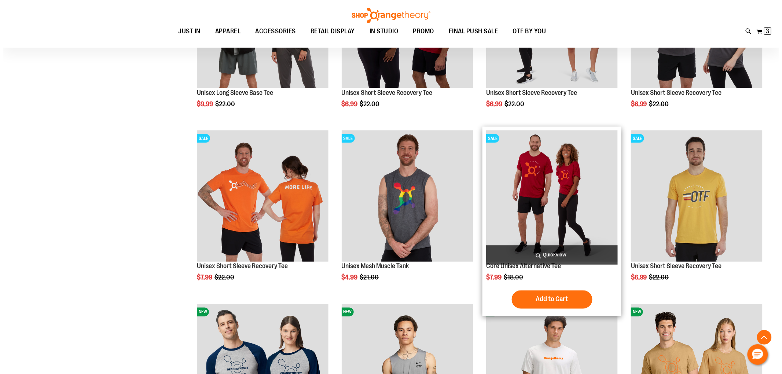
scroll to position [489, 0]
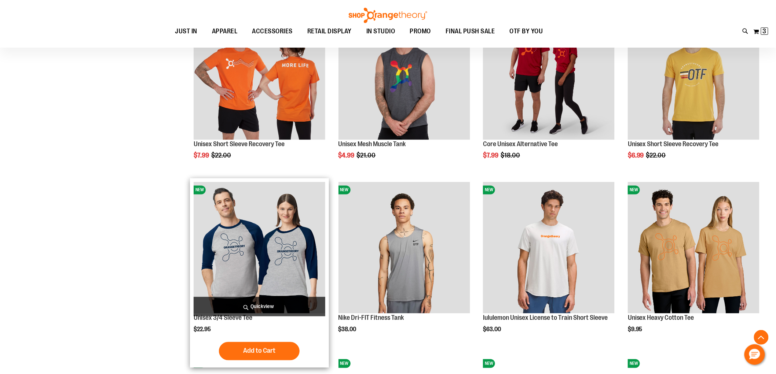
click at [240, 299] on span "Quickview" at bounding box center [260, 306] width 132 height 19
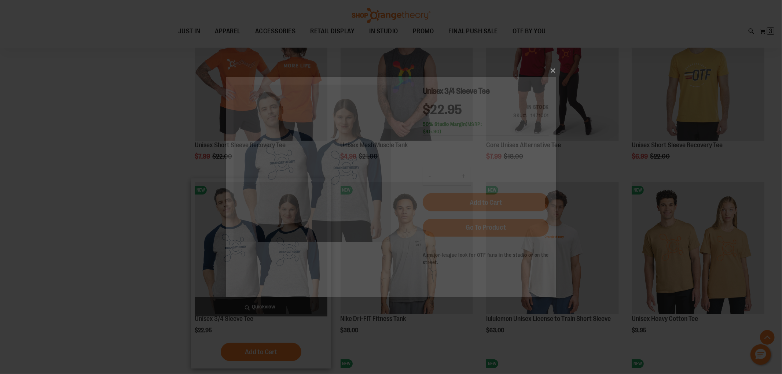
scroll to position [0, 0]
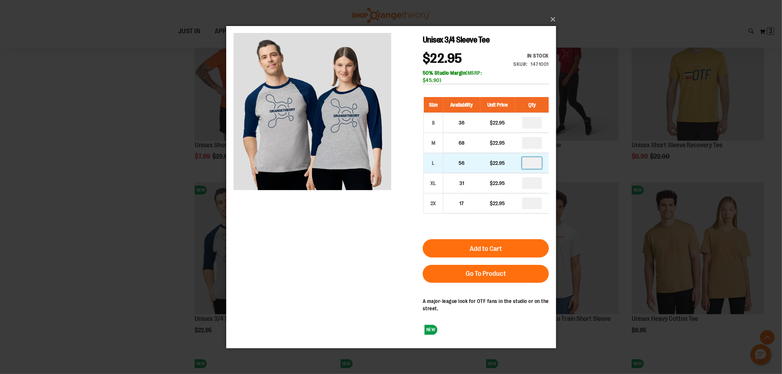
click at [531, 165] on input "number" at bounding box center [532, 163] width 20 height 12
type input "*"
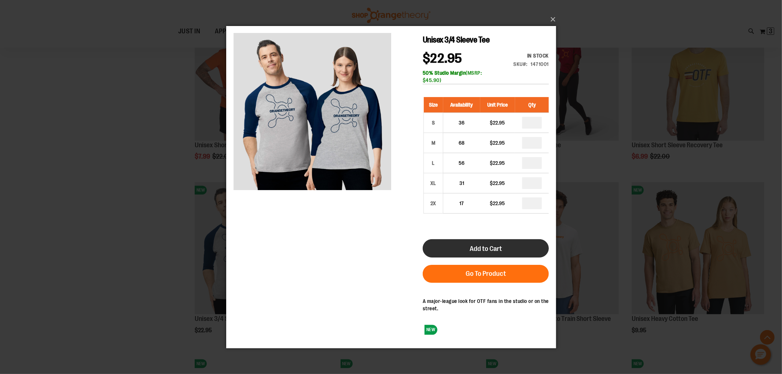
click at [502, 244] on button "Add to Cart" at bounding box center [485, 248] width 126 height 18
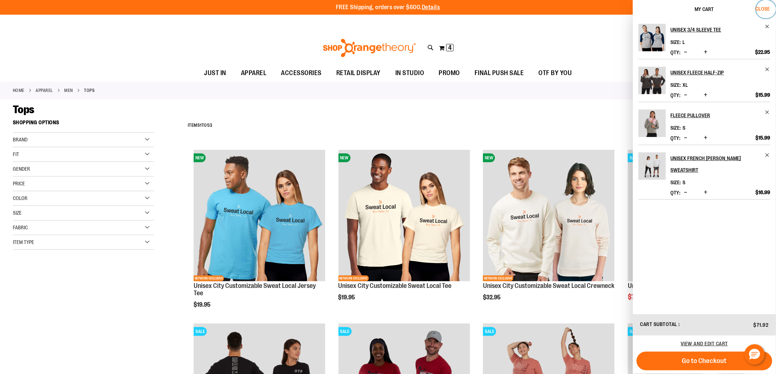
click at [764, 8] on span "Close" at bounding box center [762, 9] width 14 height 6
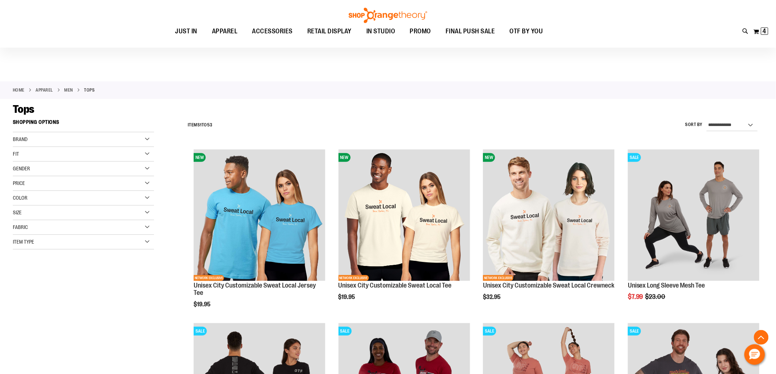
scroll to position [764, 0]
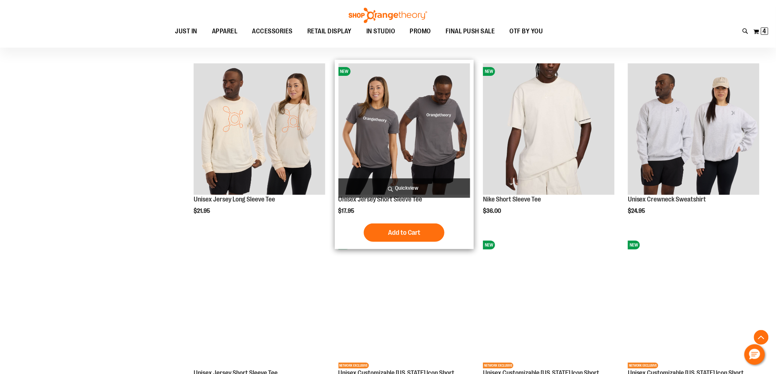
scroll to position [1130, 0]
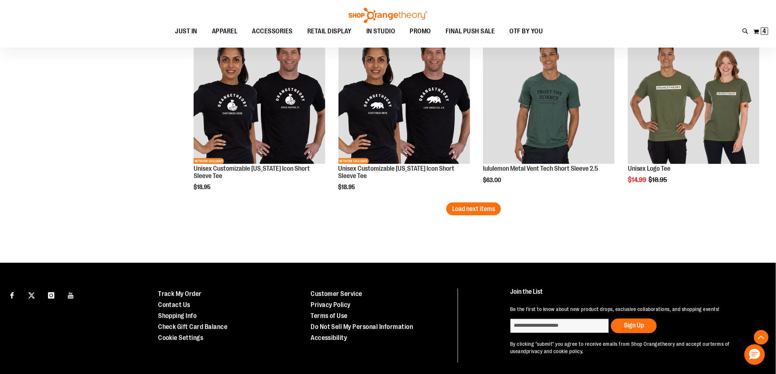
scroll to position [1507, 0]
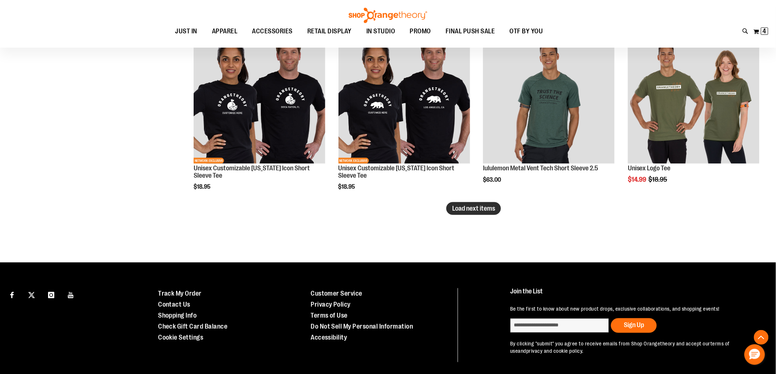
click at [475, 207] on span "Load next items" at bounding box center [473, 208] width 43 height 7
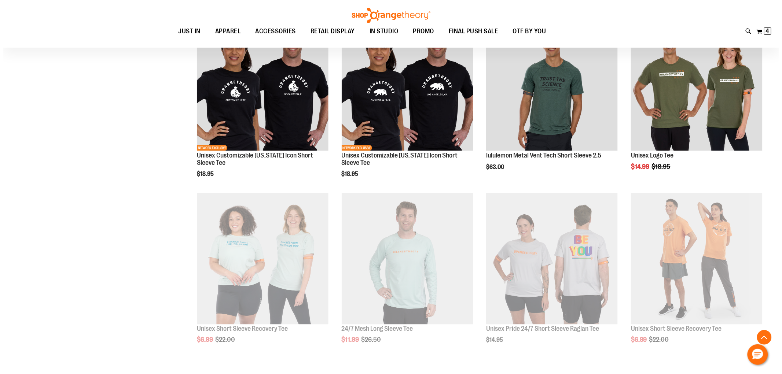
scroll to position [1527, 0]
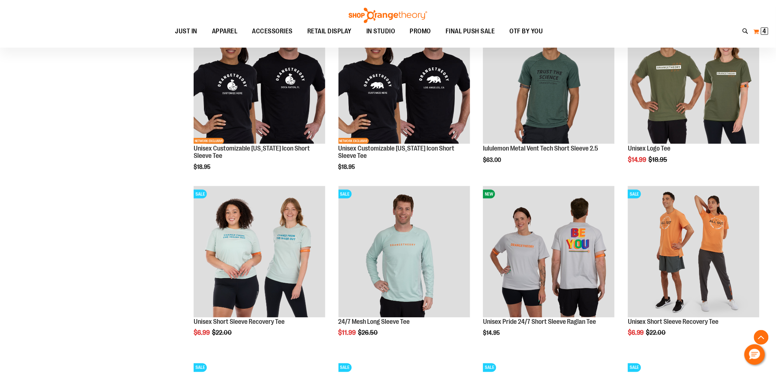
click at [762, 28] on span "4" at bounding box center [764, 30] width 4 height 7
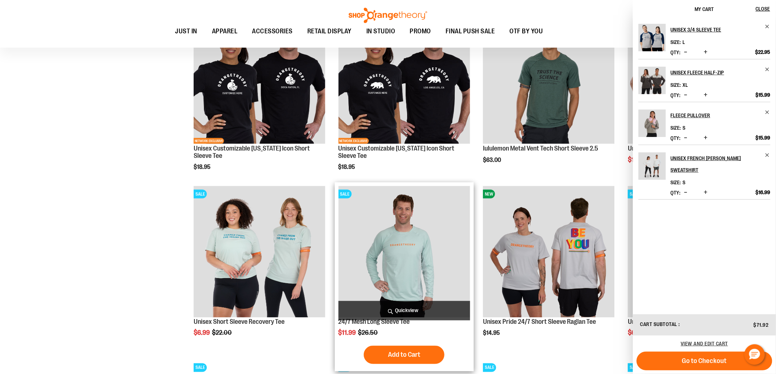
click at [418, 309] on span "Quickview" at bounding box center [404, 310] width 132 height 19
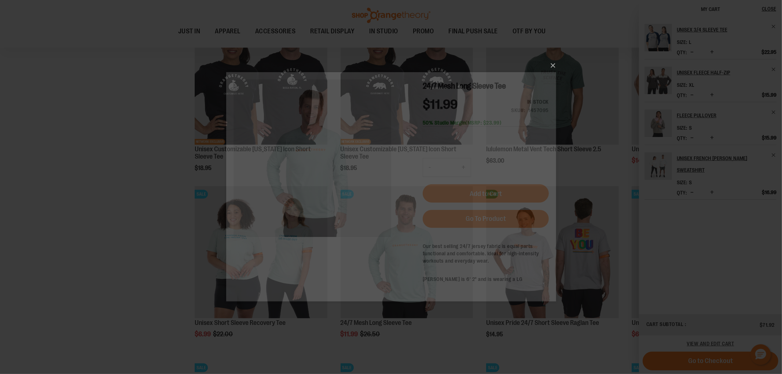
scroll to position [0, 0]
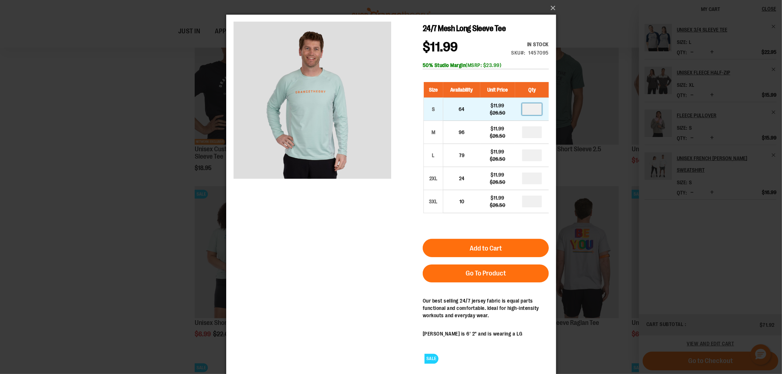
click at [531, 109] on input "number" at bounding box center [532, 109] width 20 height 12
type input "*"
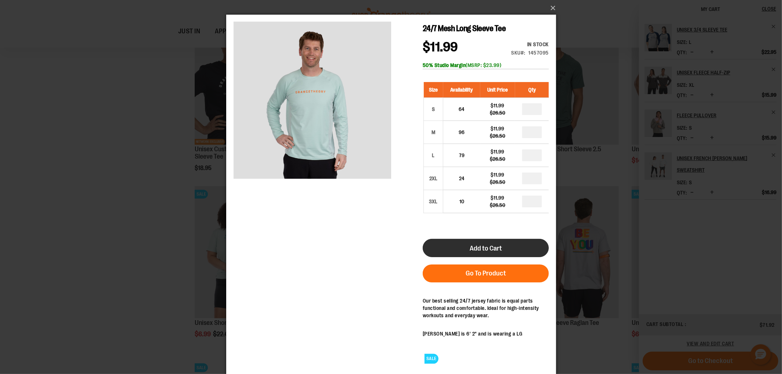
click at [486, 253] on button "Add to Cart" at bounding box center [485, 248] width 126 height 18
click at [493, 252] on span "Add to Cart" at bounding box center [485, 248] width 32 height 8
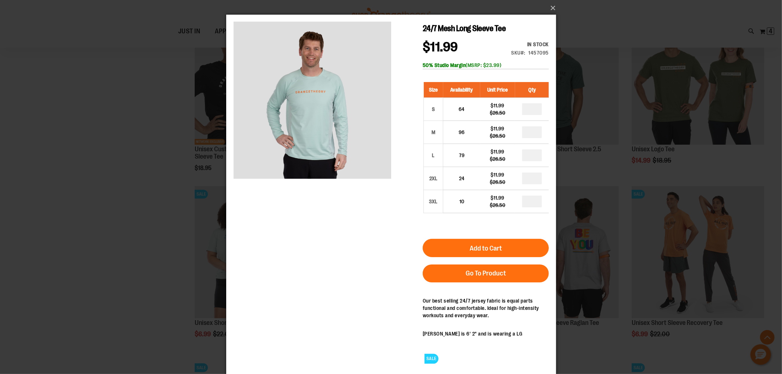
click at [152, 232] on div "×" at bounding box center [391, 187] width 782 height 374
click at [550, 8] on button "×" at bounding box center [393, 8] width 330 height 16
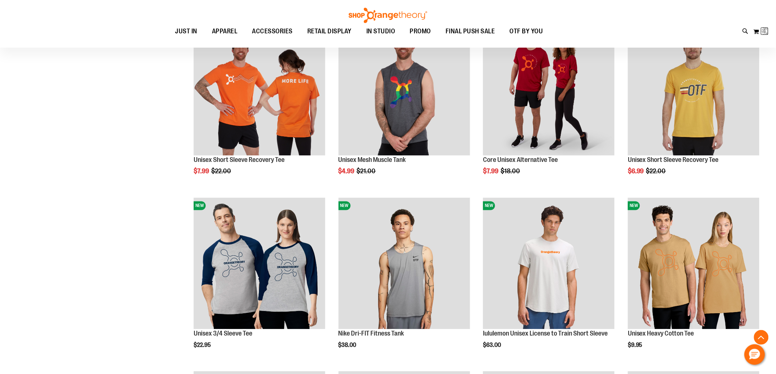
scroll to position [36, 0]
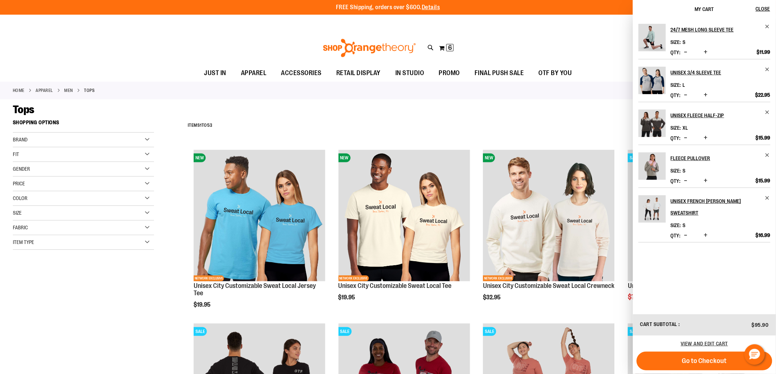
click at [684, 51] on span "Decrease product quantity" at bounding box center [685, 51] width 3 height 7
click at [114, 278] on div "Recently Ordered Last Ordered Items Add to Cart View All" at bounding box center [91, 272] width 156 height 15
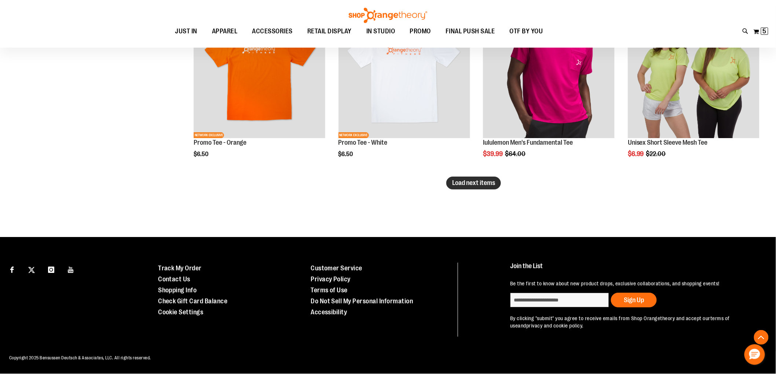
click at [478, 181] on span "Load next items" at bounding box center [473, 182] width 43 height 7
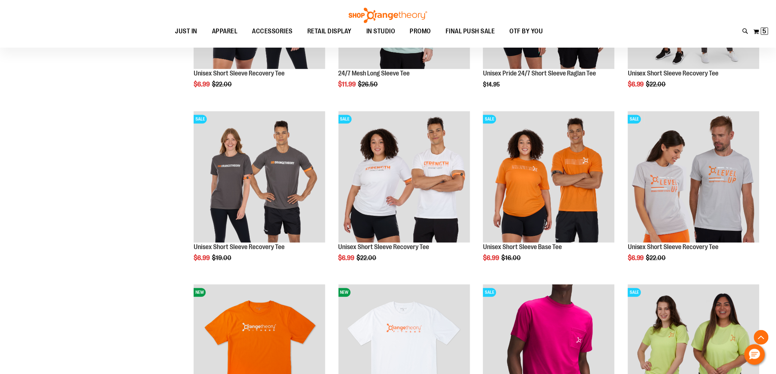
scroll to position [1762, 0]
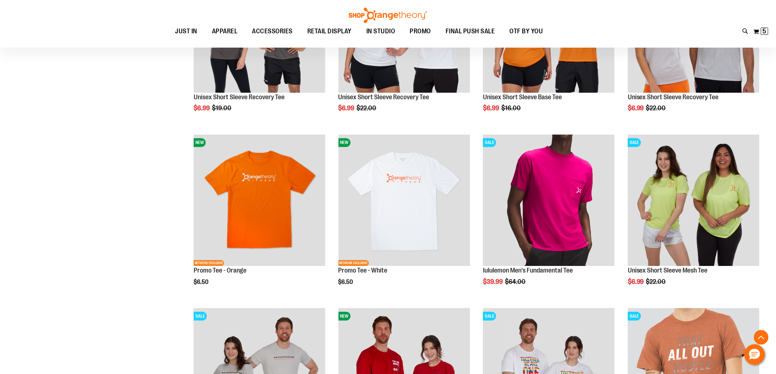
scroll to position [2088, 0]
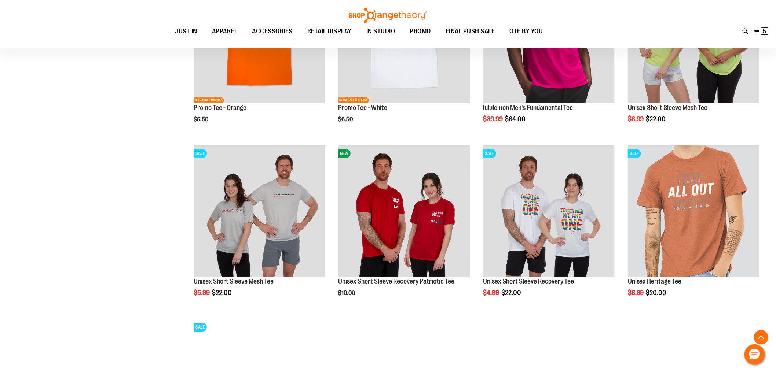
scroll to position [2251, 0]
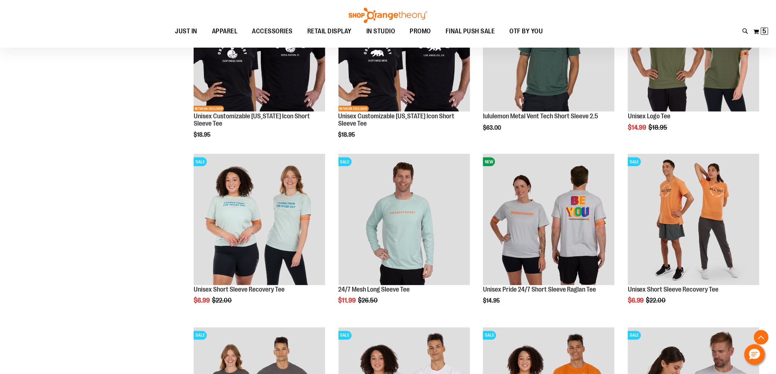
scroll to position [1477, 0]
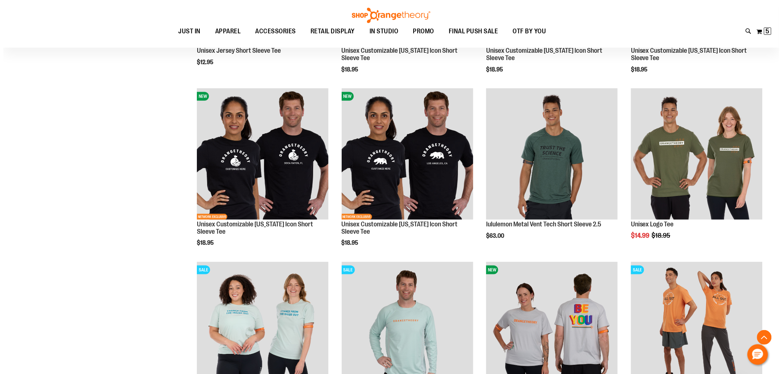
scroll to position [1437, 0]
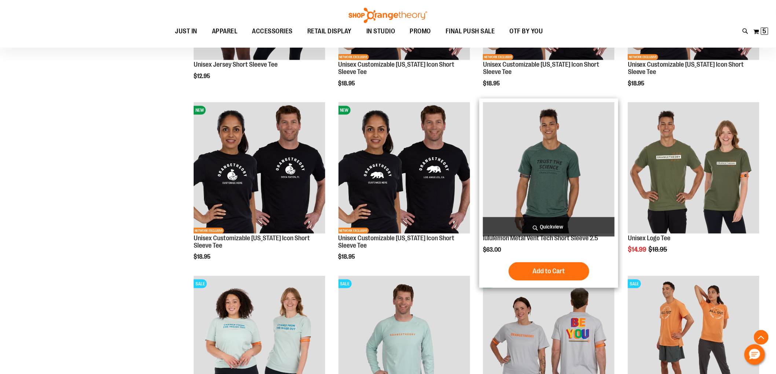
click at [545, 227] on span "Quickview" at bounding box center [549, 226] width 132 height 19
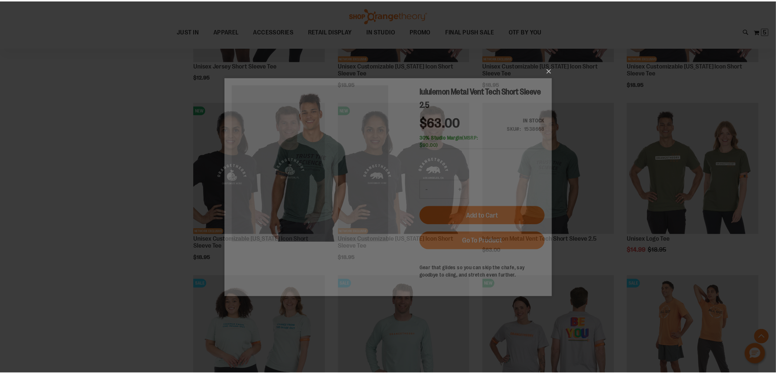
scroll to position [0, 0]
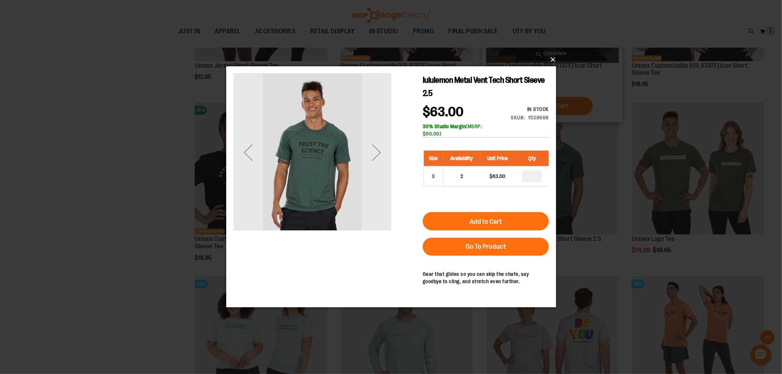
drag, startPoint x: 553, startPoint y: 58, endPoint x: 552, endPoint y: 115, distance: 56.8
click at [553, 58] on button "×" at bounding box center [393, 60] width 330 height 16
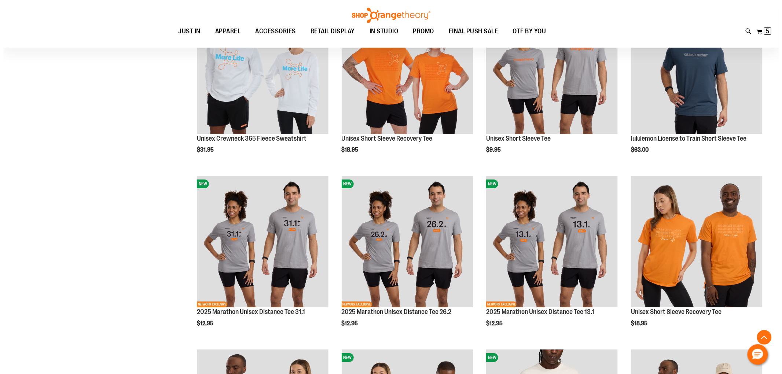
scroll to position [744, 0]
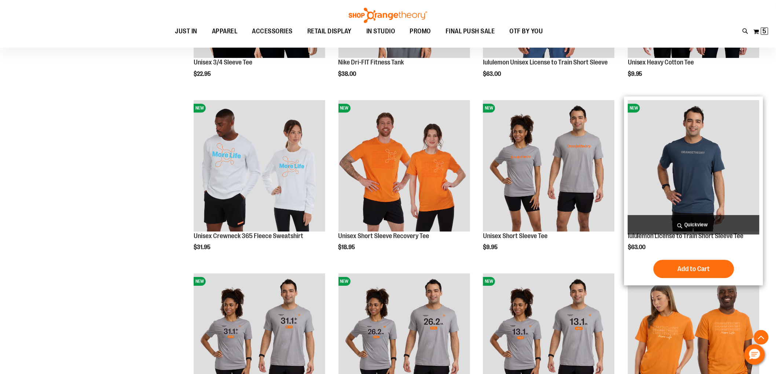
click at [666, 221] on span "Quickview" at bounding box center [693, 224] width 132 height 19
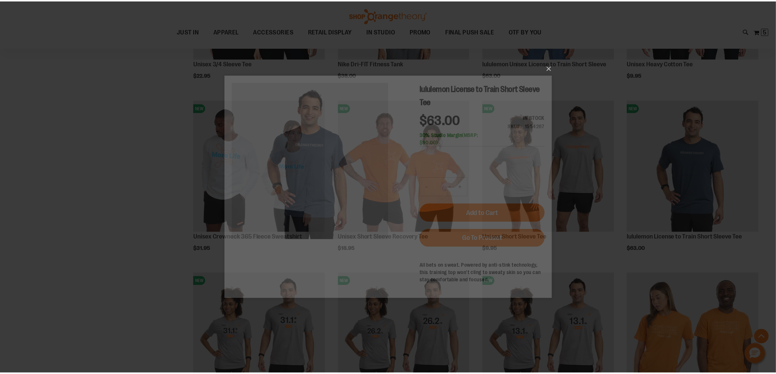
scroll to position [0, 0]
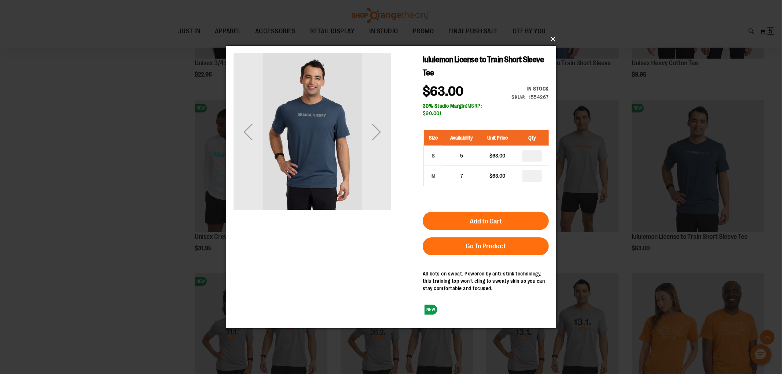
click at [551, 39] on button "×" at bounding box center [393, 39] width 330 height 16
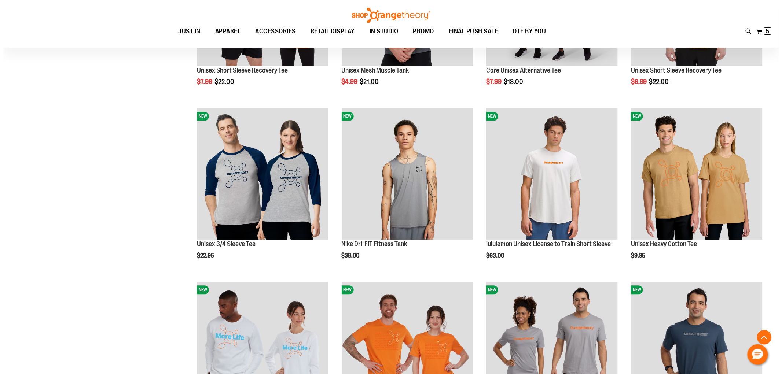
scroll to position [541, 0]
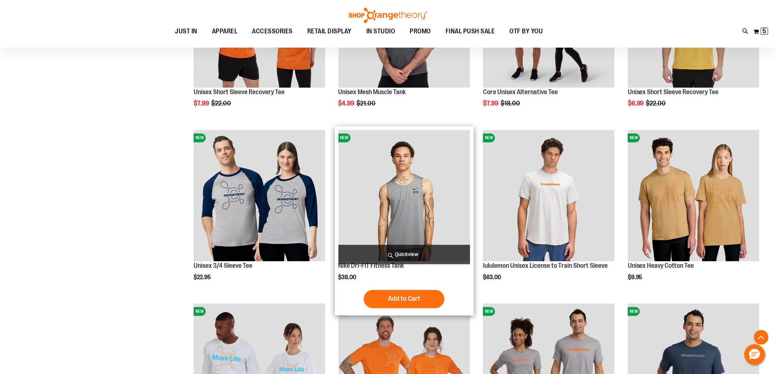
click at [397, 250] on span "Quickview" at bounding box center [404, 254] width 132 height 19
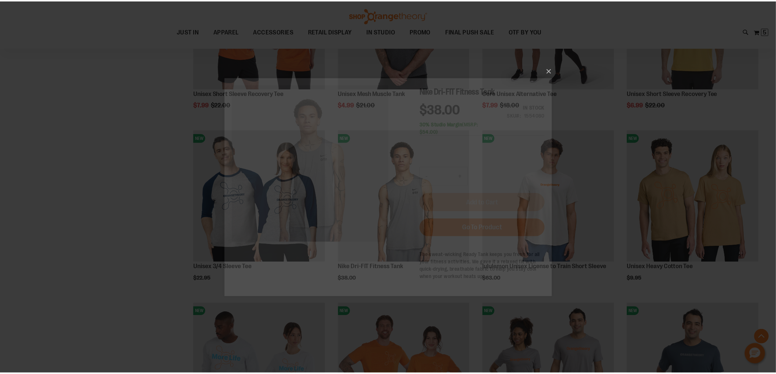
scroll to position [0, 0]
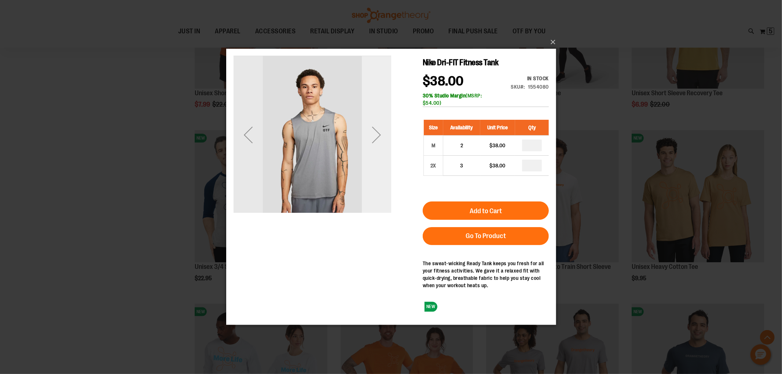
click at [377, 140] on div "Next" at bounding box center [375, 134] width 29 height 29
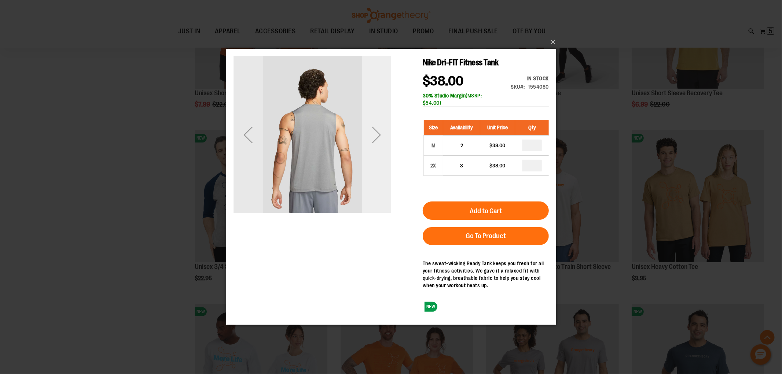
click at [380, 133] on div "Next" at bounding box center [375, 134] width 29 height 29
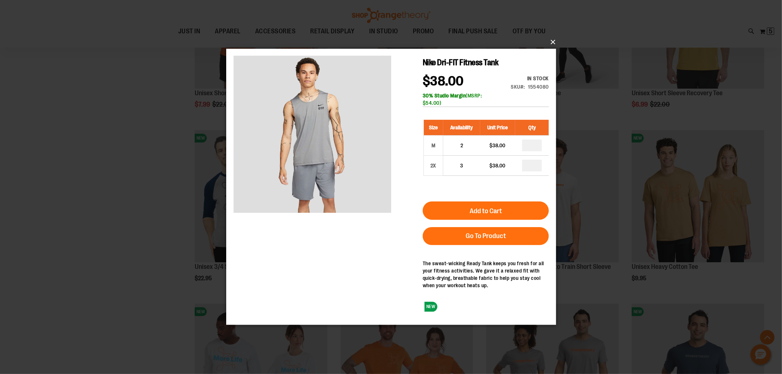
click at [551, 42] on button "×" at bounding box center [393, 42] width 330 height 16
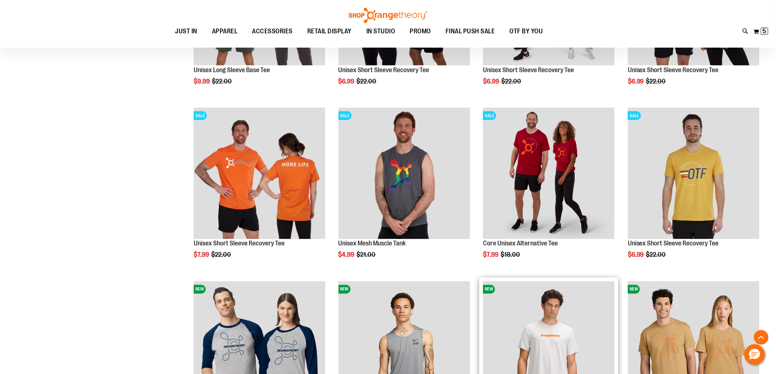
scroll to position [378, 0]
